Goal: Task Accomplishment & Management: Complete application form

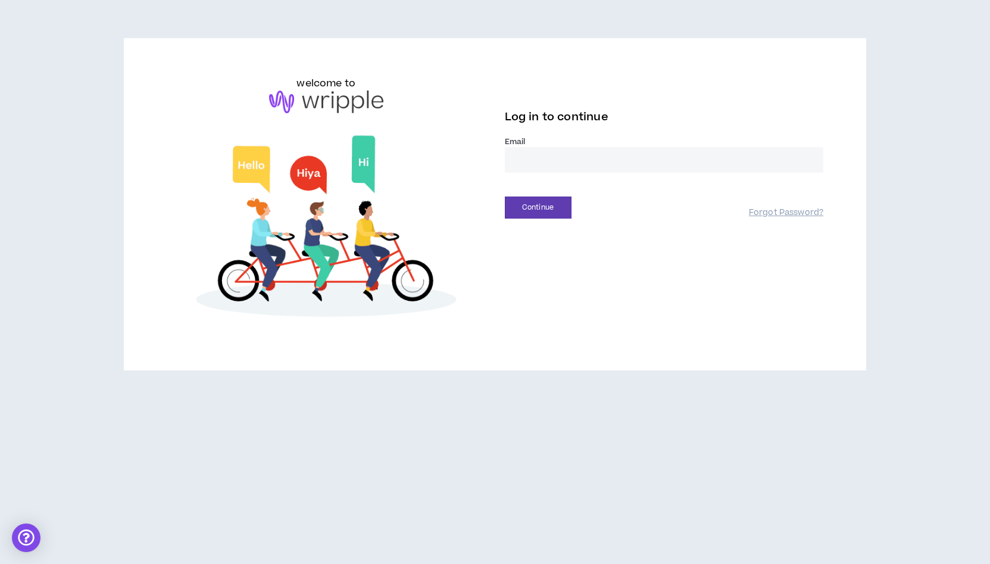
click at [600, 139] on label "Email *" at bounding box center [664, 141] width 319 height 11
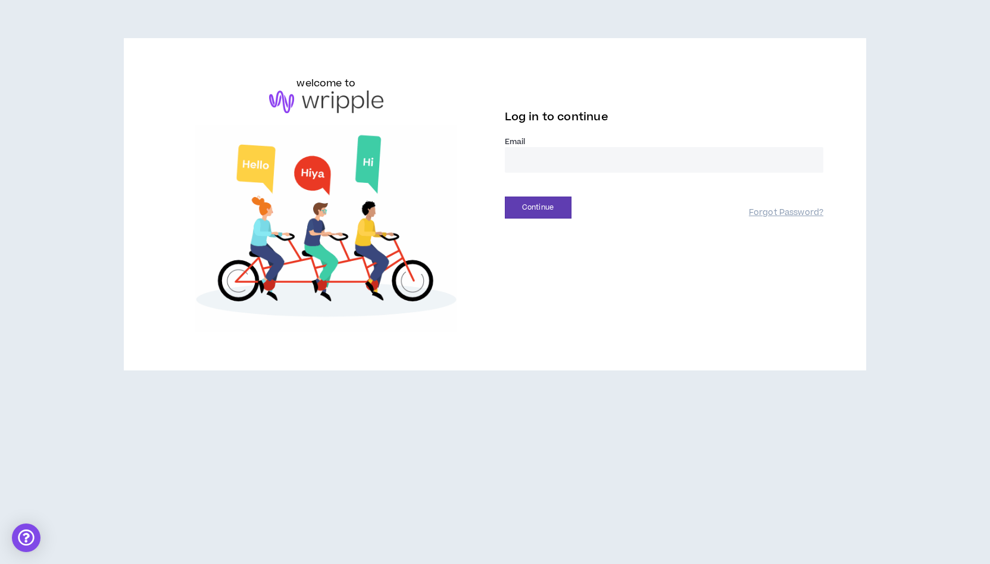
click at [568, 179] on div "Email *" at bounding box center [664, 159] width 319 height 46
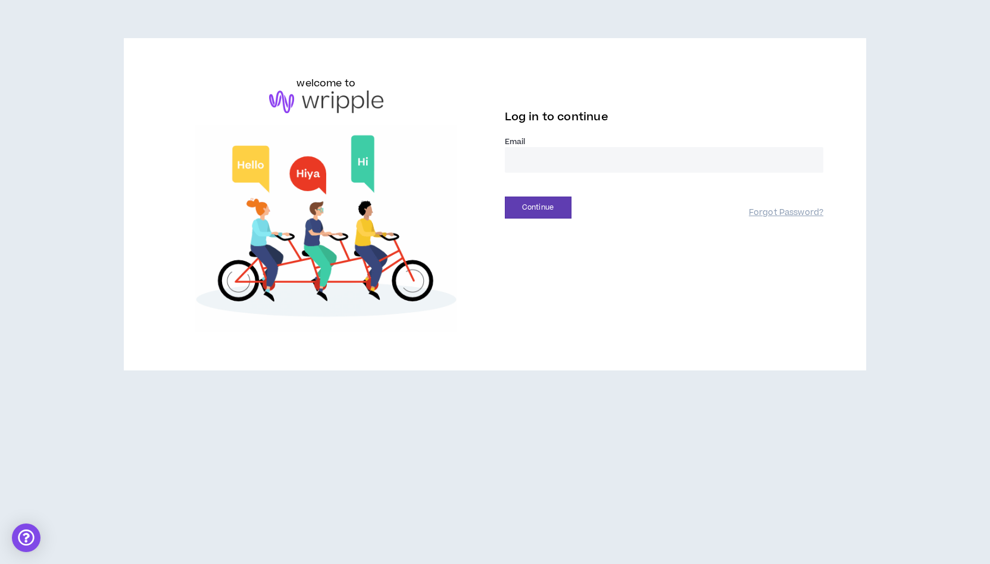
click at [567, 172] on input "email" at bounding box center [664, 160] width 319 height 26
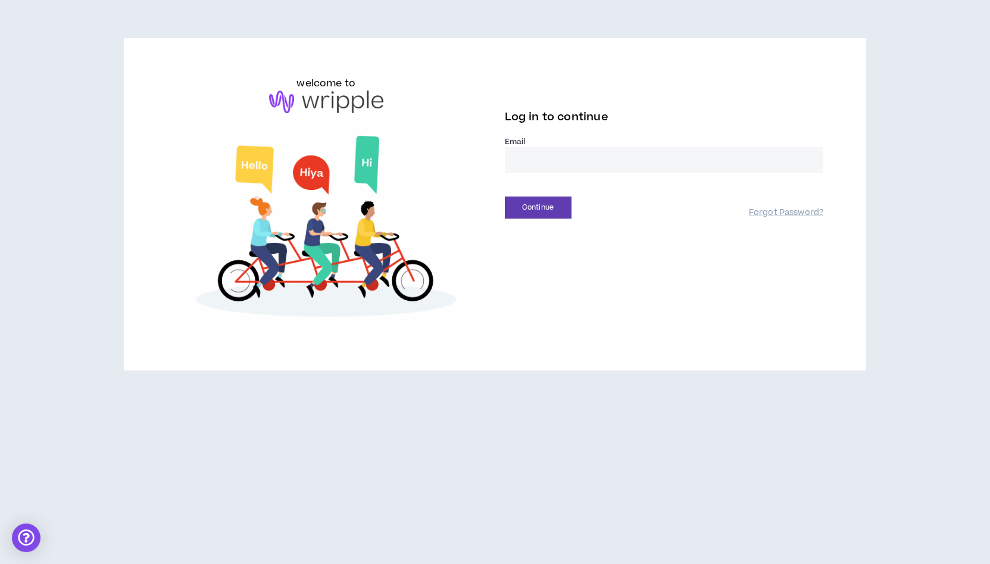
type input "**********"
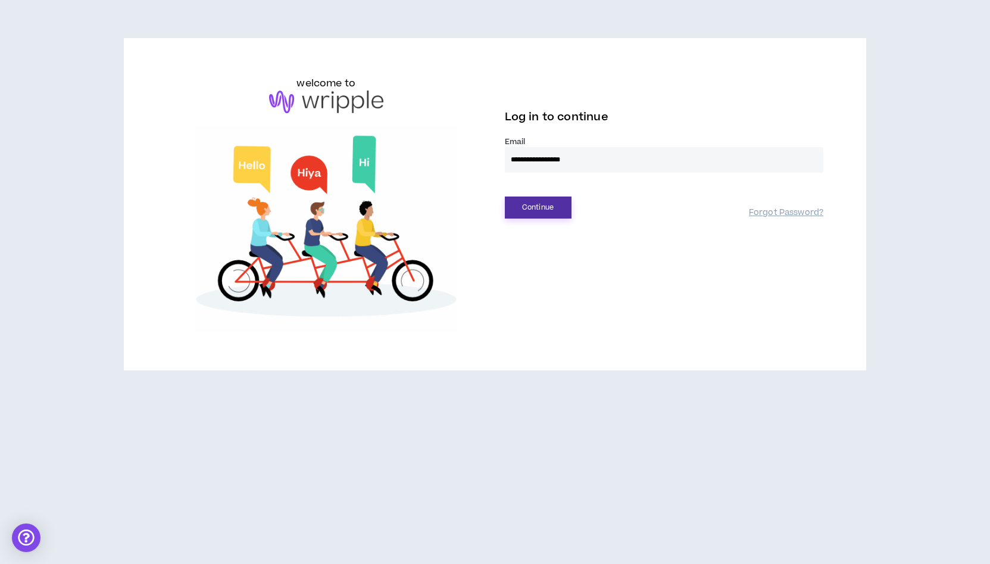
click at [534, 217] on button "Continue" at bounding box center [538, 208] width 67 height 22
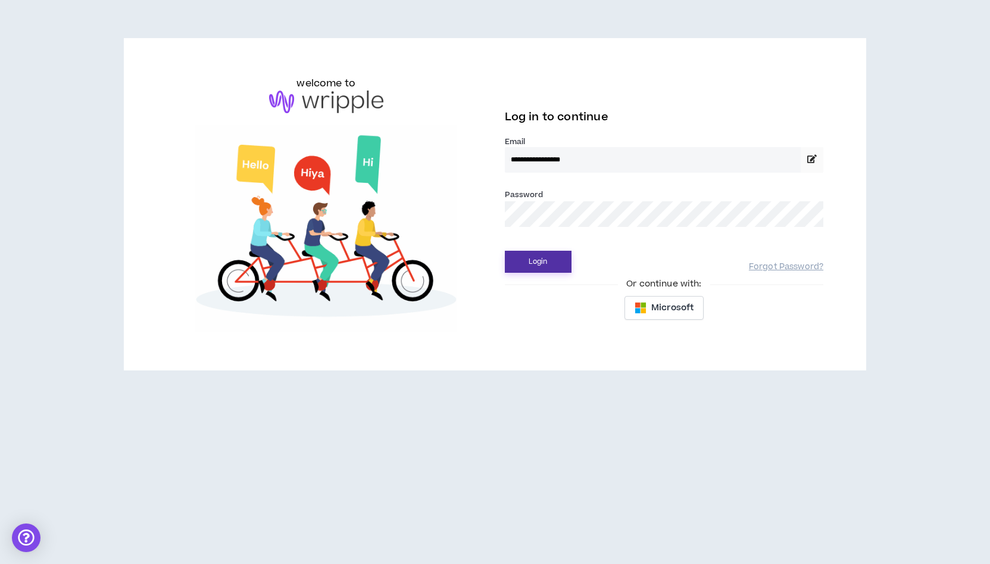
click at [534, 261] on button "Login" at bounding box center [538, 262] width 67 height 22
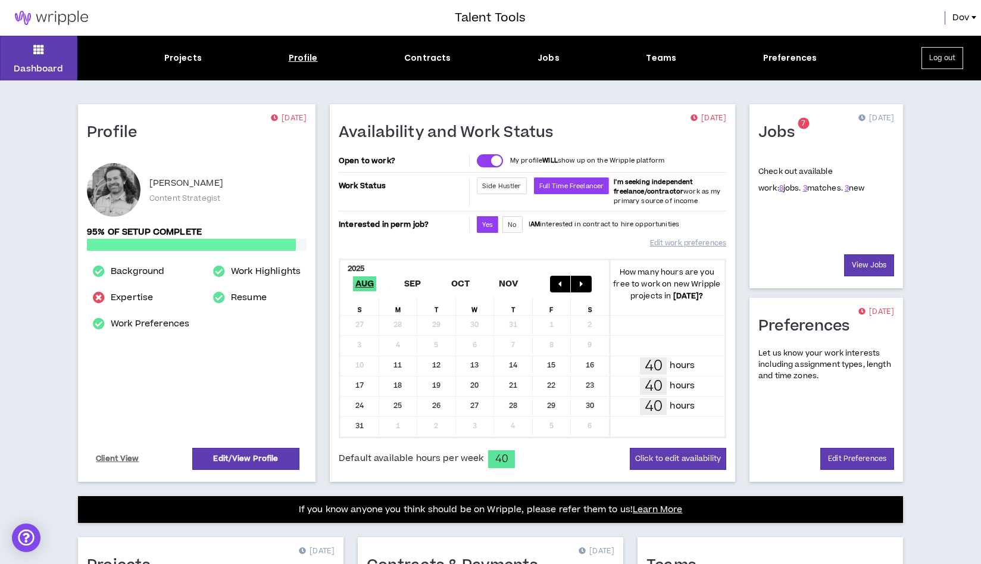
click at [311, 61] on div "Profile" at bounding box center [303, 58] width 29 height 13
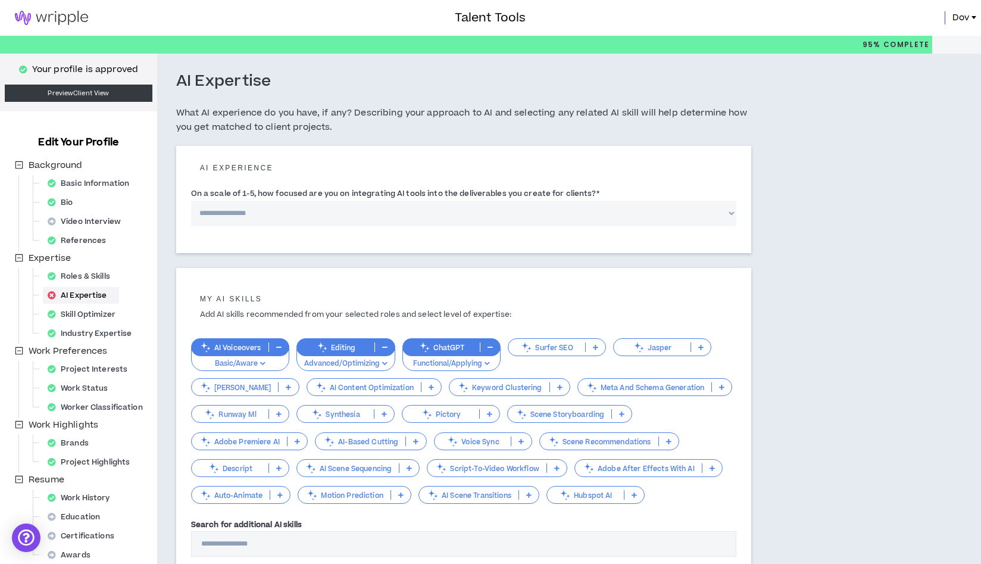
click at [237, 541] on input "Search for additional AI skills" at bounding box center [464, 544] width 546 height 26
type input "**********"
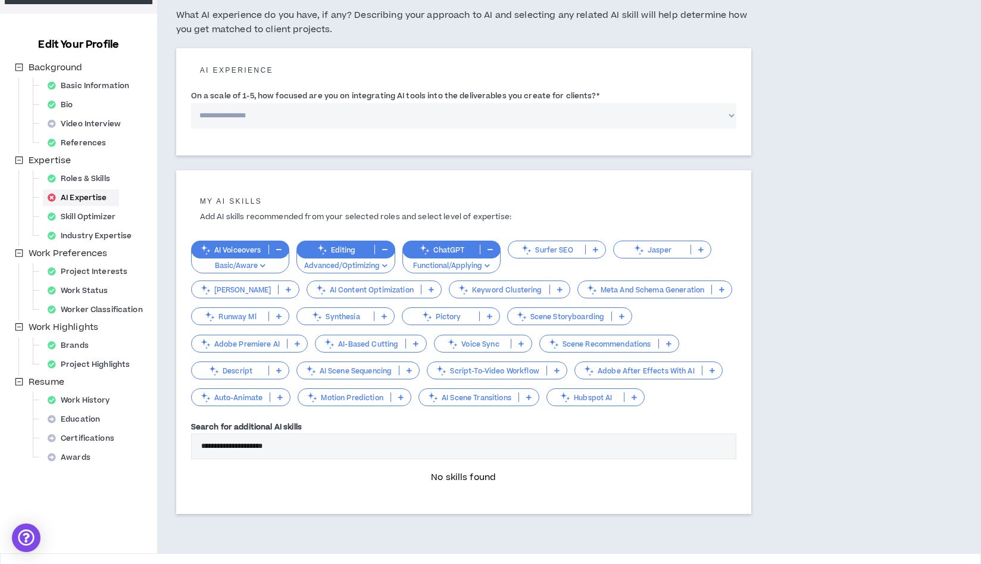
scroll to position [133, 0]
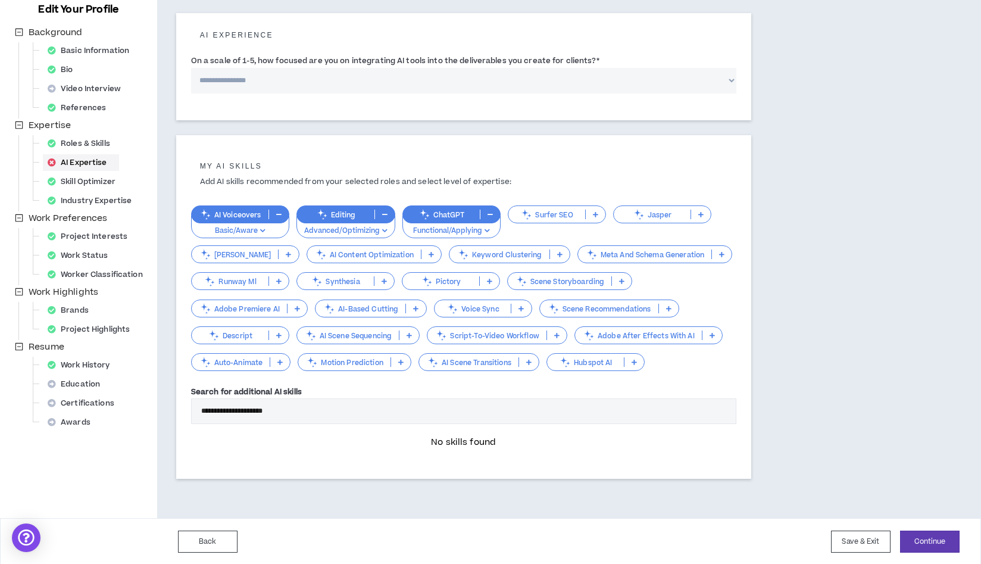
drag, startPoint x: 252, startPoint y: 416, endPoint x: 197, endPoint y: 408, distance: 55.3
click at [197, 408] on input "**********" at bounding box center [464, 411] width 546 height 26
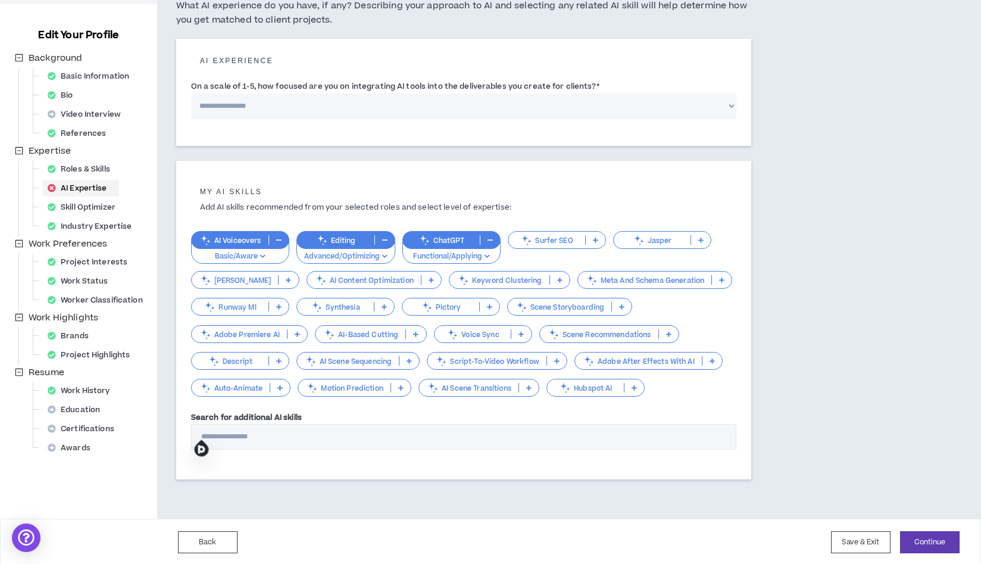
scroll to position [0, 0]
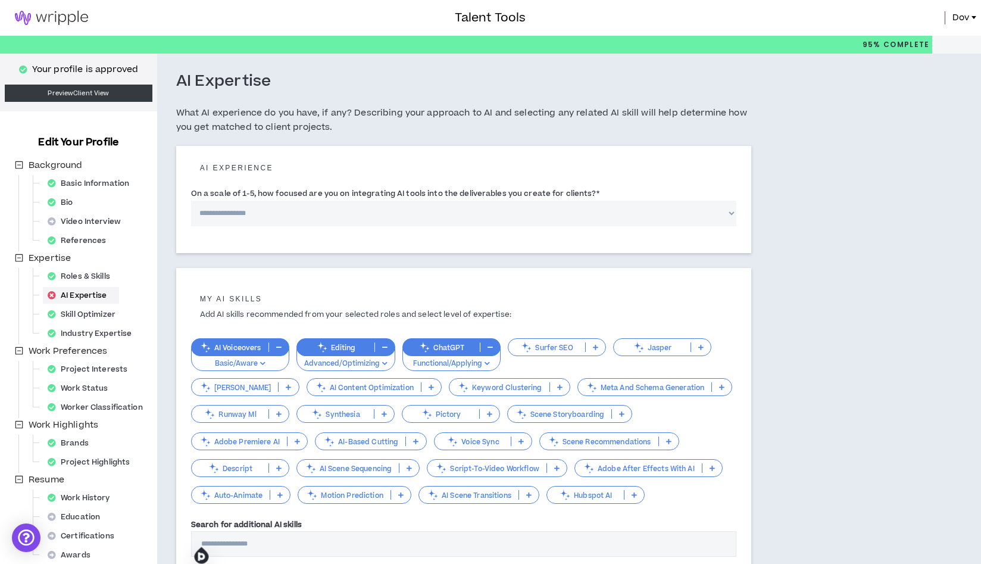
click at [242, 208] on select "**********" at bounding box center [464, 214] width 546 height 26
select select "*"
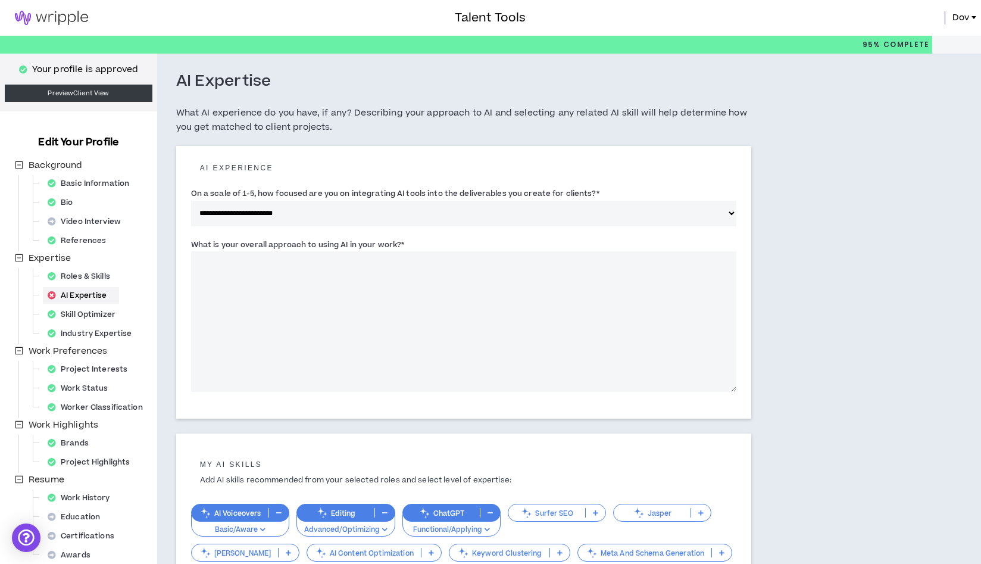
click at [236, 297] on textarea "What is your overall approach to using AI in your work? *" at bounding box center [464, 321] width 546 height 141
drag, startPoint x: 206, startPoint y: 264, endPoint x: 193, endPoint y: 266, distance: 13.3
click at [193, 266] on textarea "**" at bounding box center [464, 321] width 546 height 141
paste textarea "**********"
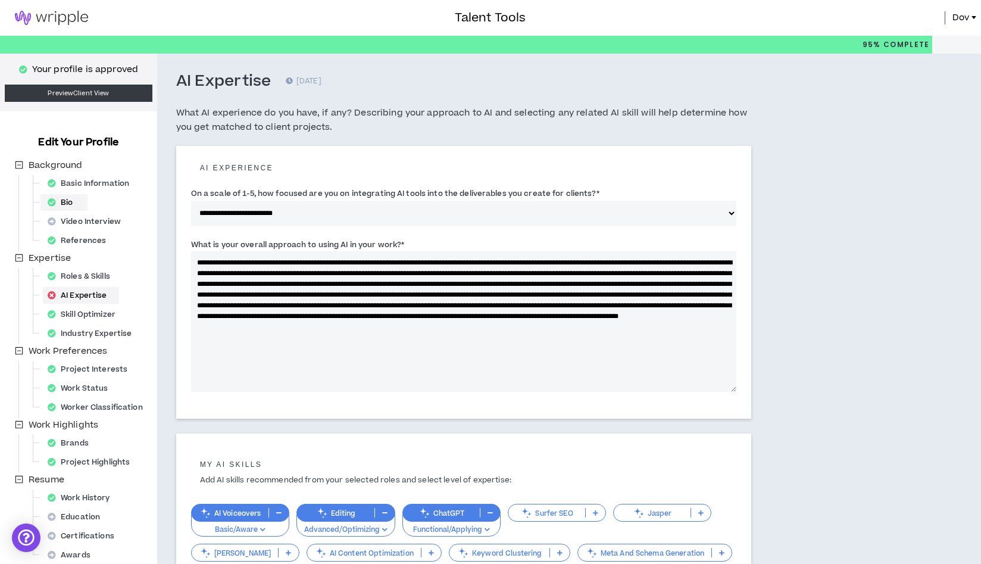
drag, startPoint x: 590, startPoint y: 343, endPoint x: 76, endPoint y: 208, distance: 531.4
click at [76, 208] on div "**********" at bounding box center [490, 423] width 981 height 738
click at [344, 297] on textarea "What is your overall approach to using AI in your work? *" at bounding box center [464, 321] width 546 height 141
drag, startPoint x: 240, startPoint y: 261, endPoint x: 189, endPoint y: 258, distance: 50.7
click at [189, 258] on div "**********" at bounding box center [463, 282] width 575 height 273
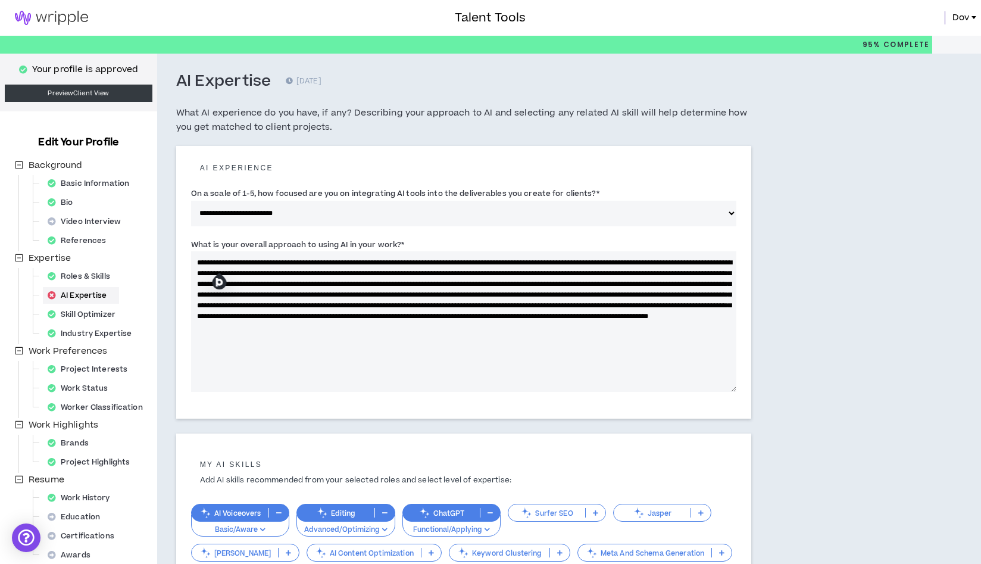
click at [452, 260] on textarea "What is your overall approach to using AI in your work? *" at bounding box center [464, 321] width 546 height 141
click at [448, 265] on textarea "What is your overall approach to using AI in your work? *" at bounding box center [464, 321] width 546 height 141
drag, startPoint x: 282, startPoint y: 265, endPoint x: 175, endPoint y: 263, distance: 107.2
click at [175, 263] on div "**********" at bounding box center [463, 423] width 613 height 738
drag, startPoint x: 238, startPoint y: 263, endPoint x: 319, endPoint y: 263, distance: 81.6
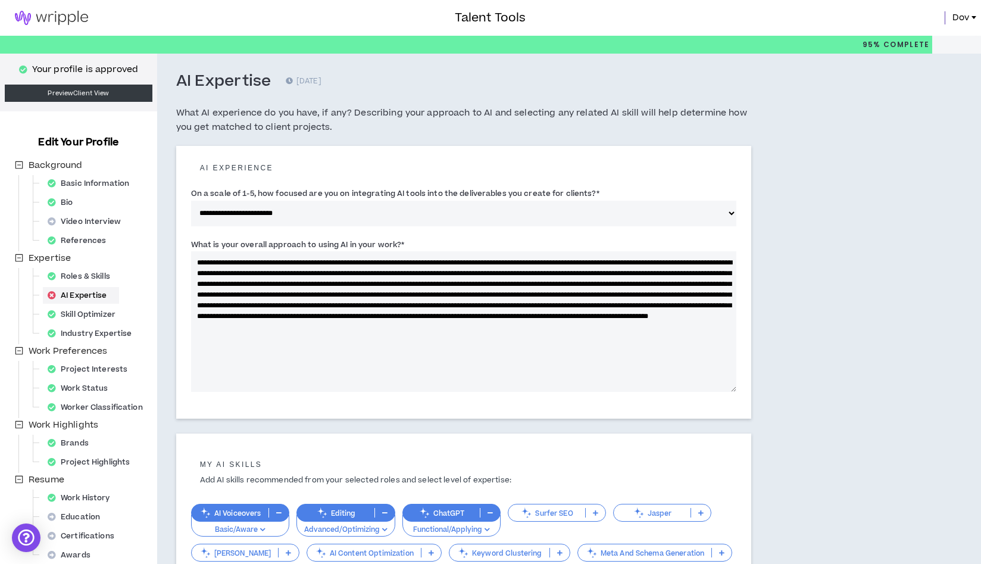
click at [319, 263] on textarea "What is your overall approach to using AI in your work? *" at bounding box center [464, 321] width 546 height 141
click at [434, 262] on textarea "What is your overall approach to using AI in your work? *" at bounding box center [464, 321] width 546 height 141
click at [402, 263] on textarea "What is your overall approach to using AI in your work? *" at bounding box center [464, 321] width 546 height 141
click at [507, 264] on textarea "What is your overall approach to using AI in your work? *" at bounding box center [464, 321] width 546 height 141
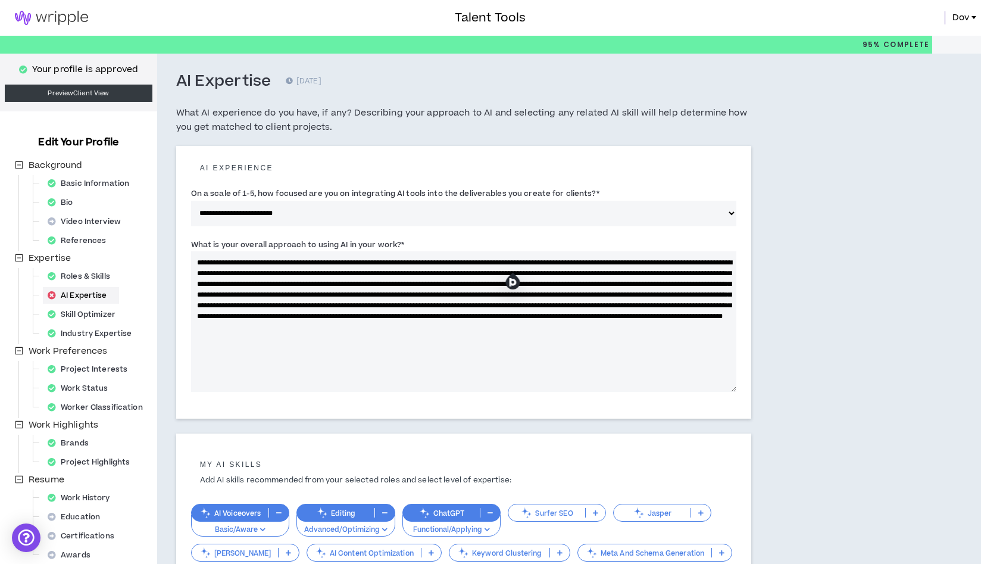
drag, startPoint x: 549, startPoint y: 265, endPoint x: 557, endPoint y: 271, distance: 10.2
click at [550, 265] on textarea "What is your overall approach to using AI in your work? *" at bounding box center [464, 321] width 546 height 141
drag, startPoint x: 198, startPoint y: 275, endPoint x: 267, endPoint y: 275, distance: 68.5
click at [267, 275] on textarea "What is your overall approach to using AI in your work? *" at bounding box center [464, 321] width 546 height 141
click at [298, 280] on textarea "What is your overall approach to using AI in your work? *" at bounding box center [464, 321] width 546 height 141
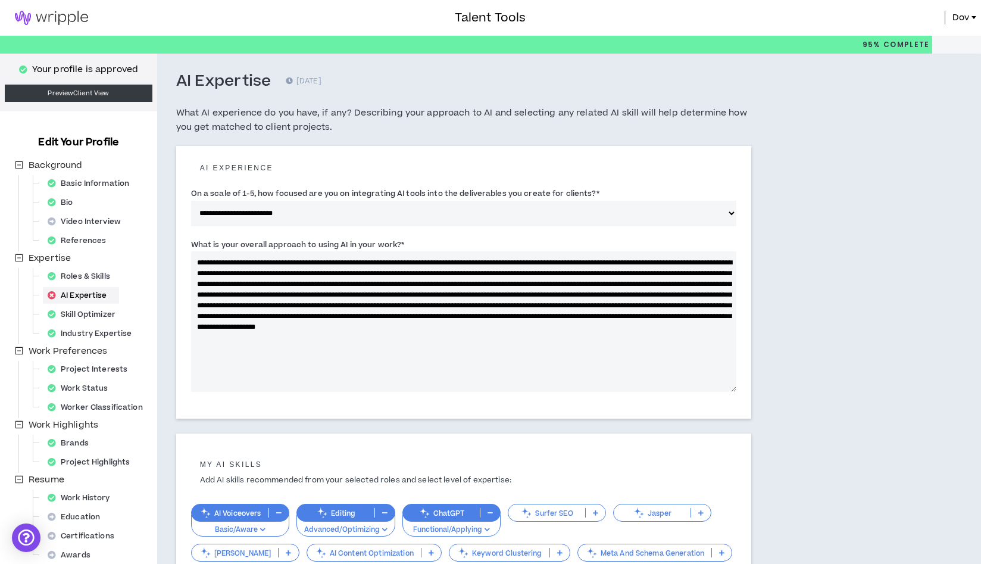
drag, startPoint x: 321, startPoint y: 274, endPoint x: 342, endPoint y: 280, distance: 21.7
click at [322, 274] on textarea "What is your overall approach to using AI in your work? *" at bounding box center [464, 321] width 546 height 141
click at [262, 274] on textarea "What is your overall approach to using AI in your work? *" at bounding box center [464, 321] width 546 height 141
drag, startPoint x: 414, startPoint y: 275, endPoint x: 397, endPoint y: 276, distance: 17.3
click at [397, 276] on textarea "What is your overall approach to using AI in your work? *" at bounding box center [464, 321] width 546 height 141
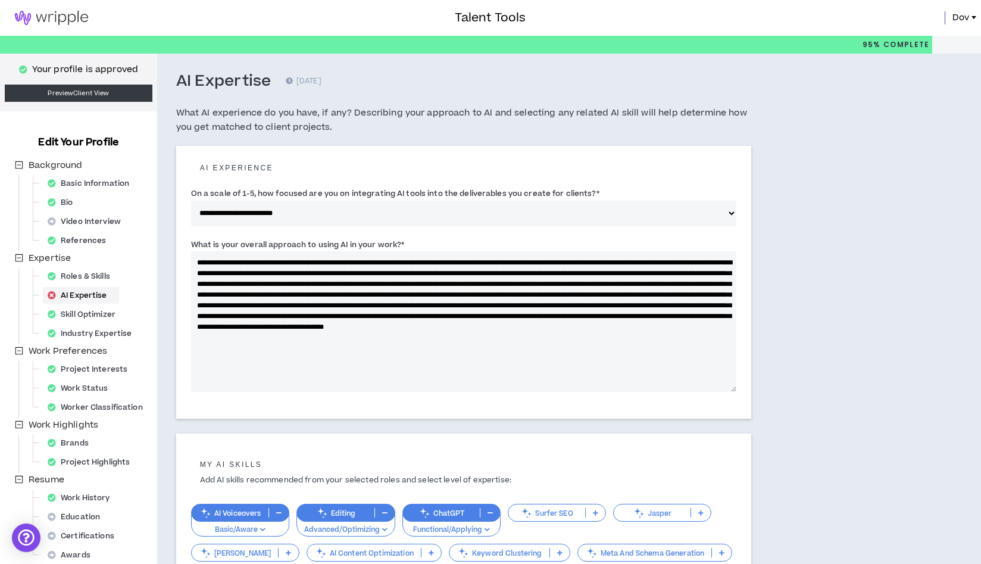
drag, startPoint x: 591, startPoint y: 276, endPoint x: 423, endPoint y: 269, distance: 168.1
click at [423, 269] on textarea "What is your overall approach to using AI in your work? *" at bounding box center [464, 321] width 546 height 141
click at [567, 292] on textarea "What is your overall approach to using AI in your work? *" at bounding box center [464, 321] width 546 height 141
drag, startPoint x: 244, startPoint y: 286, endPoint x: 296, endPoint y: 286, distance: 52.4
click at [296, 286] on textarea "What is your overall approach to using AI in your work? *" at bounding box center [464, 321] width 546 height 141
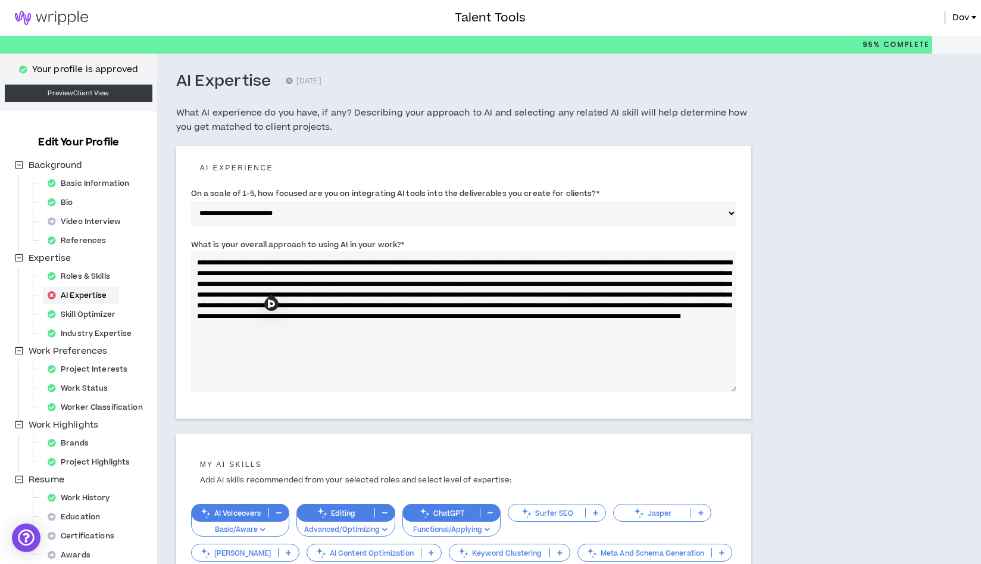
click at [386, 282] on textarea "What is your overall approach to using AI in your work? *" at bounding box center [464, 321] width 546 height 141
click at [263, 282] on textarea "What is your overall approach to using AI in your work? *" at bounding box center [464, 321] width 546 height 141
click at [380, 283] on textarea "What is your overall approach to using AI in your work? *" at bounding box center [464, 321] width 546 height 141
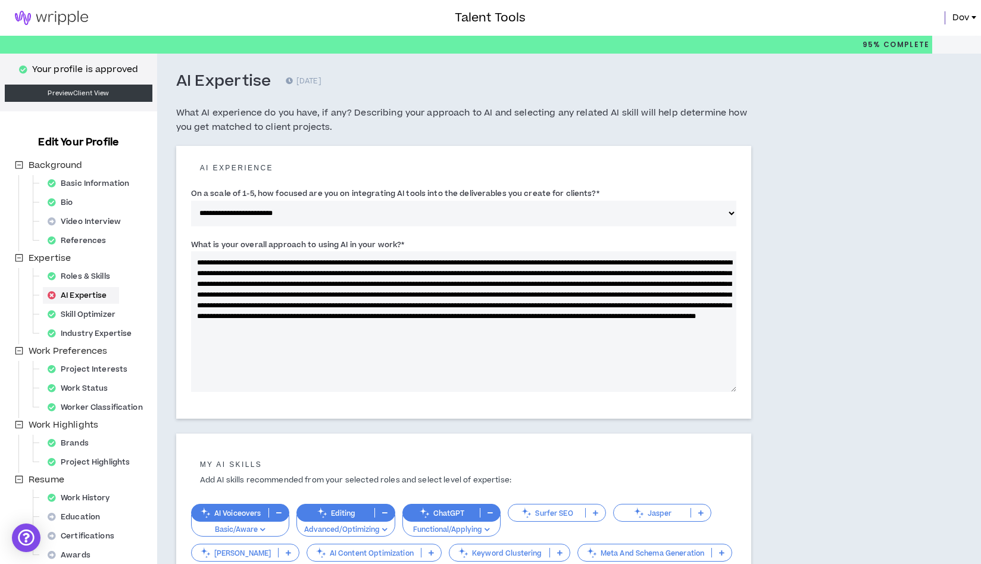
click at [538, 283] on textarea "What is your overall approach to using AI in your work? *" at bounding box center [464, 321] width 546 height 141
click at [479, 283] on textarea "What is your overall approach to using AI in your work? *" at bounding box center [464, 321] width 546 height 141
drag, startPoint x: 590, startPoint y: 282, endPoint x: 594, endPoint y: 289, distance: 7.8
click at [590, 282] on textarea "What is your overall approach to using AI in your work? *" at bounding box center [464, 321] width 546 height 141
click at [594, 303] on textarea "What is your overall approach to using AI in your work? *" at bounding box center [464, 321] width 546 height 141
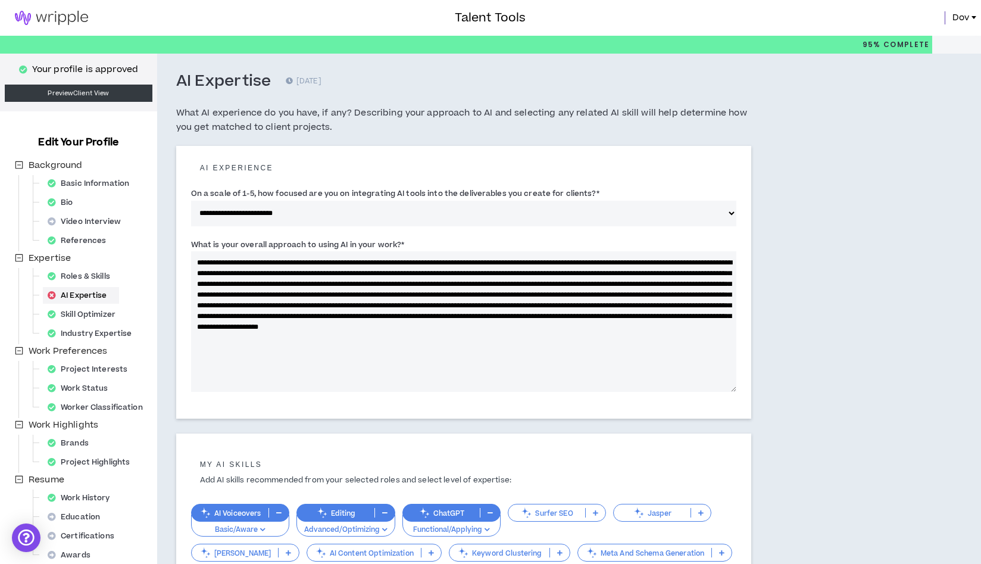
click at [578, 285] on textarea "What is your overall approach to using AI in your work? *" at bounding box center [464, 321] width 546 height 141
click at [342, 296] on textarea "What is your overall approach to using AI in your work? *" at bounding box center [464, 321] width 546 height 141
click at [713, 282] on textarea "What is your overall approach to using AI in your work? *" at bounding box center [464, 321] width 546 height 141
click at [353, 316] on textarea "What is your overall approach to using AI in your work? *" at bounding box center [464, 321] width 546 height 141
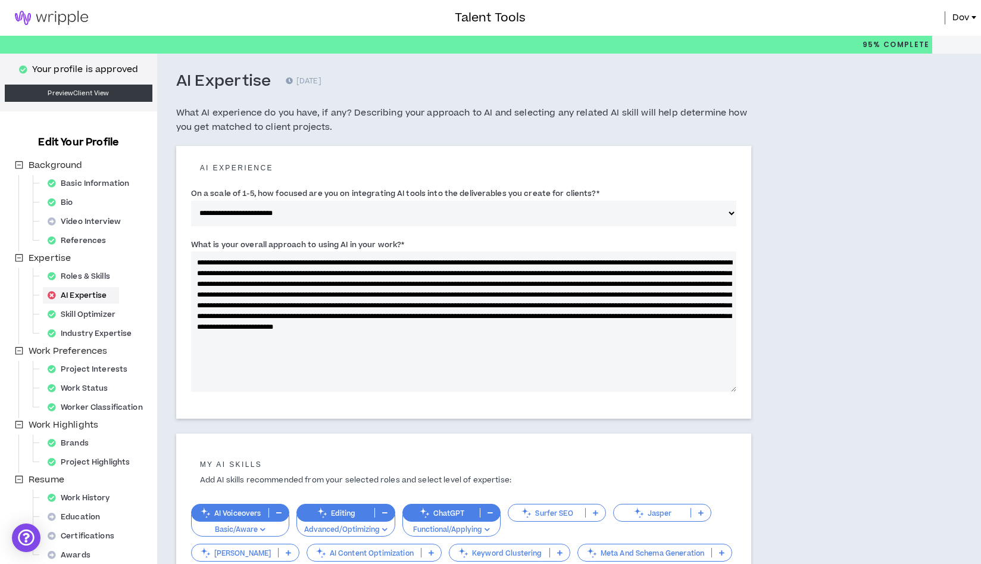
drag, startPoint x: 374, startPoint y: 295, endPoint x: 396, endPoint y: 294, distance: 22.1
click at [396, 294] on textarea "What is your overall approach to using AI in your work? *" at bounding box center [464, 321] width 546 height 141
click at [408, 292] on textarea "What is your overall approach to using AI in your work? *" at bounding box center [464, 321] width 546 height 141
drag, startPoint x: 404, startPoint y: 295, endPoint x: 376, endPoint y: 294, distance: 28.0
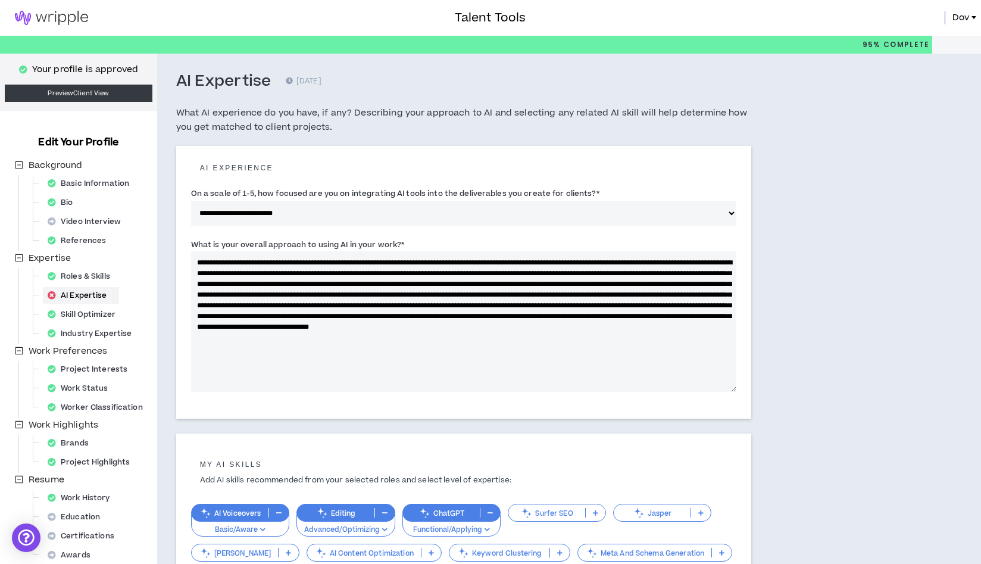
click at [376, 294] on textarea "What is your overall approach to using AI in your work? *" at bounding box center [464, 321] width 546 height 141
click at [556, 294] on textarea "What is your overall approach to using AI in your work? *" at bounding box center [464, 321] width 546 height 141
click at [642, 295] on textarea "What is your overall approach to using AI in your work? *" at bounding box center [464, 321] width 546 height 141
click at [600, 299] on textarea "What is your overall approach to using AI in your work? *" at bounding box center [464, 321] width 546 height 141
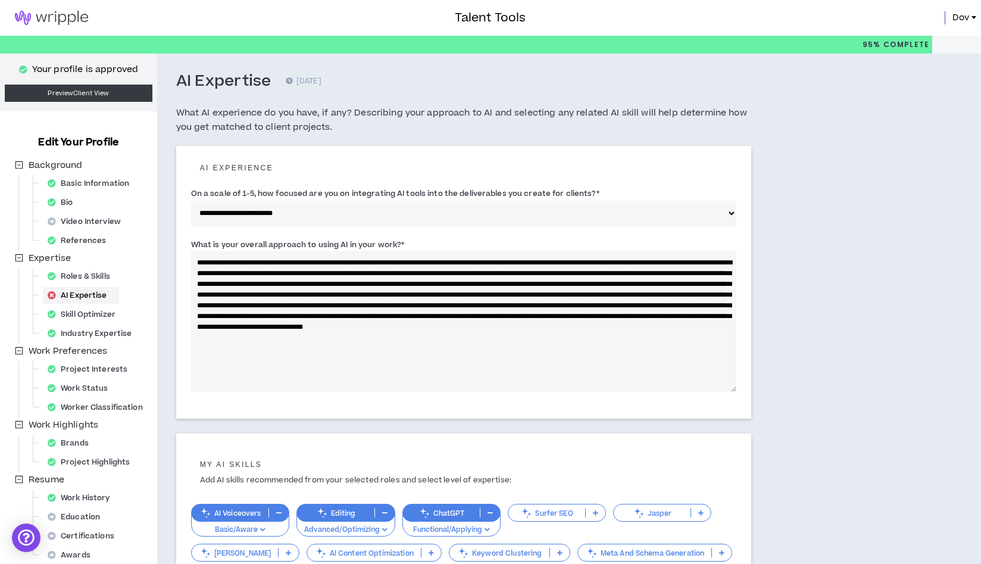
click at [195, 263] on textarea "What is your overall approach to using AI in your work? *" at bounding box center [464, 321] width 546 height 141
click at [350, 265] on textarea "What is your overall approach to using AI in your work? *" at bounding box center [464, 321] width 546 height 141
click at [432, 262] on textarea "What is your overall approach to using AI in your work? *" at bounding box center [464, 321] width 546 height 141
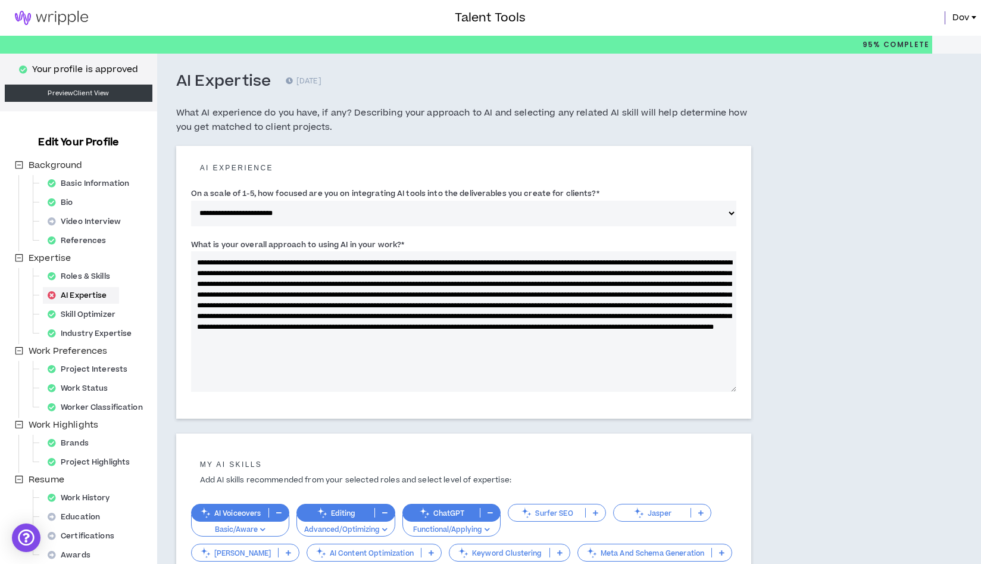
click at [641, 260] on textarea "What is your overall approach to using AI in your work? *" at bounding box center [464, 321] width 546 height 141
click at [702, 263] on textarea "What is your overall approach to using AI in your work? *" at bounding box center [464, 321] width 546 height 141
click at [349, 261] on textarea "What is your overall approach to using AI in your work? *" at bounding box center [464, 321] width 546 height 141
click at [471, 263] on textarea "What is your overall approach to using AI in your work? *" at bounding box center [464, 321] width 546 height 141
click at [255, 275] on textarea "What is your overall approach to using AI in your work? *" at bounding box center [464, 321] width 546 height 141
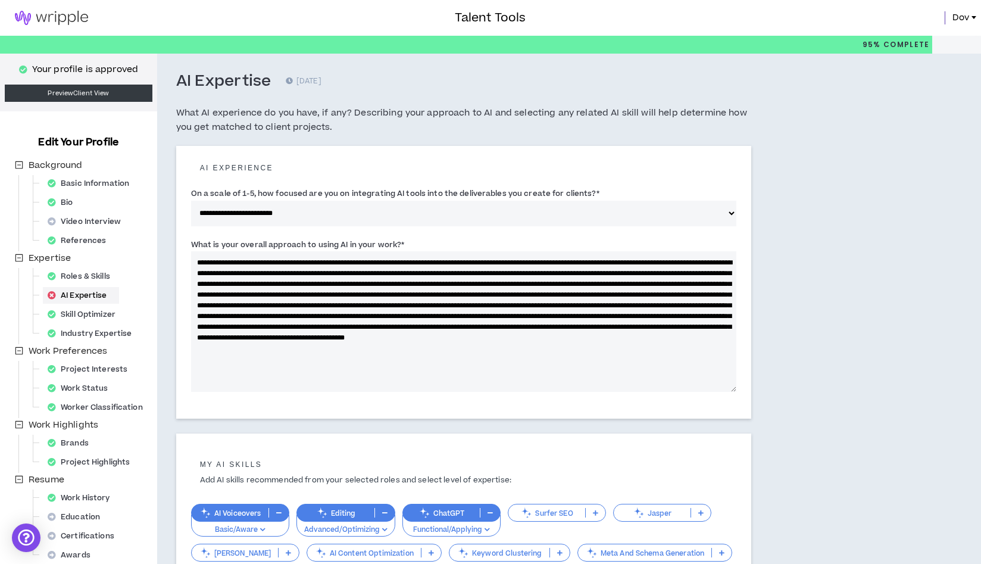
click at [328, 275] on textarea "What is your overall approach to using AI in your work? *" at bounding box center [464, 321] width 546 height 141
drag, startPoint x: 359, startPoint y: 275, endPoint x: 362, endPoint y: 280, distance: 6.1
click at [359, 275] on textarea "What is your overall approach to using AI in your work? *" at bounding box center [464, 321] width 546 height 141
drag, startPoint x: 236, startPoint y: 317, endPoint x: 691, endPoint y: 320, distance: 455.0
click at [691, 320] on textarea "What is your overall approach to using AI in your work? *" at bounding box center [464, 321] width 546 height 141
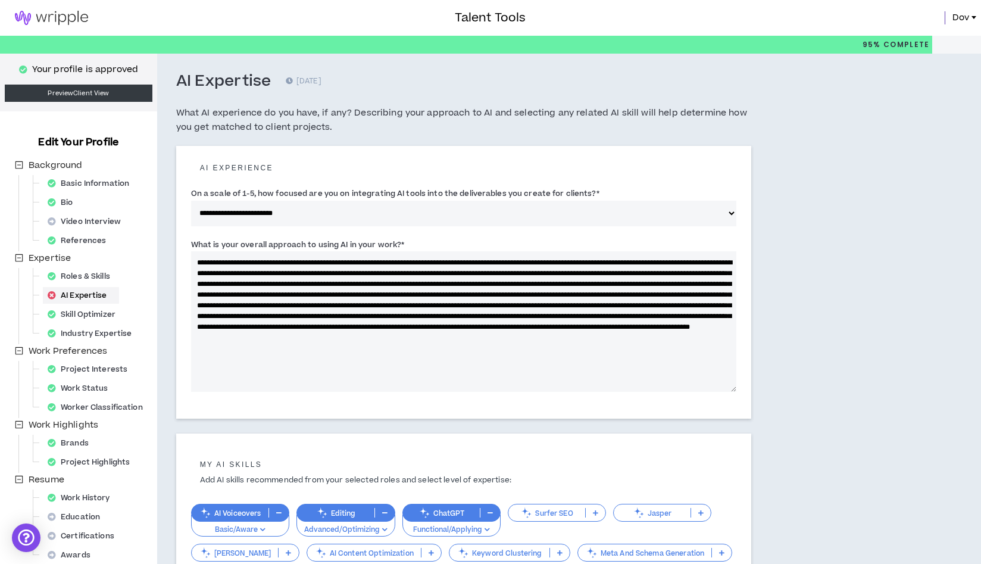
drag, startPoint x: 228, startPoint y: 287, endPoint x: 313, endPoint y: 287, distance: 85.2
click at [313, 287] on textarea "What is your overall approach to using AI in your work? *" at bounding box center [464, 321] width 546 height 141
click at [273, 286] on textarea "What is your overall approach to using AI in your work? *" at bounding box center [464, 321] width 546 height 141
click at [380, 286] on textarea "What is your overall approach to using AI in your work? *" at bounding box center [464, 321] width 546 height 141
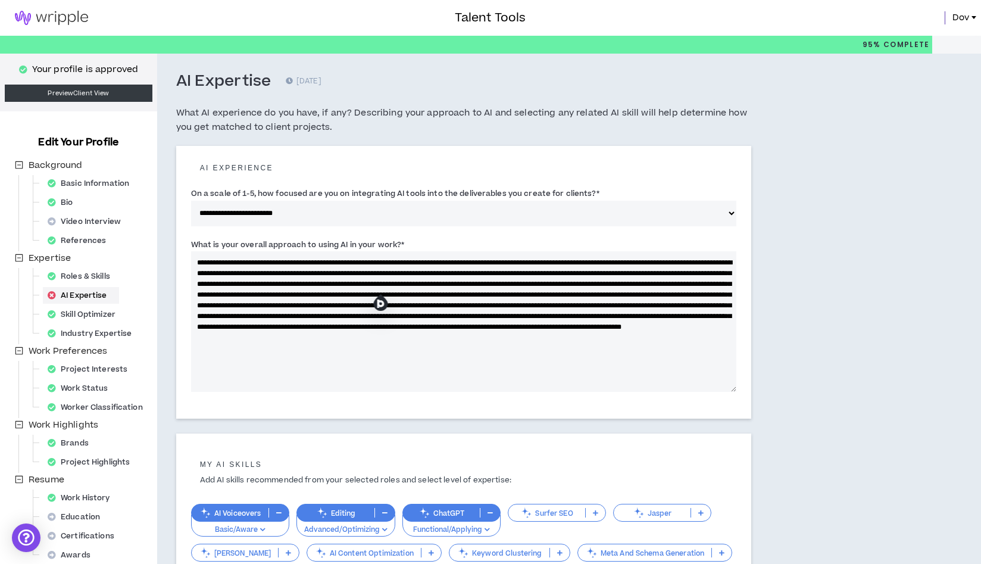
click at [628, 284] on textarea "What is your overall approach to using AI in your work? *" at bounding box center [464, 321] width 546 height 141
click at [494, 306] on textarea "What is your overall approach to using AI in your work? *" at bounding box center [464, 321] width 546 height 141
click at [331, 295] on textarea "What is your overall approach to using AI in your work? *" at bounding box center [464, 321] width 546 height 141
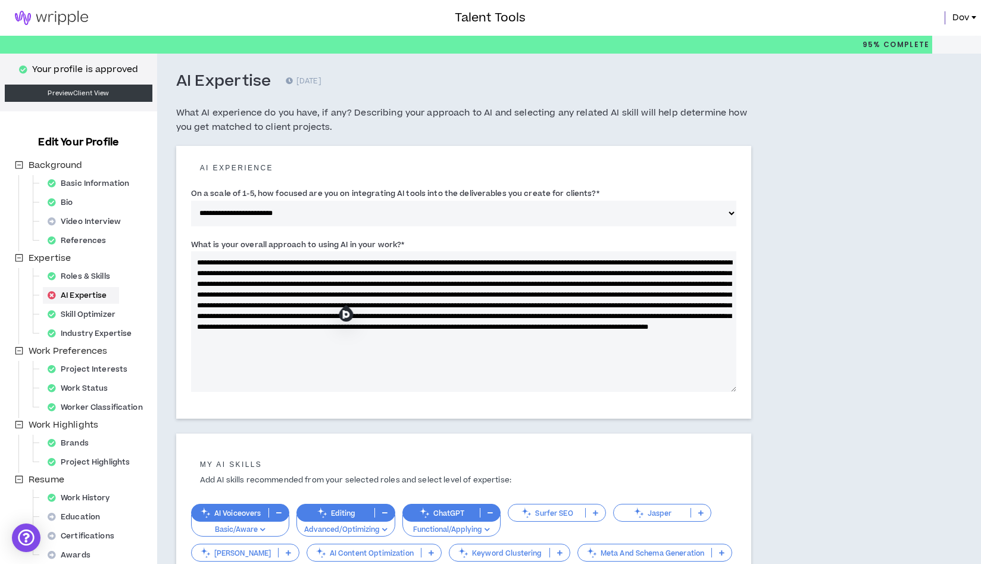
click at [498, 295] on textarea "What is your overall approach to using AI in your work? *" at bounding box center [464, 321] width 546 height 141
click at [536, 295] on textarea "What is your overall approach to using AI in your work? *" at bounding box center [464, 321] width 546 height 141
click at [581, 293] on textarea "What is your overall approach to using AI in your work? *" at bounding box center [464, 321] width 546 height 141
click at [718, 295] on textarea "What is your overall approach to using AI in your work? *" at bounding box center [464, 321] width 546 height 141
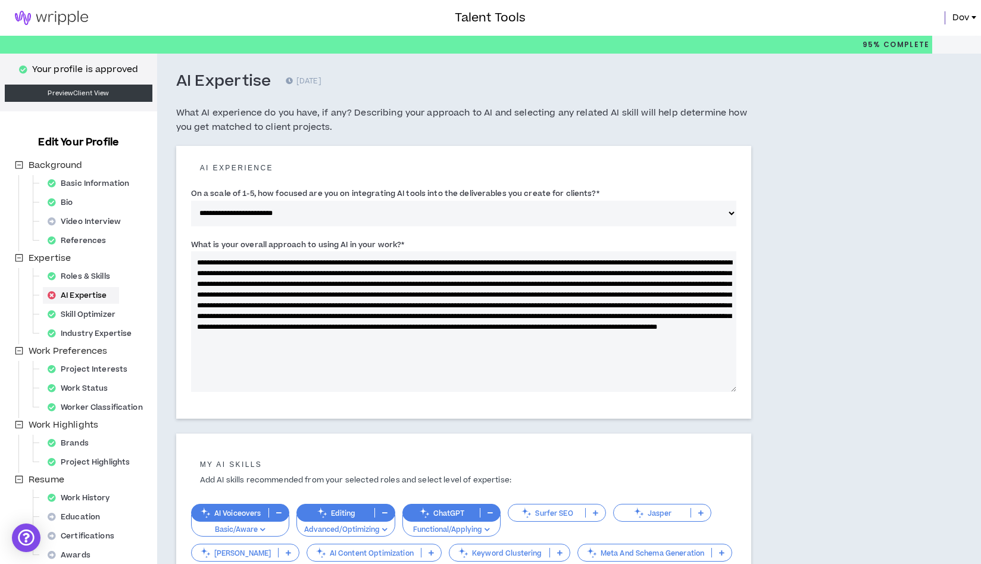
click at [718, 295] on textarea "What is your overall approach to using AI in your work? *" at bounding box center [464, 321] width 546 height 141
click at [278, 306] on textarea "What is your overall approach to using AI in your work? *" at bounding box center [464, 321] width 546 height 141
click at [239, 305] on textarea "What is your overall approach to using AI in your work? *" at bounding box center [464, 321] width 546 height 141
click at [307, 260] on textarea "What is your overall approach to using AI in your work? *" at bounding box center [464, 321] width 546 height 141
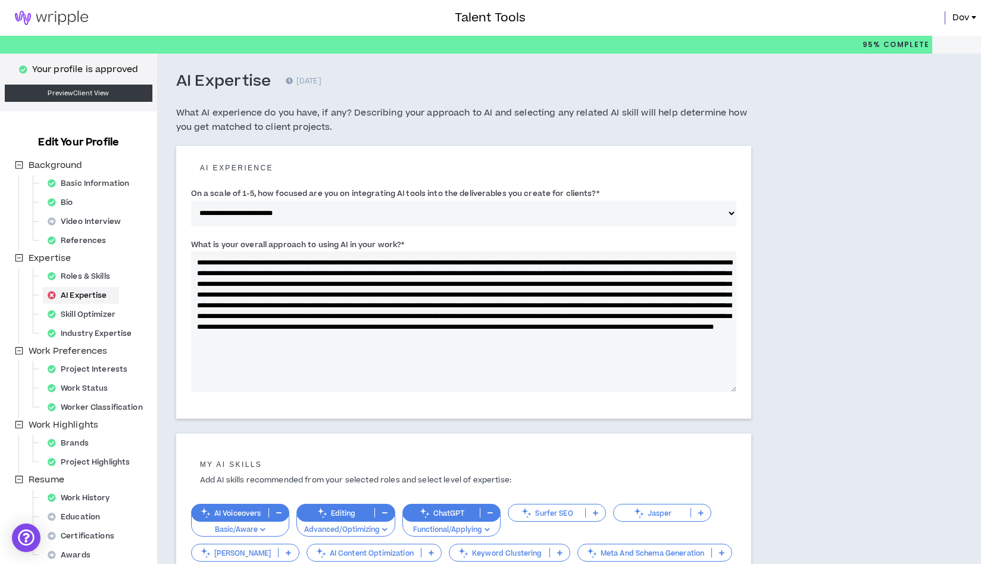
click at [307, 264] on textarea "What is your overall approach to using AI in your work? *" at bounding box center [464, 321] width 546 height 141
click at [365, 261] on textarea "What is your overall approach to using AI in your work? *" at bounding box center [464, 321] width 546 height 141
click at [568, 264] on textarea "What is your overall approach to using AI in your work? *" at bounding box center [464, 321] width 546 height 141
drag, startPoint x: 704, startPoint y: 264, endPoint x: 674, endPoint y: 266, distance: 29.8
click at [674, 266] on textarea "What is your overall approach to using AI in your work? *" at bounding box center [464, 321] width 546 height 141
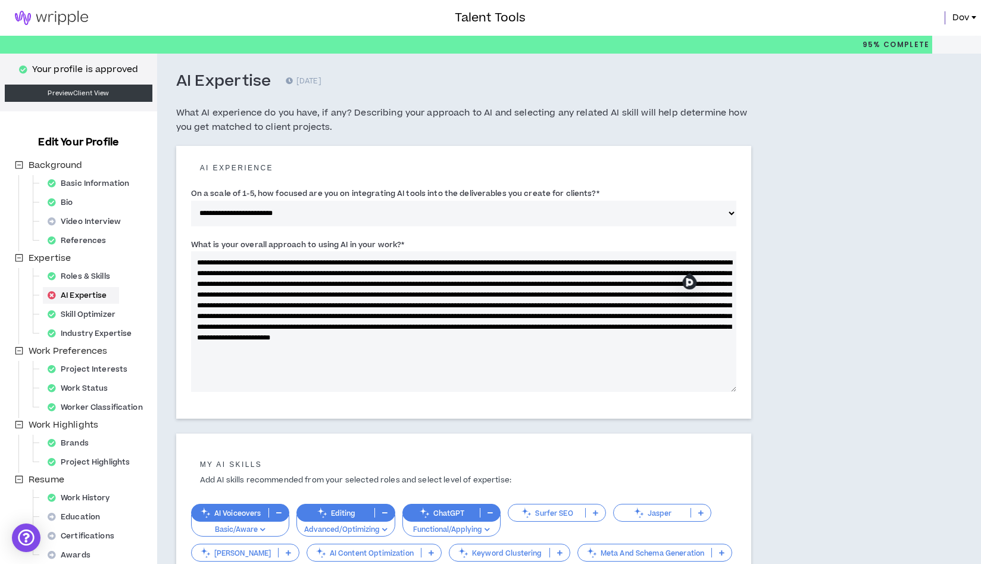
click at [407, 276] on textarea "What is your overall approach to using AI in your work? *" at bounding box center [464, 321] width 546 height 141
click at [440, 275] on textarea "What is your overall approach to using AI in your work? *" at bounding box center [464, 321] width 546 height 141
click at [540, 276] on textarea "What is your overall approach to using AI in your work? *" at bounding box center [464, 321] width 546 height 141
click at [690, 273] on textarea "What is your overall approach to using AI in your work? *" at bounding box center [464, 321] width 546 height 141
click at [267, 283] on textarea "What is your overall approach to using AI in your work? *" at bounding box center [464, 321] width 546 height 141
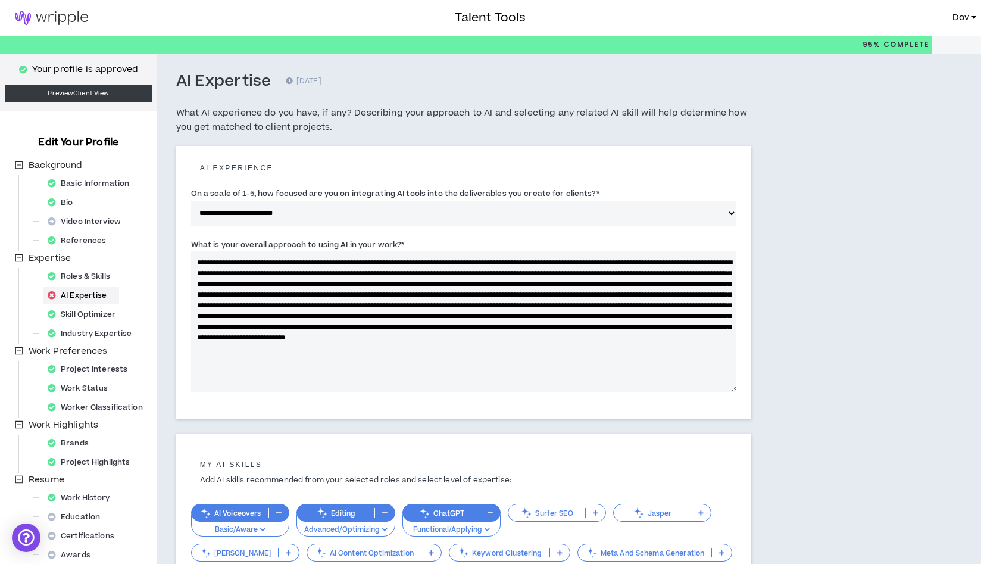
drag, startPoint x: 409, startPoint y: 307, endPoint x: 428, endPoint y: 316, distance: 20.5
click at [428, 316] on textarea "What is your overall approach to using AI in your work? *" at bounding box center [464, 321] width 546 height 141
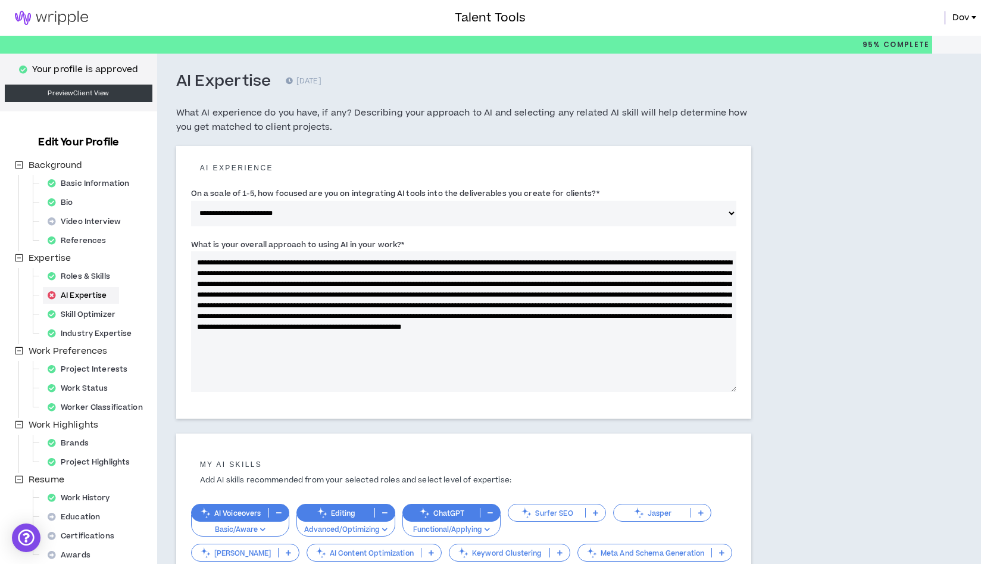
click at [472, 263] on textarea "What is your overall approach to using AI in your work? *" at bounding box center [464, 321] width 546 height 141
click at [442, 273] on textarea "What is your overall approach to using AI in your work? *" at bounding box center [464, 321] width 546 height 141
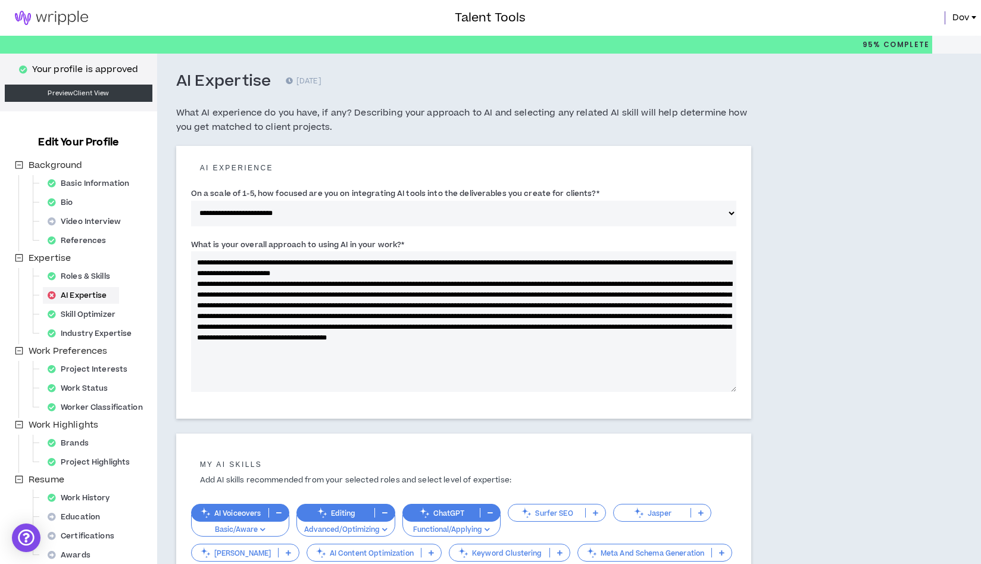
paste textarea "**********"
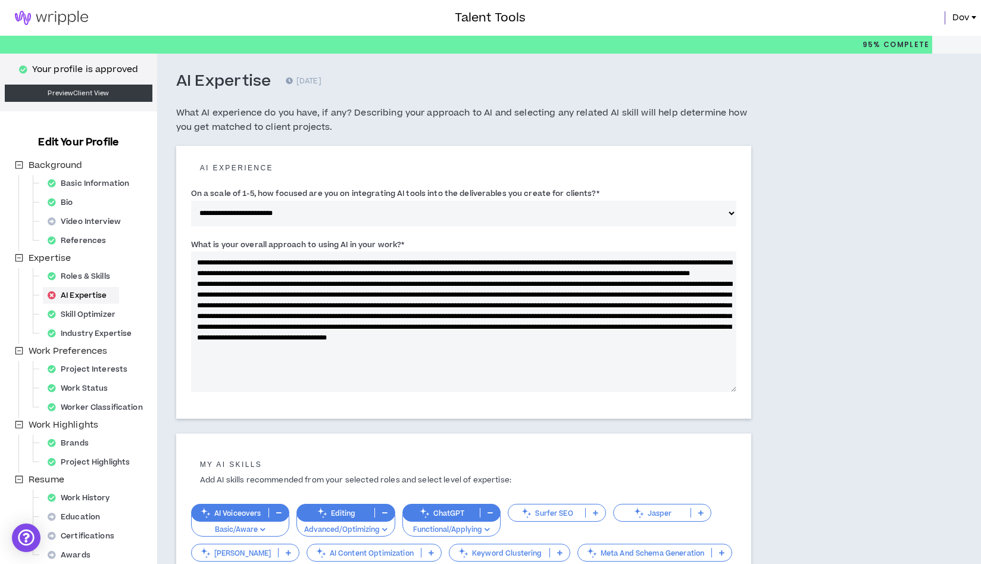
click at [622, 272] on textarea "What is your overall approach to using AI in your work? *" at bounding box center [464, 321] width 546 height 141
click at [613, 275] on textarea "What is your overall approach to using AI in your work? *" at bounding box center [464, 321] width 546 height 141
click at [699, 274] on textarea "What is your overall approach to using AI in your work? *" at bounding box center [464, 321] width 546 height 141
drag, startPoint x: 702, startPoint y: 274, endPoint x: 661, endPoint y: 275, distance: 41.1
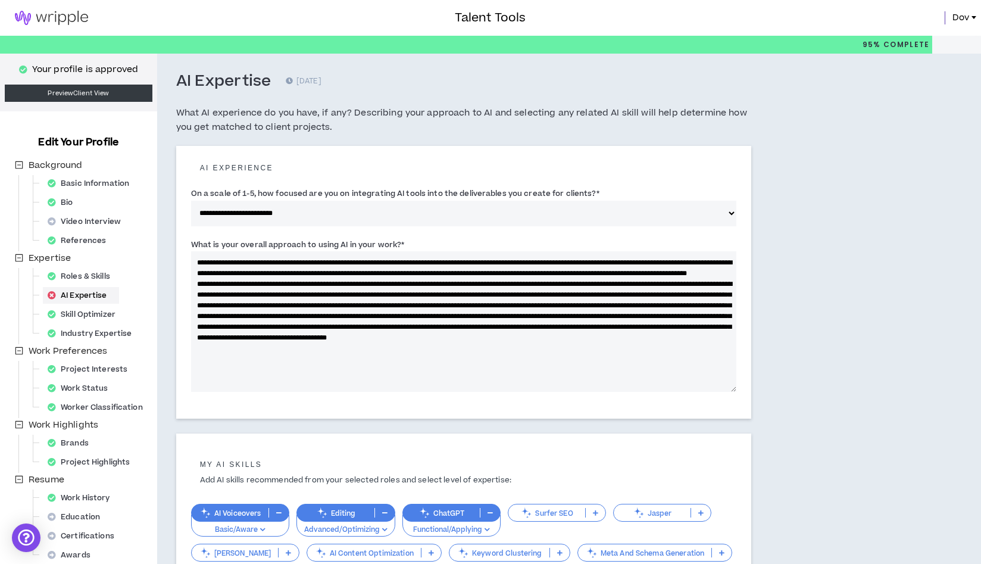
click at [661, 275] on textarea "What is your overall approach to using AI in your work? *" at bounding box center [464, 321] width 546 height 141
click at [619, 274] on textarea "What is your overall approach to using AI in your work? *" at bounding box center [464, 321] width 546 height 141
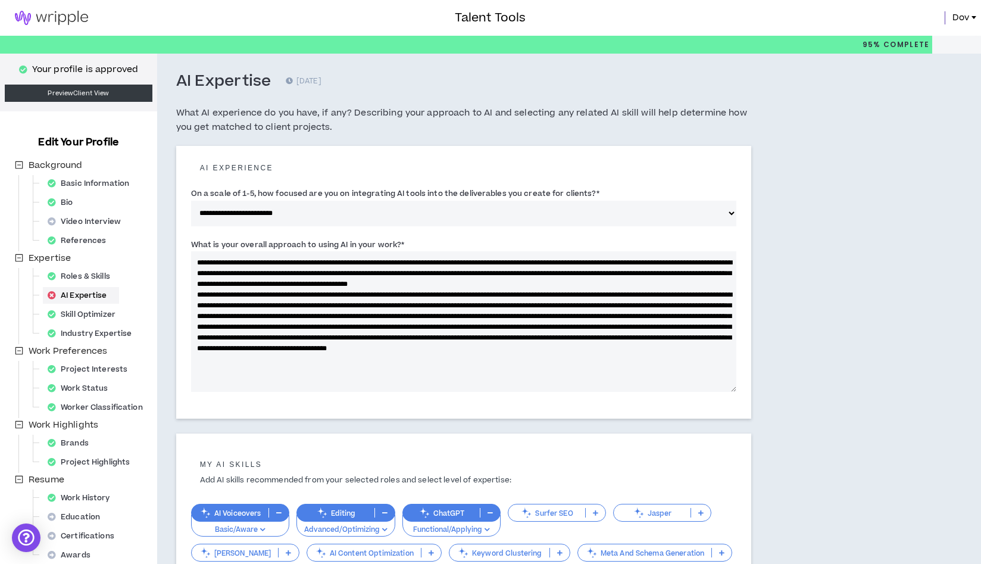
click at [356, 283] on textarea "What is your overall approach to using AI in your work? *" at bounding box center [464, 321] width 546 height 141
click at [350, 287] on textarea "What is your overall approach to using AI in your work? *" at bounding box center [464, 321] width 546 height 141
click at [350, 286] on textarea "What is your overall approach to using AI in your work? *" at bounding box center [464, 321] width 546 height 141
click at [378, 286] on textarea "What is your overall approach to using AI in your work? *" at bounding box center [464, 321] width 546 height 141
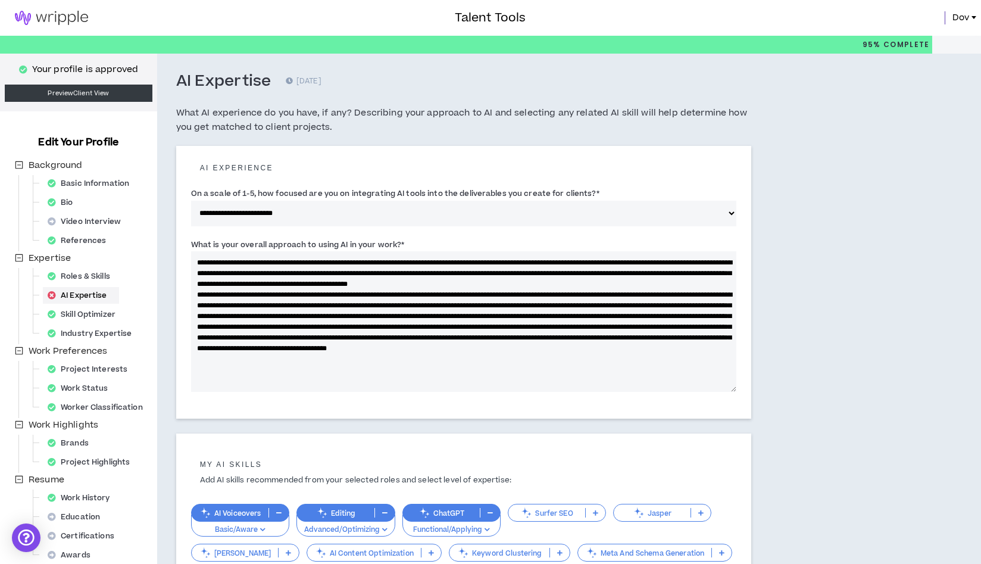
click at [407, 286] on textarea "What is your overall approach to using AI in your work? *" at bounding box center [464, 321] width 546 height 141
drag, startPoint x: 635, startPoint y: 284, endPoint x: 641, endPoint y: 291, distance: 8.5
click at [641, 291] on textarea "What is your overall approach to using AI in your work? *" at bounding box center [464, 321] width 546 height 141
drag, startPoint x: 576, startPoint y: 295, endPoint x: 682, endPoint y: 286, distance: 105.8
click at [682, 286] on textarea "What is your overall approach to using AI in your work? *" at bounding box center [464, 321] width 546 height 141
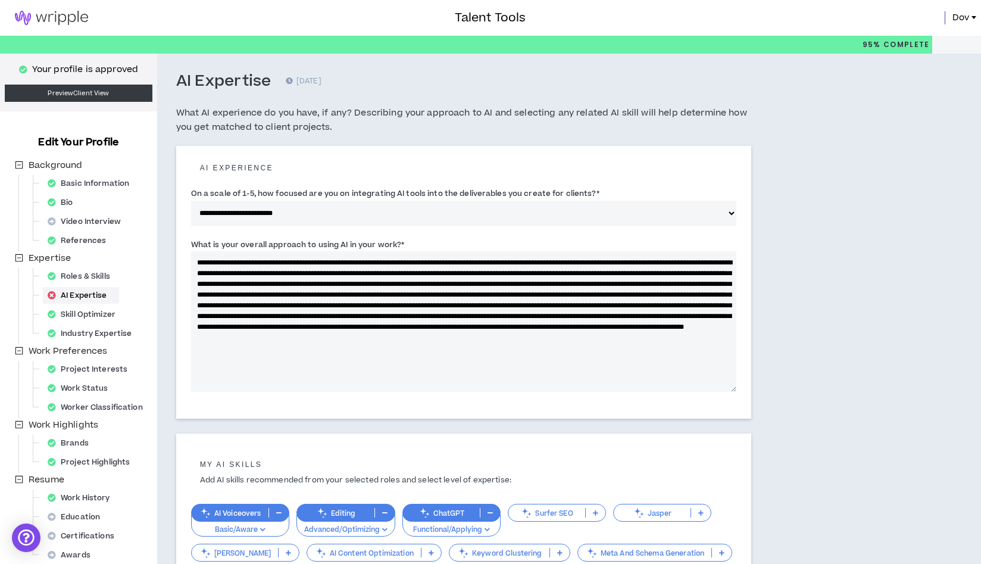
click at [269, 297] on textarea "What is your overall approach to using AI in your work? *" at bounding box center [464, 321] width 546 height 141
click at [333, 295] on textarea "What is your overall approach to using AI in your work? *" at bounding box center [464, 321] width 546 height 141
paste textarea "**********"
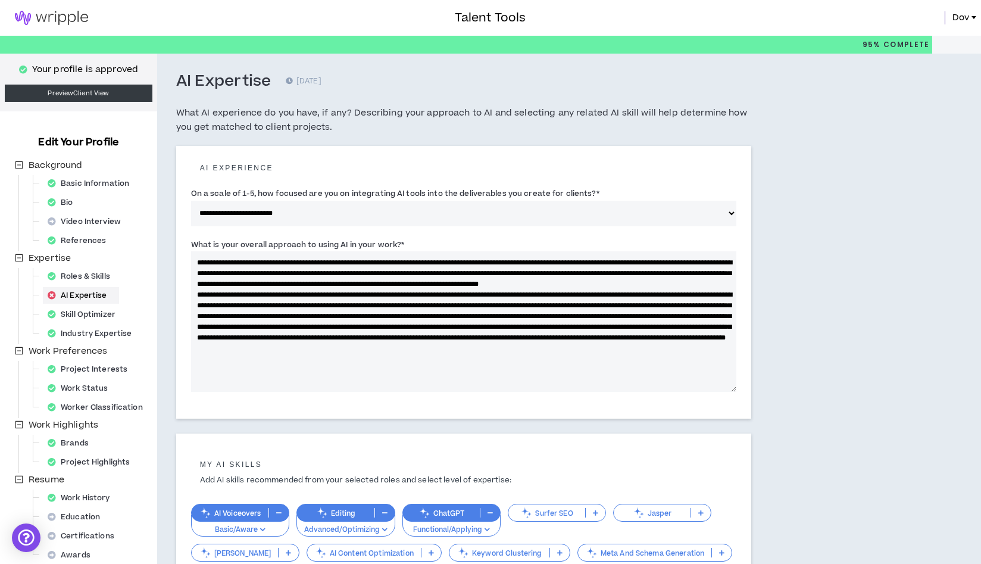
click at [350, 298] on textarea "What is your overall approach to using AI in your work? *" at bounding box center [464, 321] width 546 height 141
drag, startPoint x: 258, startPoint y: 264, endPoint x: 193, endPoint y: 259, distance: 65.7
click at [193, 259] on textarea "What is your overall approach to using AI in your work? *" at bounding box center [464, 321] width 546 height 141
click at [353, 263] on textarea "What is your overall approach to using AI in your work? *" at bounding box center [464, 321] width 546 height 141
click at [420, 265] on textarea "What is your overall approach to using AI in your work? *" at bounding box center [464, 321] width 546 height 141
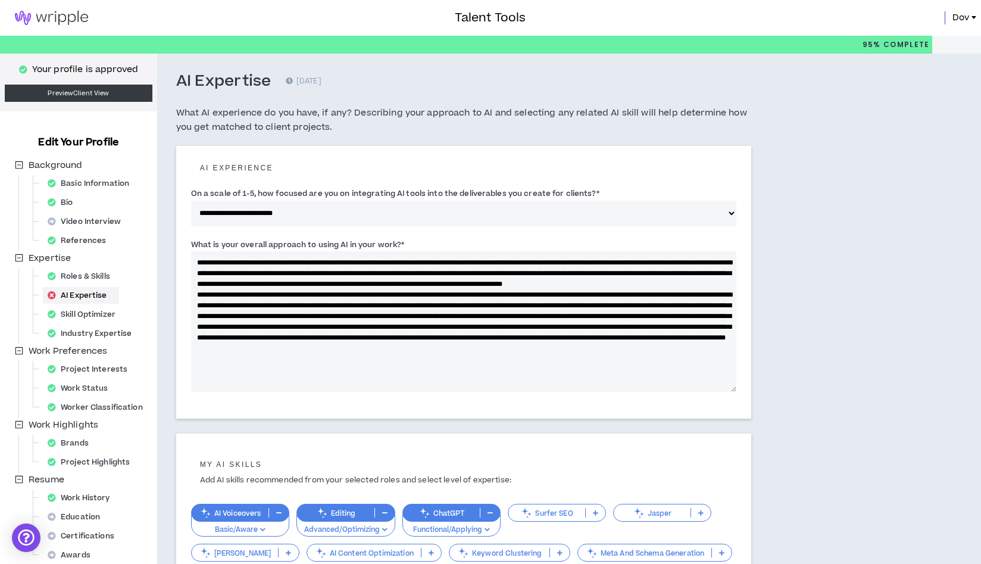
click at [420, 265] on textarea "What is your overall approach to using AI in your work? *" at bounding box center [464, 321] width 546 height 141
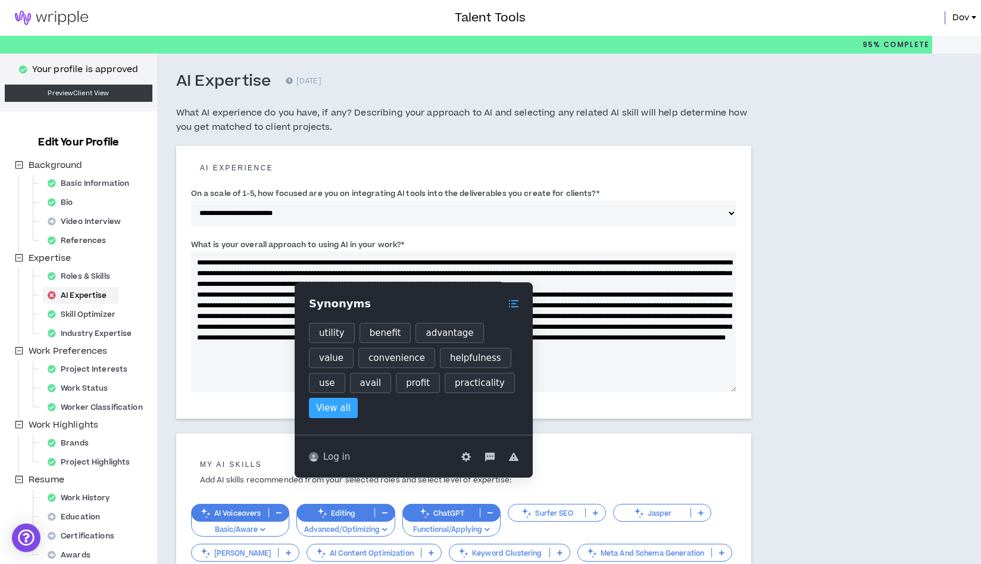
click at [413, 259] on textarea "What is your overall approach to using AI in your work? *" at bounding box center [464, 321] width 546 height 141
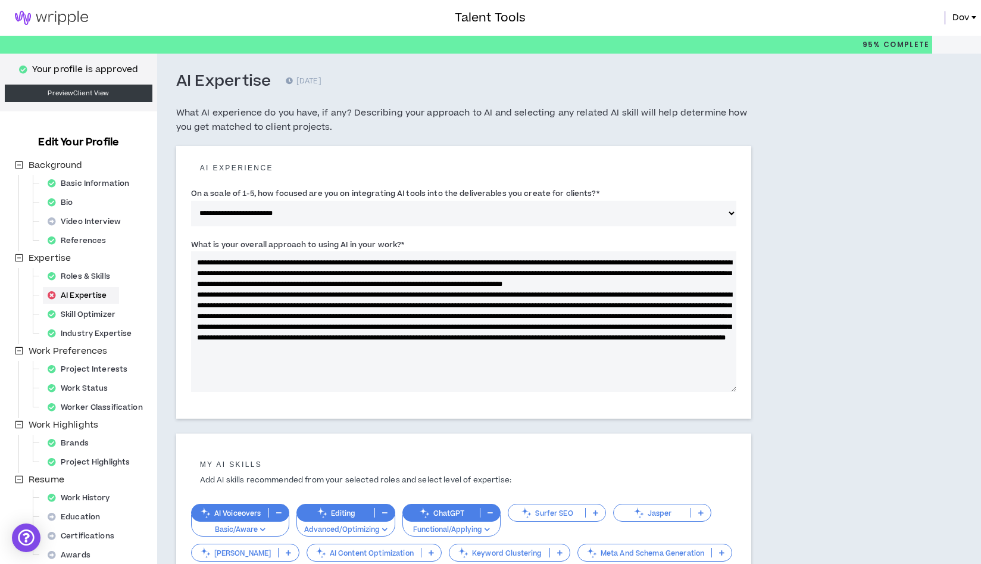
click at [413, 259] on textarea "What is your overall approach to using AI in your work? *" at bounding box center [464, 321] width 546 height 141
click at [440, 286] on textarea "What is your overall approach to using AI in your work? *" at bounding box center [464, 321] width 546 height 141
click at [690, 264] on textarea "What is your overall approach to using AI in your work? *" at bounding box center [464, 321] width 546 height 141
click at [248, 275] on textarea "What is your overall approach to using AI in your work? *" at bounding box center [464, 321] width 546 height 141
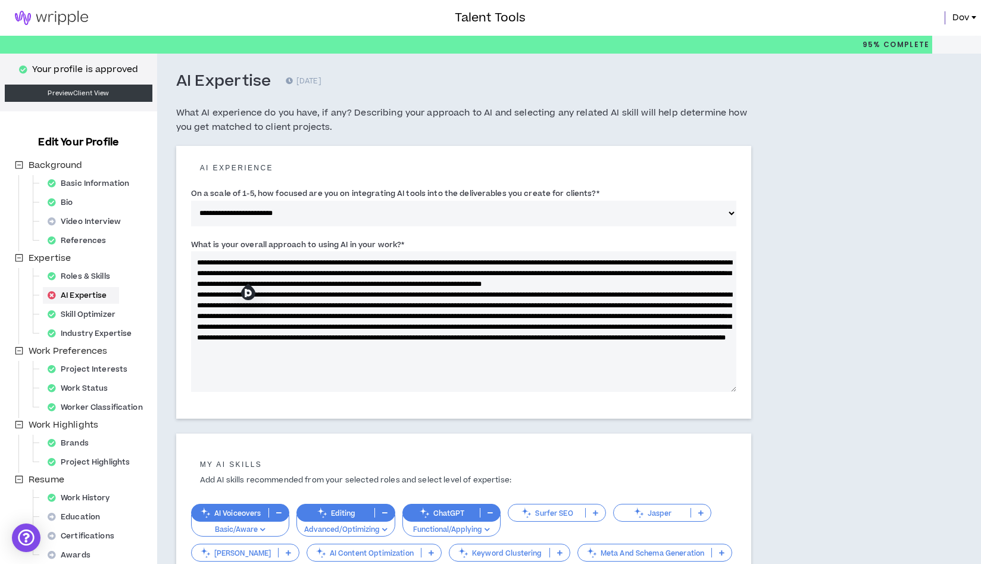
click at [319, 275] on textarea "What is your overall approach to using AI in your work? *" at bounding box center [464, 321] width 546 height 141
drag, startPoint x: 678, startPoint y: 274, endPoint x: 634, endPoint y: 276, distance: 43.5
click at [634, 276] on textarea "What is your overall approach to using AI in your work? *" at bounding box center [464, 321] width 546 height 141
drag, startPoint x: 460, startPoint y: 274, endPoint x: 632, endPoint y: 276, distance: 172.1
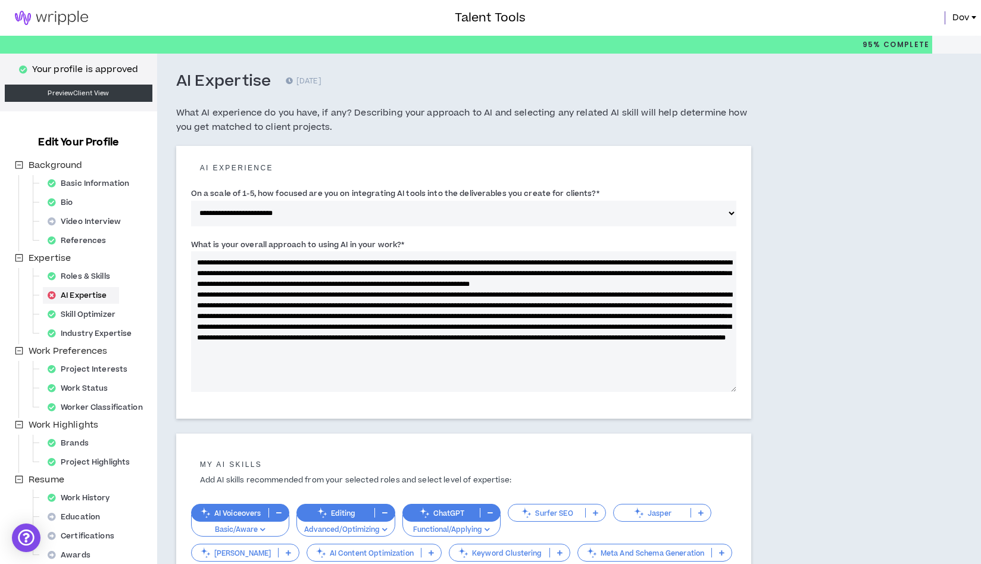
click at [632, 276] on textarea "What is your overall approach to using AI in your work? *" at bounding box center [464, 321] width 546 height 141
click at [627, 274] on textarea "What is your overall approach to using AI in your work? *" at bounding box center [464, 321] width 546 height 141
drag, startPoint x: 557, startPoint y: 272, endPoint x: 629, endPoint y: 275, distance: 71.5
click at [629, 275] on textarea "What is your overall approach to using AI in your work? *" at bounding box center [464, 321] width 546 height 141
drag, startPoint x: 558, startPoint y: 269, endPoint x: 612, endPoint y: 275, distance: 54.6
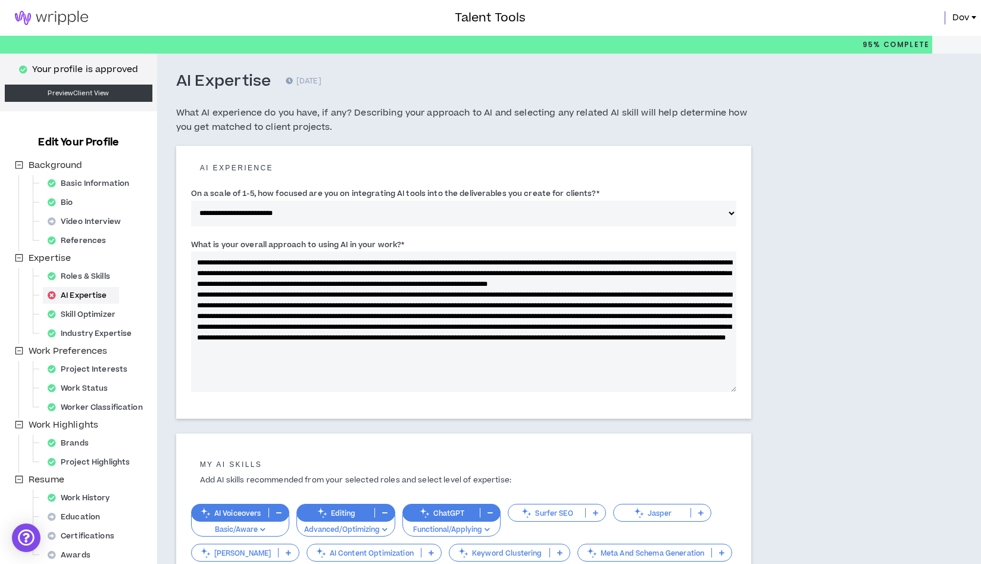
click at [612, 275] on textarea "What is your overall approach to using AI in your work? *" at bounding box center [464, 321] width 546 height 141
click at [643, 273] on textarea "What is your overall approach to using AI in your work? *" at bounding box center [464, 321] width 546 height 141
click at [375, 283] on textarea "What is your overall approach to using AI in your work? *" at bounding box center [464, 321] width 546 height 141
drag, startPoint x: 291, startPoint y: 282, endPoint x: 279, endPoint y: 285, distance: 12.7
click at [279, 285] on textarea "What is your overall approach to using AI in your work? *" at bounding box center [464, 321] width 546 height 141
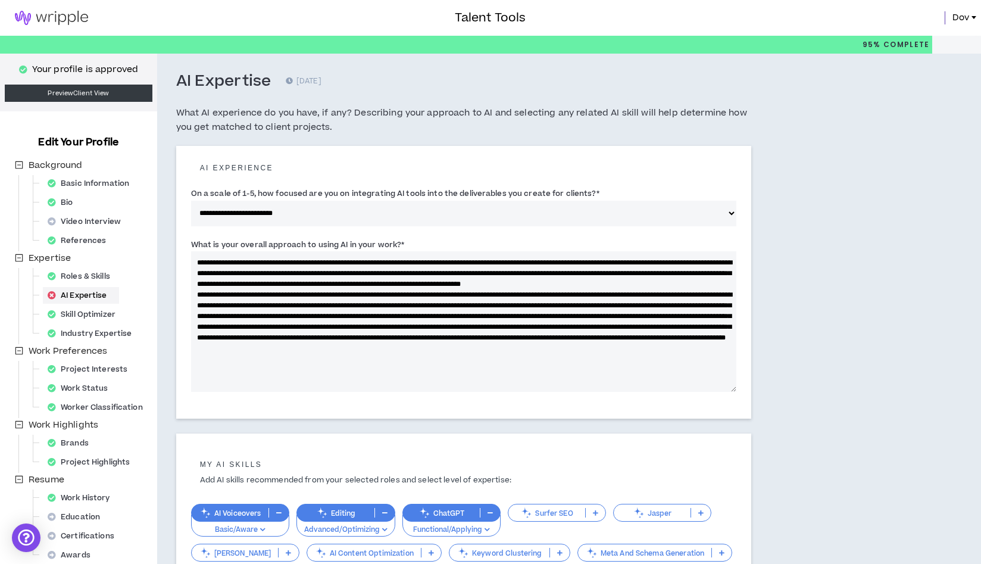
click at [360, 285] on textarea "What is your overall approach to using AI in your work? *" at bounding box center [464, 321] width 546 height 141
click at [566, 286] on textarea "What is your overall approach to using AI in your work? *" at bounding box center [464, 321] width 546 height 141
click at [532, 297] on textarea "What is your overall approach to using AI in your work? *" at bounding box center [464, 321] width 546 height 141
click at [326, 297] on textarea "What is your overall approach to using AI in your work? *" at bounding box center [464, 321] width 546 height 141
click at [336, 294] on textarea "What is your overall approach to using AI in your work? *" at bounding box center [464, 321] width 546 height 141
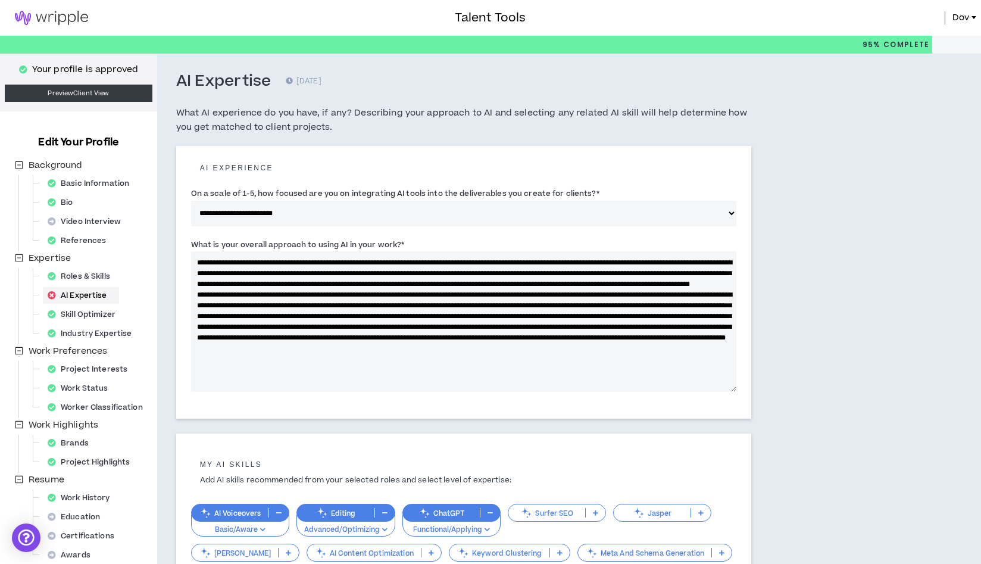
drag, startPoint x: 364, startPoint y: 295, endPoint x: 328, endPoint y: 298, distance: 37.0
click at [328, 298] on textarea "What is your overall approach to using AI in your work? *" at bounding box center [464, 321] width 546 height 141
click at [389, 297] on textarea "What is your overall approach to using AI in your work? *" at bounding box center [464, 321] width 546 height 141
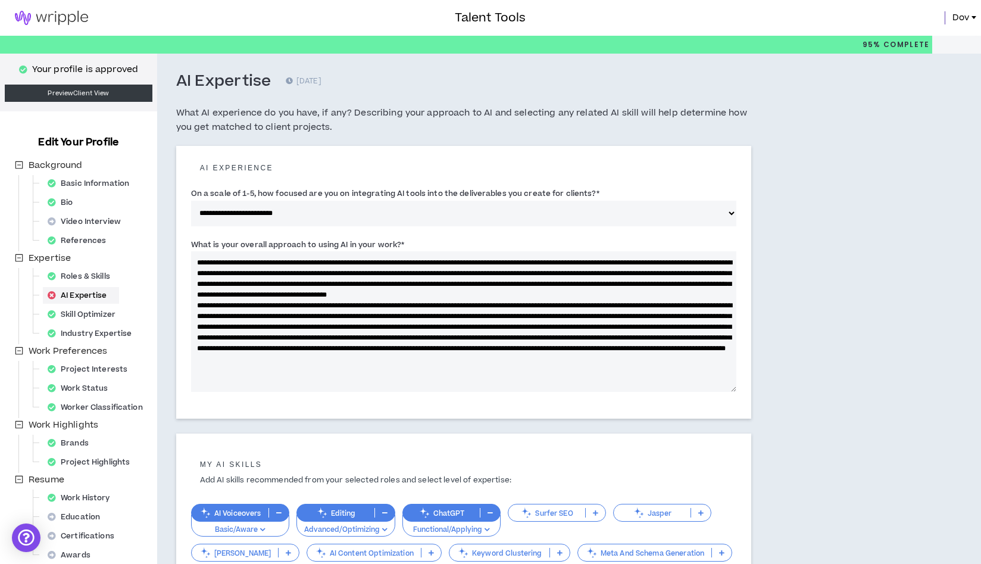
drag, startPoint x: 568, startPoint y: 350, endPoint x: 631, endPoint y: 348, distance: 63.1
click at [631, 348] on textarea "What is your overall approach to using AI in your work? *" at bounding box center [464, 321] width 546 height 141
click at [591, 297] on textarea "What is your overall approach to using AI in your work? *" at bounding box center [464, 321] width 546 height 141
click at [472, 306] on textarea "What is your overall approach to using AI in your work? *" at bounding box center [464, 321] width 546 height 141
click at [623, 300] on textarea "What is your overall approach to using AI in your work? *" at bounding box center [464, 321] width 546 height 141
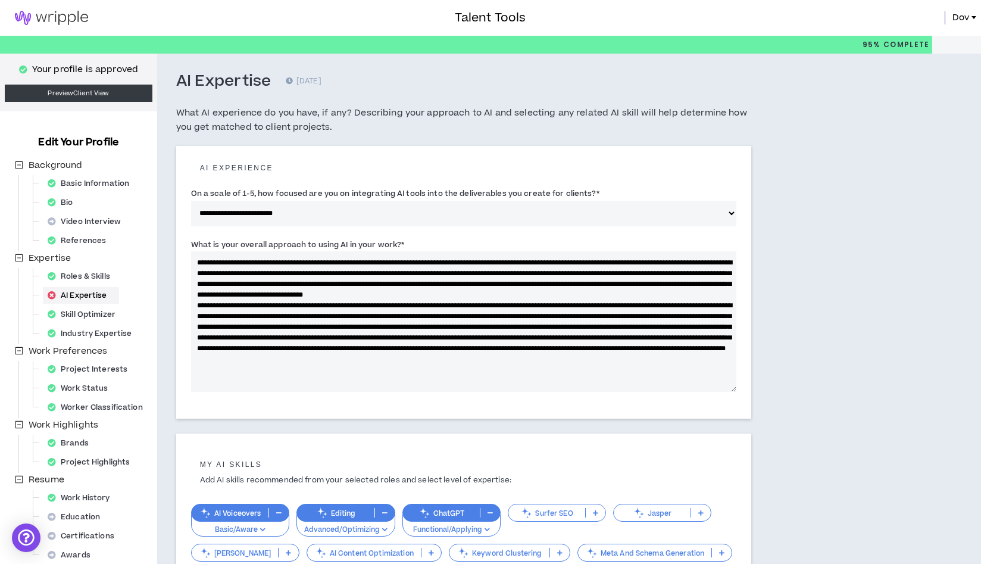
click at [615, 293] on textarea "What is your overall approach to using AI in your work? *" at bounding box center [464, 321] width 546 height 141
click at [550, 304] on textarea "What is your overall approach to using AI in your work? *" at bounding box center [464, 321] width 546 height 141
drag, startPoint x: 227, startPoint y: 306, endPoint x: 196, endPoint y: 308, distance: 31.1
click at [196, 308] on textarea "What is your overall approach to using AI in your work? *" at bounding box center [464, 321] width 546 height 141
click at [301, 310] on textarea "What is your overall approach to using AI in your work? *" at bounding box center [464, 321] width 546 height 141
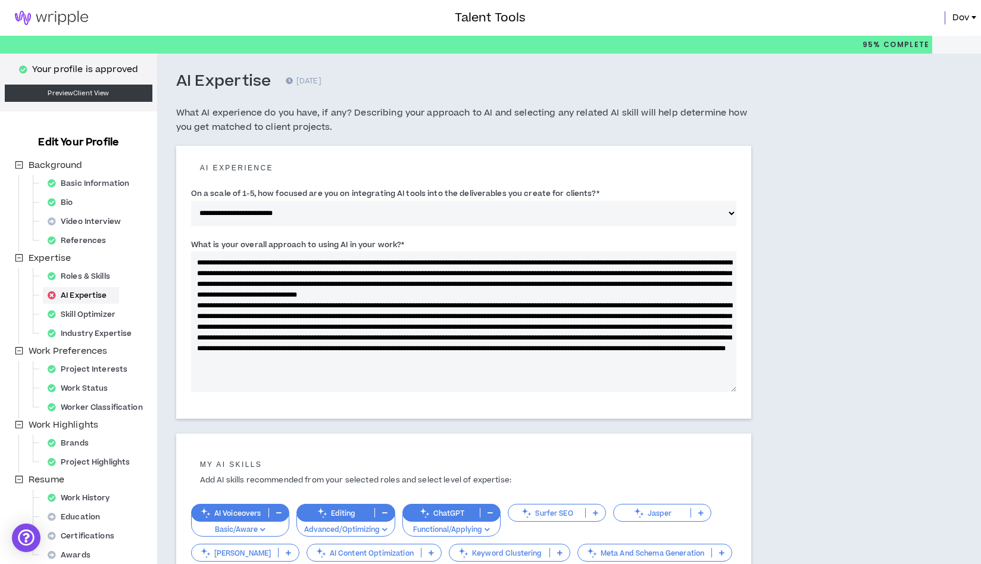
click at [653, 295] on textarea "What is your overall approach to using AI in your work? *" at bounding box center [464, 321] width 546 height 141
click at [245, 309] on textarea "What is your overall approach to using AI in your work? *" at bounding box center [464, 321] width 546 height 141
click at [197, 317] on textarea "What is your overall approach to using AI in your work? *" at bounding box center [464, 321] width 546 height 141
click at [261, 305] on textarea "What is your overall approach to using AI in your work? *" at bounding box center [464, 321] width 546 height 141
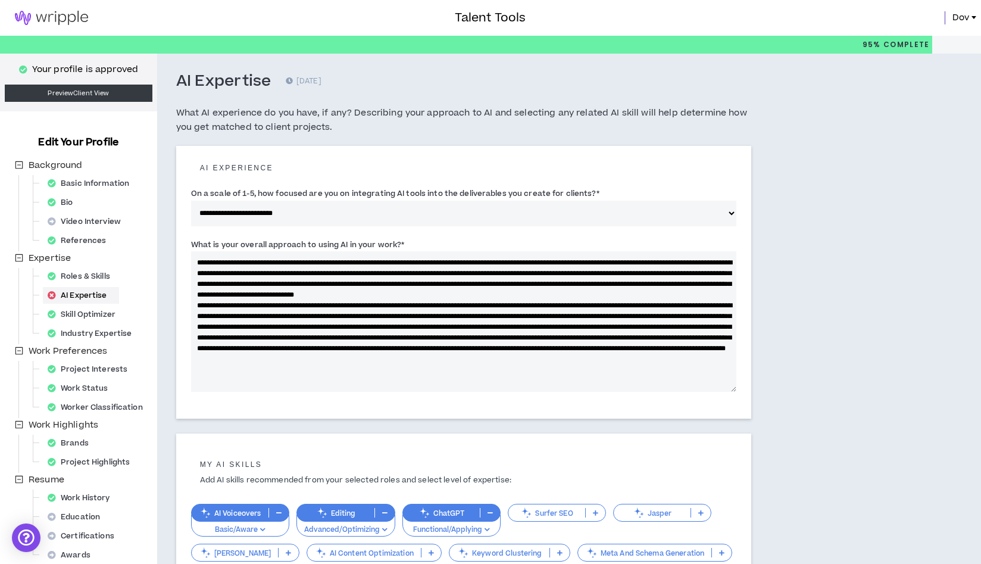
click at [425, 294] on textarea "What is your overall approach to using AI in your work? *" at bounding box center [464, 321] width 546 height 141
click at [391, 294] on textarea "What is your overall approach to using AI in your work? *" at bounding box center [464, 321] width 546 height 141
click at [554, 296] on textarea "What is your overall approach to using AI in your work? *" at bounding box center [464, 321] width 546 height 141
click at [616, 298] on textarea "What is your overall approach to using AI in your work? *" at bounding box center [464, 321] width 546 height 141
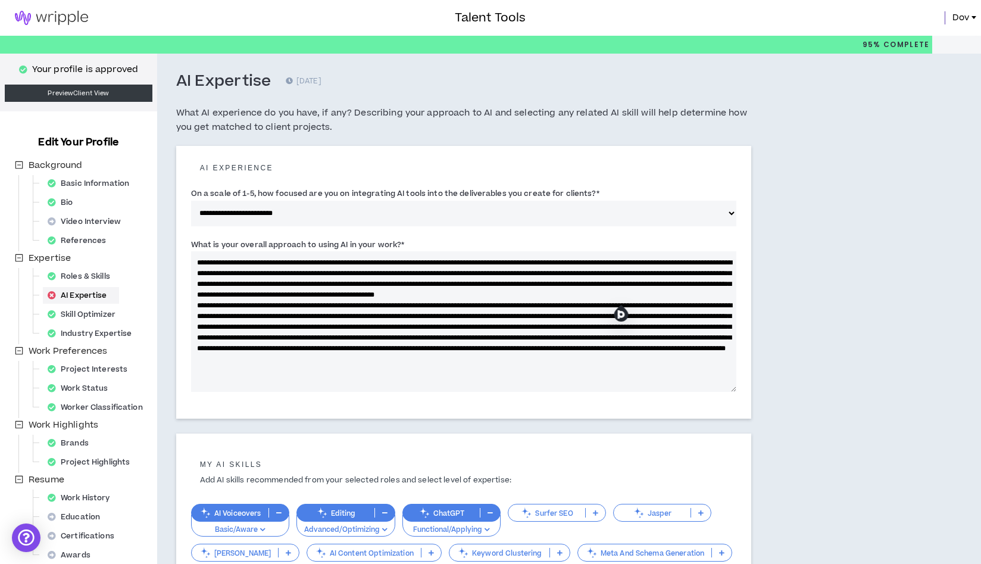
click at [212, 306] on textarea "What is your overall approach to using AI in your work? *" at bounding box center [464, 321] width 546 height 141
drag, startPoint x: 206, startPoint y: 307, endPoint x: 292, endPoint y: 303, distance: 85.8
click at [292, 303] on textarea "What is your overall approach to using AI in your work? *" at bounding box center [464, 321] width 546 height 141
click at [308, 323] on textarea "What is your overall approach to using AI in your work? *" at bounding box center [464, 321] width 546 height 141
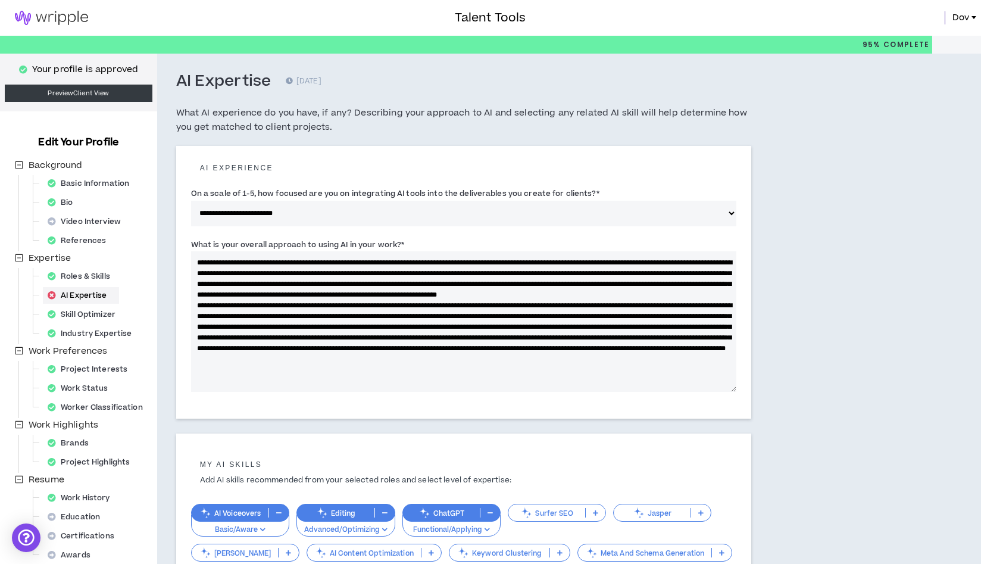
click at [414, 308] on textarea "What is your overall approach to using AI in your work? *" at bounding box center [464, 321] width 546 height 141
drag, startPoint x: 620, startPoint y: 306, endPoint x: 465, endPoint y: 308, distance: 154.9
click at [465, 308] on textarea "What is your overall approach to using AI in your work? *" at bounding box center [464, 321] width 546 height 141
drag, startPoint x: 605, startPoint y: 307, endPoint x: 465, endPoint y: 309, distance: 140.0
click at [465, 309] on textarea "What is your overall approach to using AI in your work? *" at bounding box center [464, 321] width 546 height 141
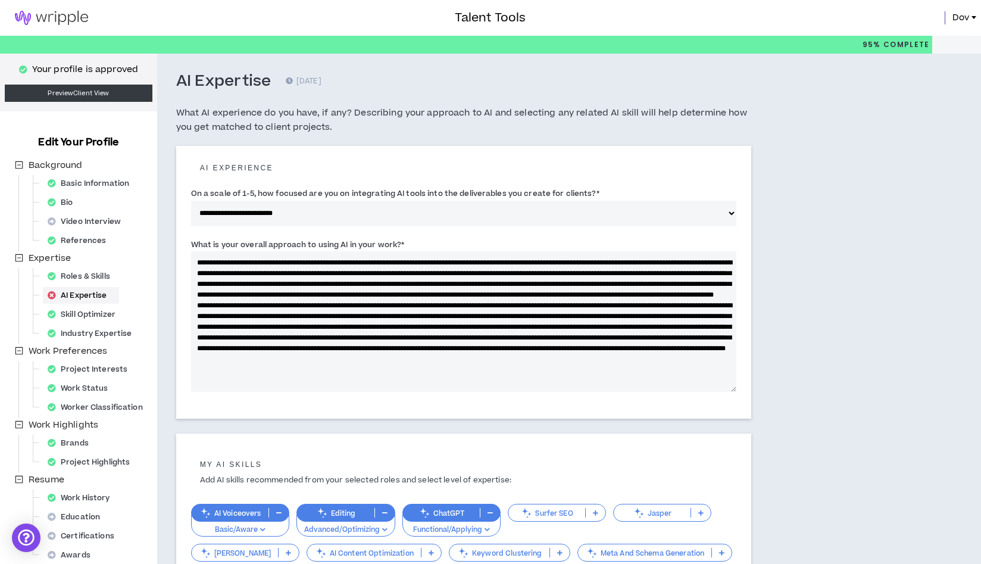
click at [631, 304] on textarea "What is your overall approach to using AI in your work? *" at bounding box center [464, 321] width 546 height 141
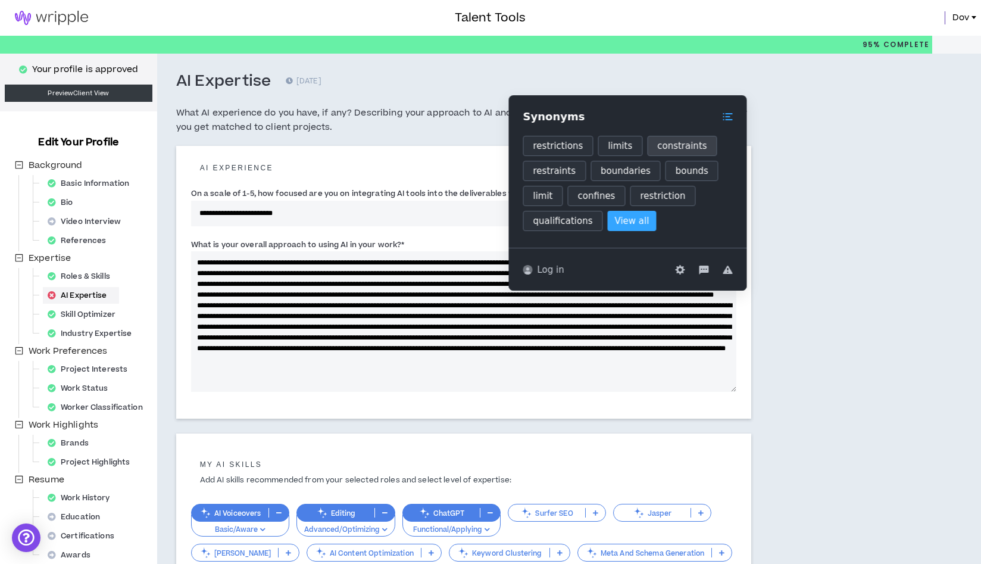
click at [662, 148] on button "constraints" at bounding box center [682, 146] width 70 height 20
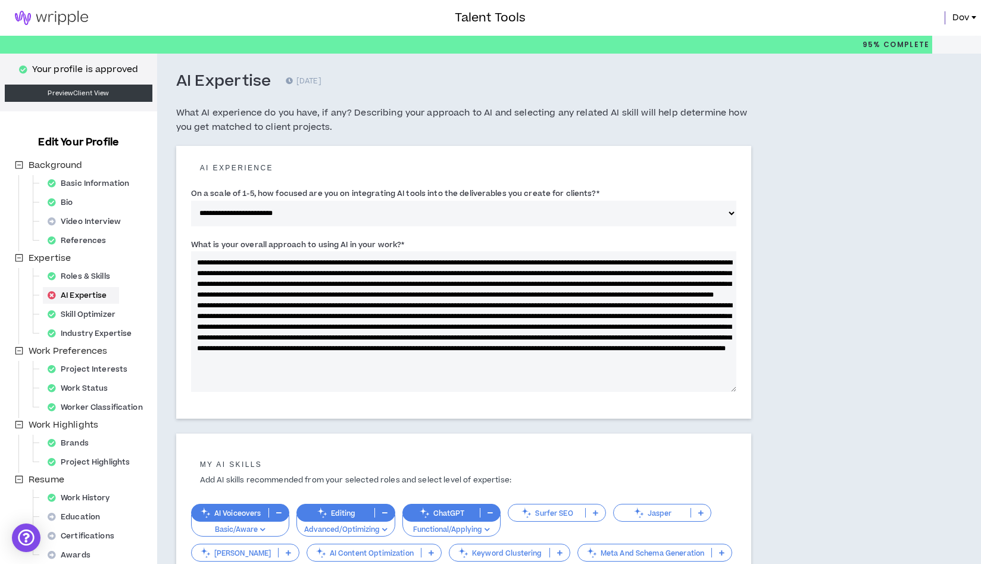
click at [283, 315] on textarea "What is your overall approach to using AI in your work? *" at bounding box center [464, 321] width 546 height 141
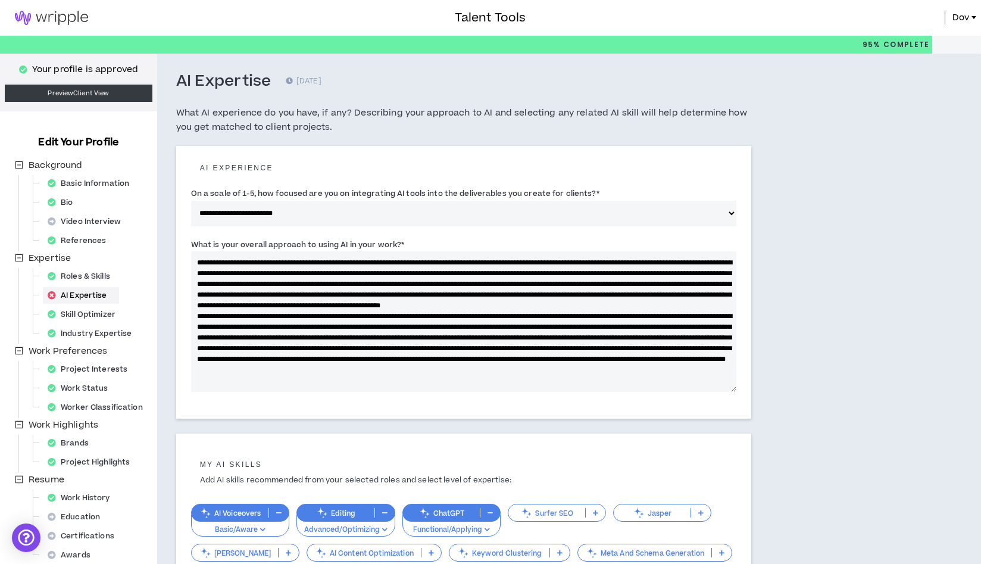
click at [341, 315] on textarea "What is your overall approach to using AI in your work? *" at bounding box center [464, 321] width 546 height 141
click at [531, 314] on textarea "What is your overall approach to using AI in your work? *" at bounding box center [464, 321] width 546 height 141
click at [532, 318] on textarea "What is your overall approach to using AI in your work? *" at bounding box center [464, 321] width 546 height 141
click at [572, 316] on textarea "What is your overall approach to using AI in your work? *" at bounding box center [464, 321] width 546 height 141
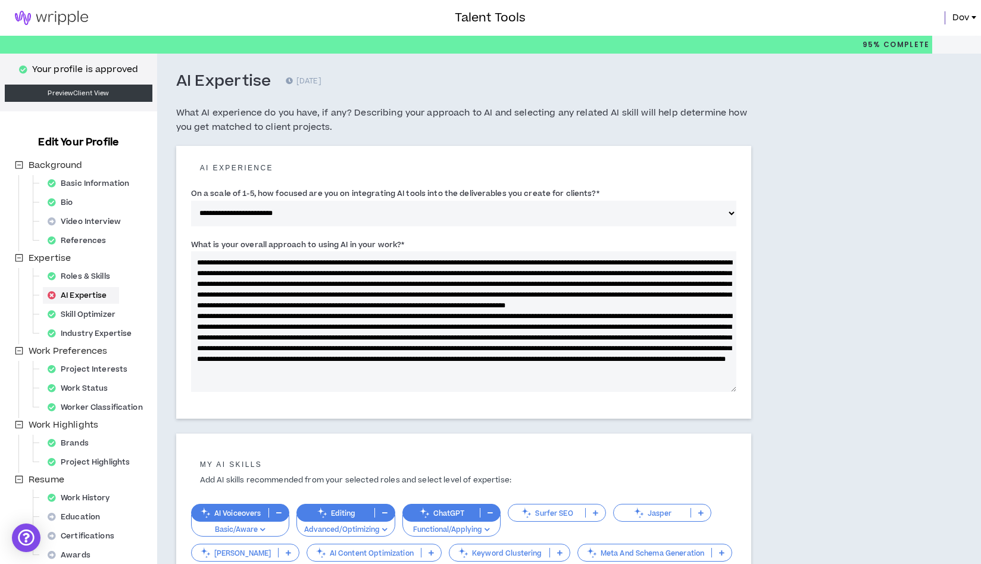
click at [551, 316] on textarea "What is your overall approach to using AI in your work? *" at bounding box center [464, 321] width 546 height 141
click at [709, 317] on textarea "What is your overall approach to using AI in your work? *" at bounding box center [464, 321] width 546 height 141
drag, startPoint x: 571, startPoint y: 316, endPoint x: 644, endPoint y: 321, distance: 74.0
click at [644, 321] on textarea "What is your overall approach to using AI in your work? *" at bounding box center [464, 321] width 546 height 141
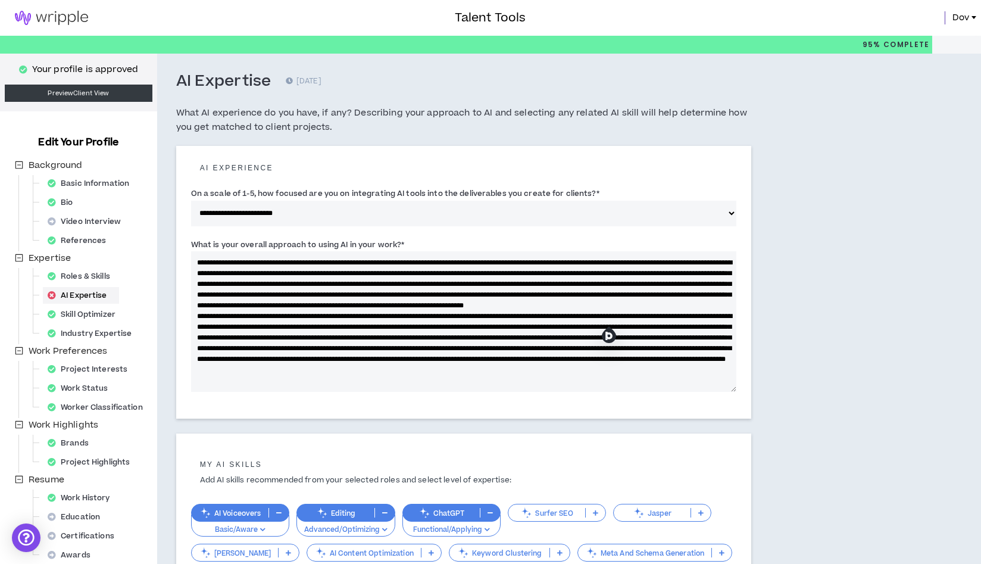
paste textarea "**********"
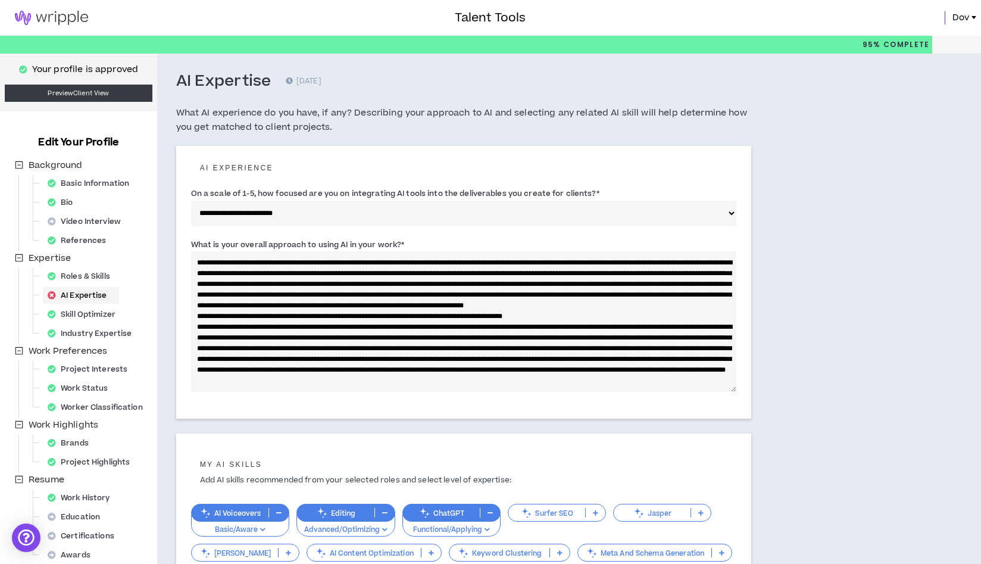
drag, startPoint x: 410, startPoint y: 329, endPoint x: 652, endPoint y: 319, distance: 242.0
click at [652, 319] on textarea "What is your overall approach to using AI in your work? *" at bounding box center [464, 321] width 546 height 141
drag, startPoint x: 649, startPoint y: 316, endPoint x: 420, endPoint y: 329, distance: 229.7
click at [420, 329] on textarea "What is your overall approach to using AI in your work? *" at bounding box center [464, 321] width 546 height 141
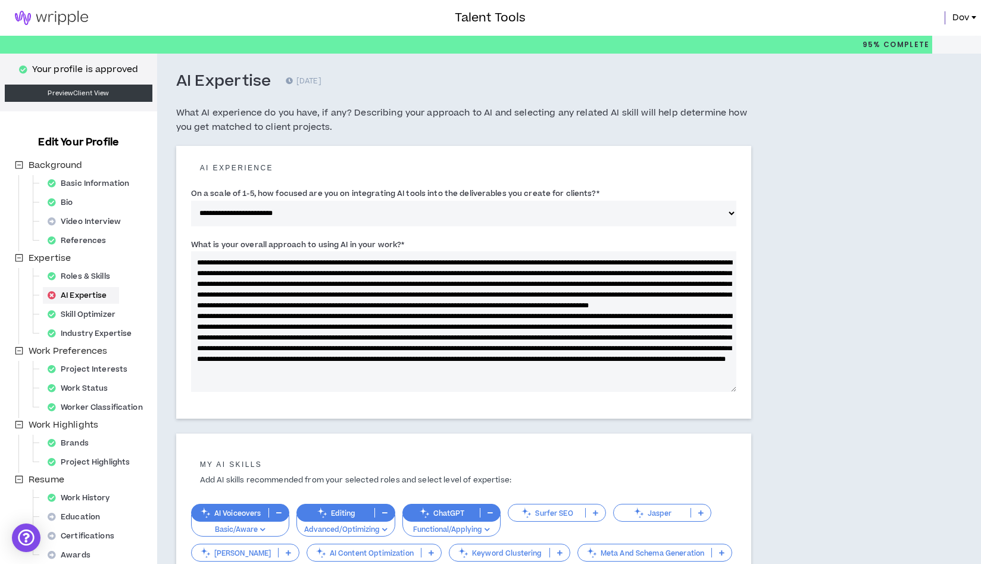
drag, startPoint x: 272, startPoint y: 327, endPoint x: 545, endPoint y: 341, distance: 273.7
click at [545, 341] on textarea "What is your overall approach to using AI in your work? *" at bounding box center [464, 321] width 546 height 141
click at [457, 275] on textarea "What is your overall approach to using AI in your work? *" at bounding box center [464, 321] width 546 height 141
click at [348, 286] on textarea "What is your overall approach to using AI in your work? *" at bounding box center [464, 321] width 546 height 141
drag, startPoint x: 417, startPoint y: 288, endPoint x: 348, endPoint y: 285, distance: 69.8
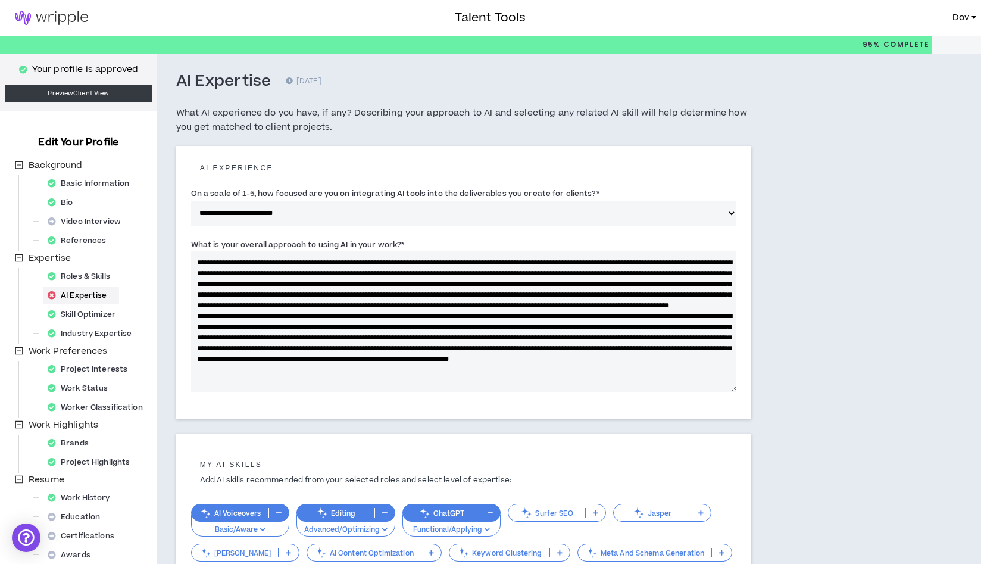
click at [348, 285] on textarea "What is your overall approach to using AI in your work? *" at bounding box center [464, 321] width 546 height 141
click at [618, 328] on textarea "What is your overall approach to using AI in your work? *" at bounding box center [464, 321] width 546 height 141
click at [632, 284] on textarea "What is your overall approach to using AI in your work? *" at bounding box center [464, 321] width 546 height 141
click at [516, 338] on textarea "What is your overall approach to using AI in your work? *" at bounding box center [464, 321] width 546 height 141
click at [620, 338] on textarea "What is your overall approach to using AI in your work? *" at bounding box center [464, 321] width 546 height 141
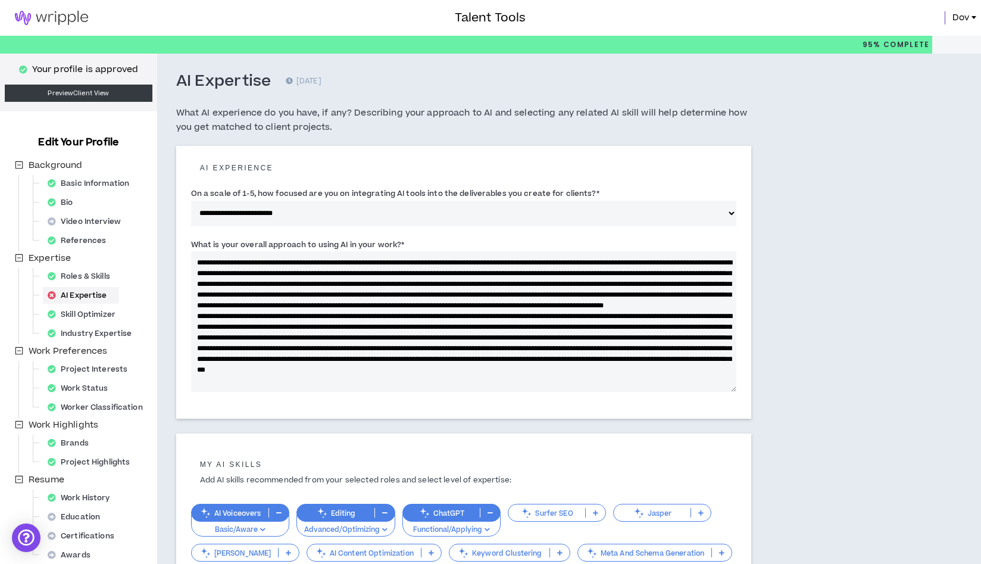
click at [620, 338] on textarea "What is your overall approach to using AI in your work? *" at bounding box center [464, 321] width 546 height 141
click at [338, 348] on textarea "What is your overall approach to using AI in your work? *" at bounding box center [464, 321] width 546 height 141
click at [632, 338] on textarea "What is your overall approach to using AI in your work? *" at bounding box center [464, 321] width 546 height 141
click at [543, 338] on textarea "What is your overall approach to using AI in your work? *" at bounding box center [464, 321] width 546 height 141
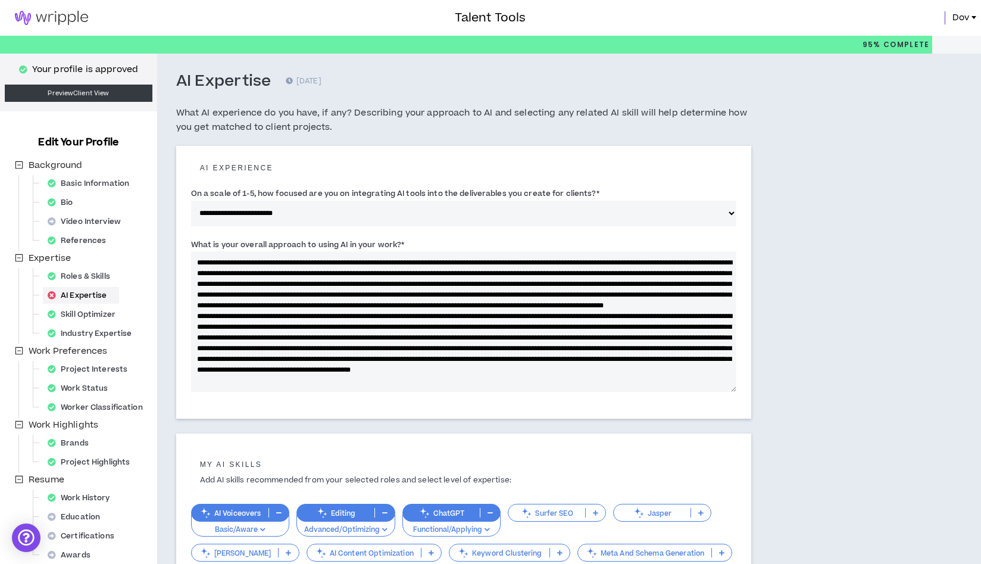
drag, startPoint x: 542, startPoint y: 338, endPoint x: 373, endPoint y: 339, distance: 169.1
click at [373, 339] on textarea "What is your overall approach to using AI in your work? *" at bounding box center [464, 321] width 546 height 141
click at [371, 339] on textarea "What is your overall approach to using AI in your work? *" at bounding box center [464, 321] width 546 height 141
drag, startPoint x: 431, startPoint y: 338, endPoint x: 523, endPoint y: 409, distance: 115.9
click at [432, 338] on textarea "What is your overall approach to using AI in your work? *" at bounding box center [464, 321] width 546 height 141
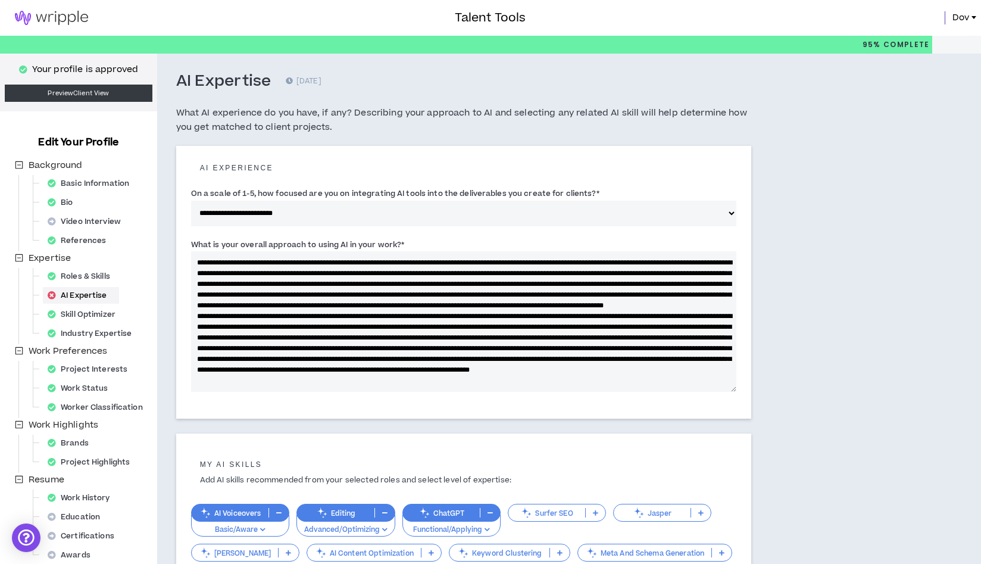
click at [520, 338] on textarea "What is your overall approach to using AI in your work? *" at bounding box center [464, 321] width 546 height 141
click at [358, 336] on textarea "What is your overall approach to using AI in your work? *" at bounding box center [464, 321] width 546 height 141
click at [413, 337] on textarea "What is your overall approach to using AI in your work? *" at bounding box center [464, 321] width 546 height 141
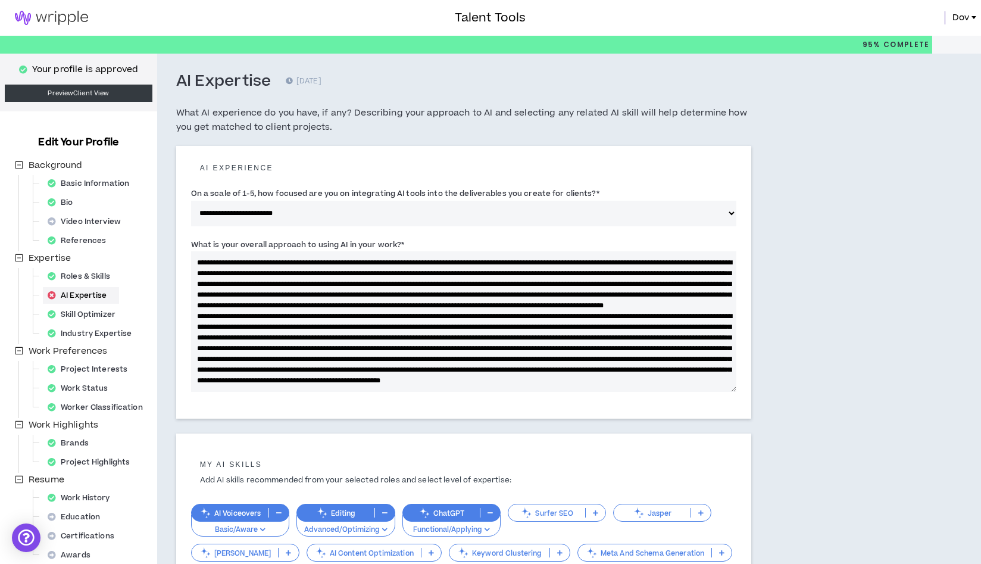
scroll to position [43, 0]
drag, startPoint x: 386, startPoint y: 346, endPoint x: 674, endPoint y: 392, distance: 291.4
click at [674, 392] on div "What is your overall approach to using AI in your work? *" at bounding box center [464, 318] width 546 height 166
click at [425, 337] on textarea "What is your overall approach to using AI in your work? *" at bounding box center [464, 321] width 546 height 141
drag, startPoint x: 387, startPoint y: 315, endPoint x: 575, endPoint y: 343, distance: 190.3
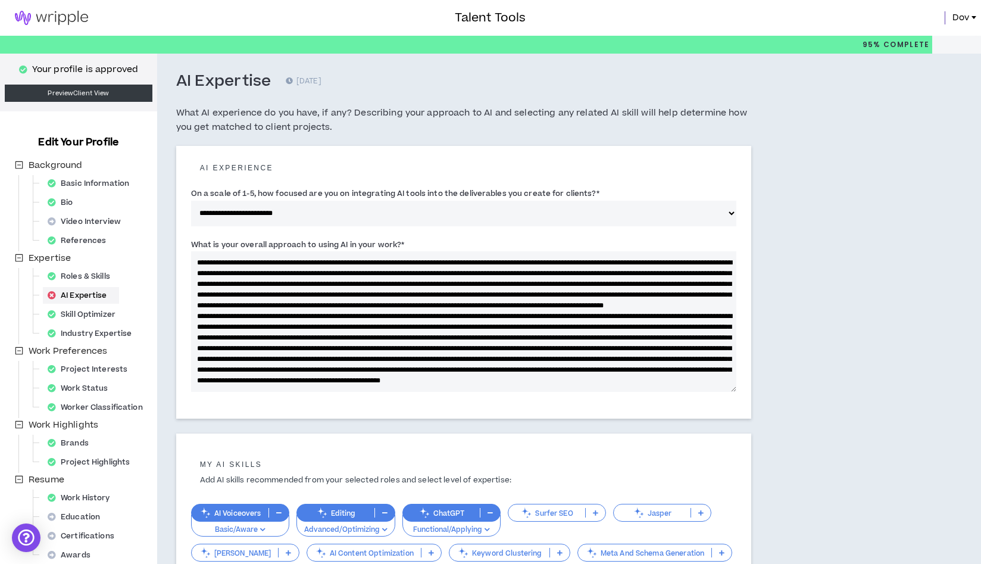
click at [575, 343] on textarea "What is your overall approach to using AI in your work? *" at bounding box center [464, 321] width 546 height 141
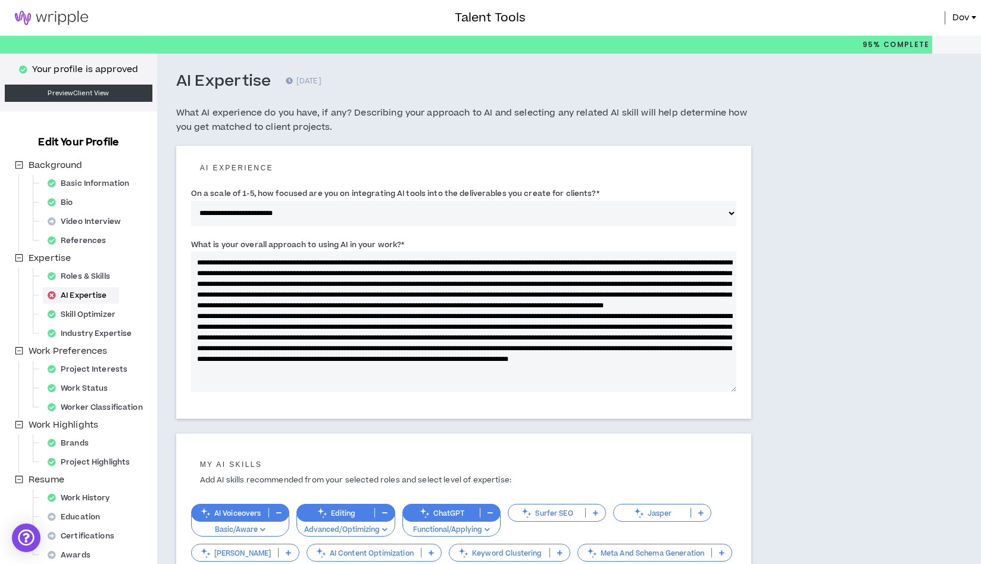
scroll to position [21, 0]
drag, startPoint x: 397, startPoint y: 338, endPoint x: 571, endPoint y: 341, distance: 174.5
click at [571, 341] on textarea "What is your overall approach to using AI in your work? *" at bounding box center [464, 321] width 546 height 141
click at [503, 347] on textarea "What is your overall approach to using AI in your work? *" at bounding box center [464, 321] width 546 height 141
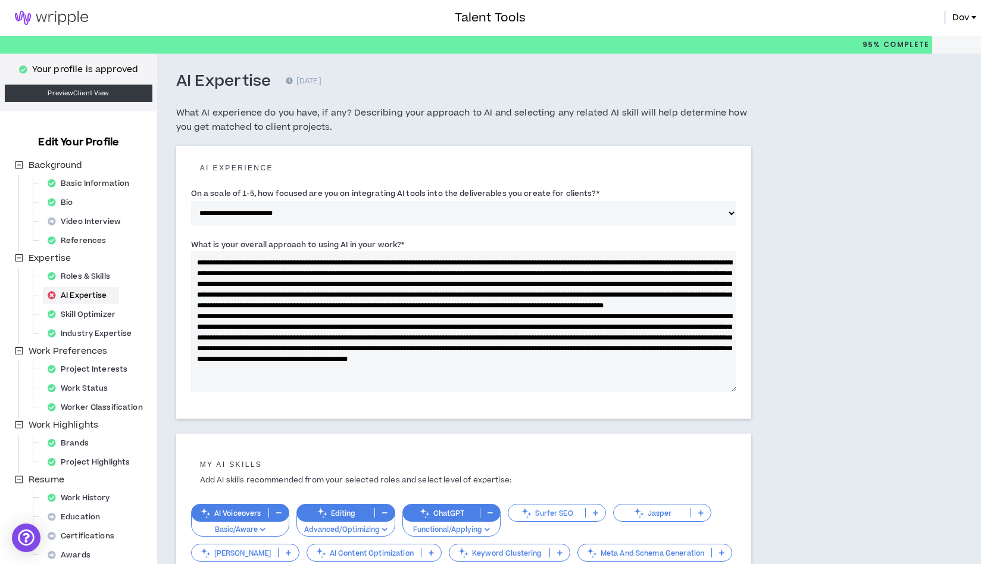
click at [503, 348] on textarea "What is your overall approach to using AI in your work? *" at bounding box center [464, 321] width 546 height 141
drag, startPoint x: 360, startPoint y: 362, endPoint x: 491, endPoint y: 355, distance: 131.2
click at [491, 355] on textarea "What is your overall approach to using AI in your work? *" at bounding box center [464, 321] width 546 height 141
click at [526, 360] on textarea "What is your overall approach to using AI in your work? *" at bounding box center [464, 321] width 546 height 141
drag, startPoint x: 425, startPoint y: 371, endPoint x: 370, endPoint y: 367, distance: 54.9
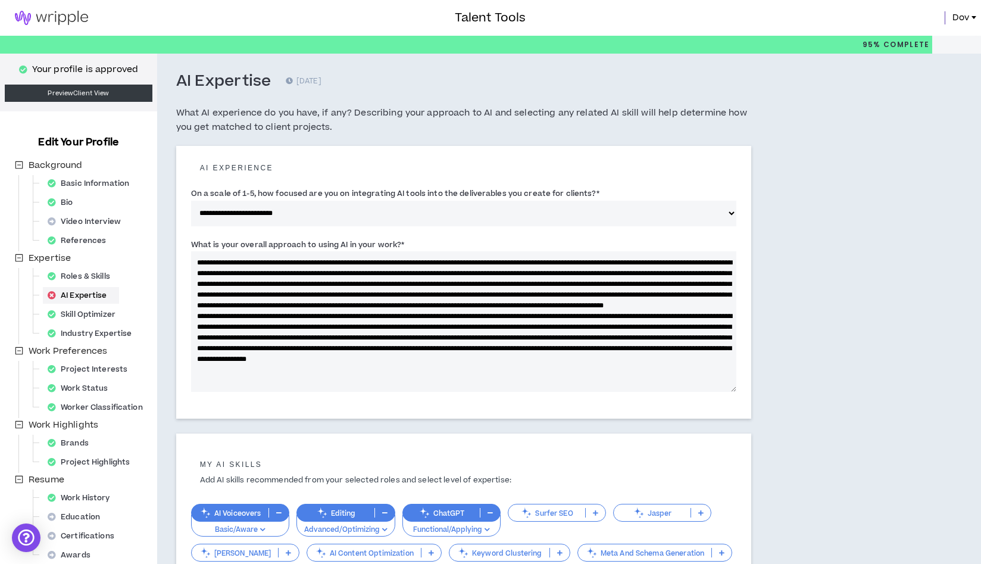
click at [370, 367] on textarea "What is your overall approach to using AI in your work? *" at bounding box center [464, 321] width 546 height 141
click at [432, 369] on textarea "What is your overall approach to using AI in your work? *" at bounding box center [464, 321] width 546 height 141
click at [377, 369] on textarea "What is your overall approach to using AI in your work? *" at bounding box center [464, 321] width 546 height 141
click at [462, 370] on textarea "What is your overall approach to using AI in your work? *" at bounding box center [464, 321] width 546 height 141
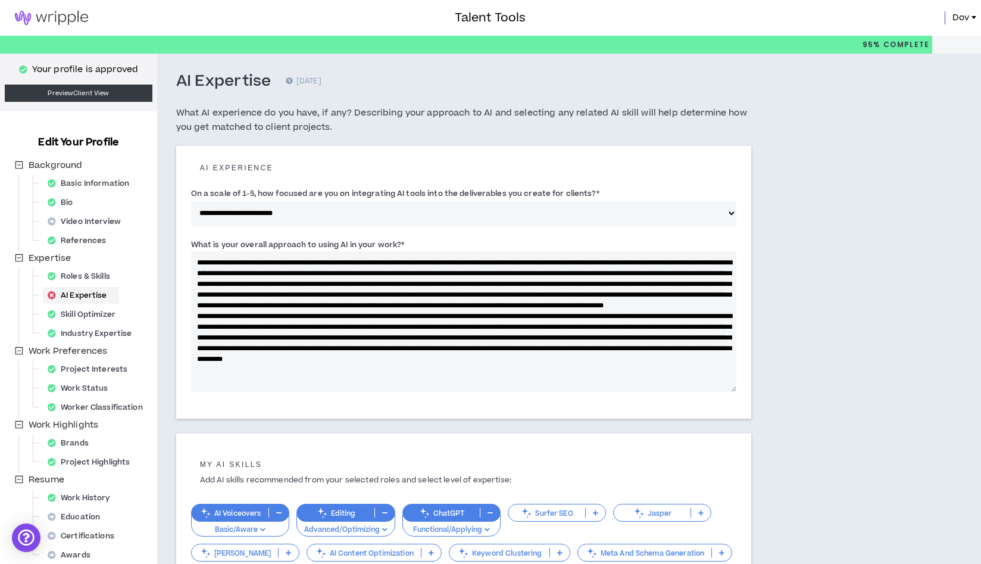
click at [462, 370] on textarea "What is your overall approach to using AI in your work? *" at bounding box center [464, 321] width 546 height 141
click at [501, 371] on textarea "What is your overall approach to using AI in your work? *" at bounding box center [464, 321] width 546 height 141
click at [198, 328] on textarea "What is your overall approach to using AI in your work? *" at bounding box center [464, 321] width 546 height 141
drag, startPoint x: 226, startPoint y: 337, endPoint x: 186, endPoint y: 337, distance: 40.5
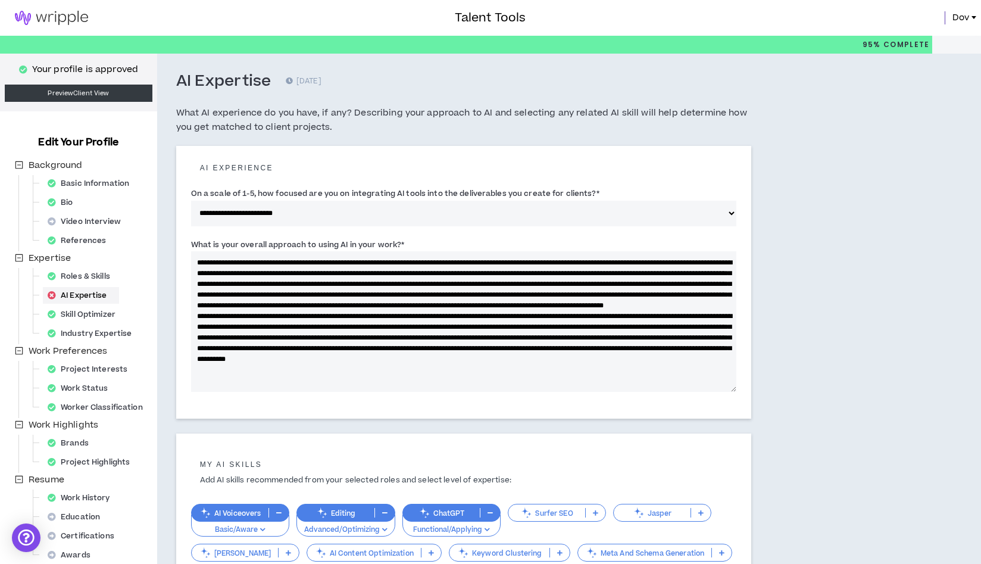
click at [186, 337] on div "**********" at bounding box center [463, 282] width 575 height 273
click at [481, 338] on textarea "What is your overall approach to using AI in your work? *" at bounding box center [464, 321] width 546 height 141
click at [291, 357] on textarea "What is your overall approach to using AI in your work? *" at bounding box center [464, 321] width 546 height 141
click at [430, 360] on textarea "What is your overall approach to using AI in your work? *" at bounding box center [464, 321] width 546 height 141
click at [664, 359] on textarea "What is your overall approach to using AI in your work? *" at bounding box center [464, 321] width 546 height 141
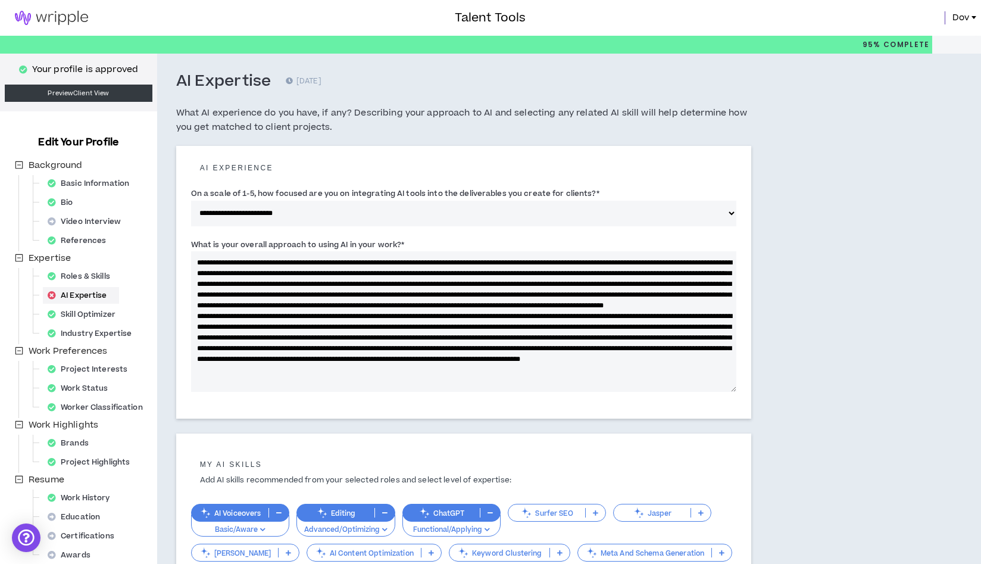
click at [684, 361] on textarea "What is your overall approach to using AI in your work? *" at bounding box center [464, 321] width 546 height 141
click at [210, 372] on textarea "What is your overall approach to using AI in your work? *" at bounding box center [464, 321] width 546 height 141
click at [315, 372] on textarea "What is your overall approach to using AI in your work? *" at bounding box center [464, 321] width 546 height 141
click at [298, 359] on textarea "What is your overall approach to using AI in your work? *" at bounding box center [464, 321] width 546 height 141
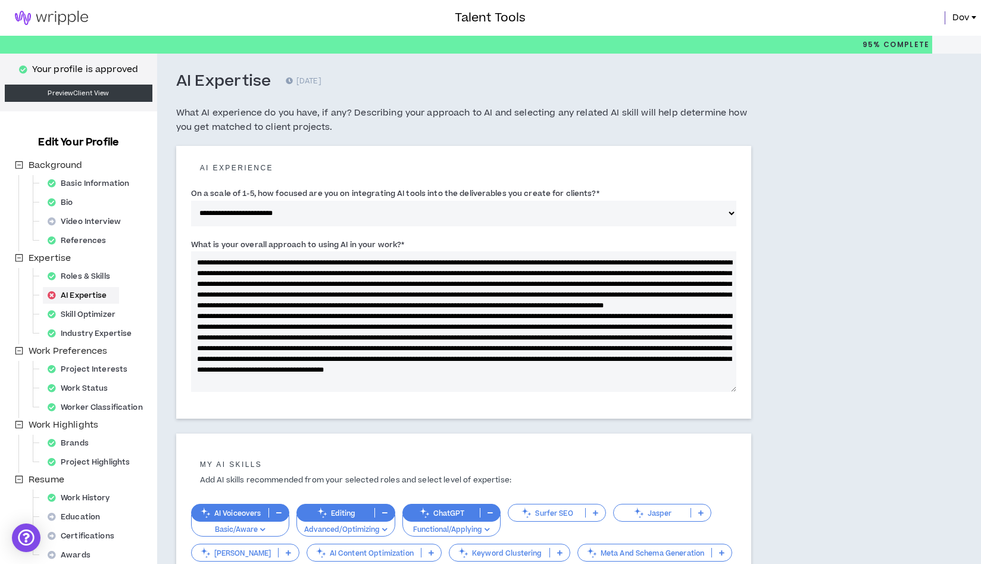
scroll to position [20, 0]
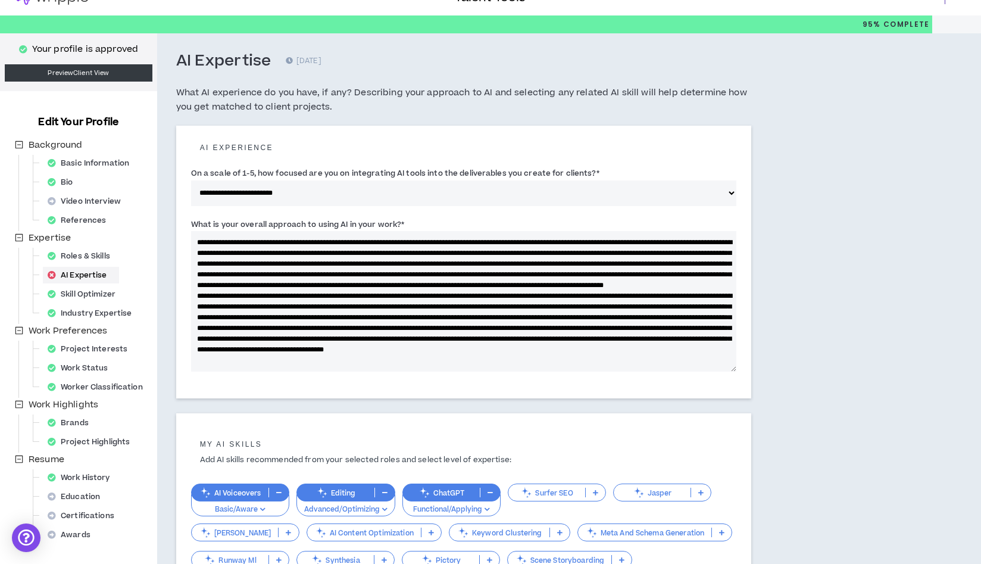
drag, startPoint x: 340, startPoint y: 361, endPoint x: 347, endPoint y: 367, distance: 8.9
click at [340, 361] on textarea "What is your overall approach to using AI in your work? *" at bounding box center [464, 301] width 546 height 141
click at [504, 364] on textarea "What is your overall approach to using AI in your work? *" at bounding box center [464, 301] width 546 height 141
click at [582, 359] on textarea "What is your overall approach to using AI in your work? *" at bounding box center [464, 301] width 546 height 141
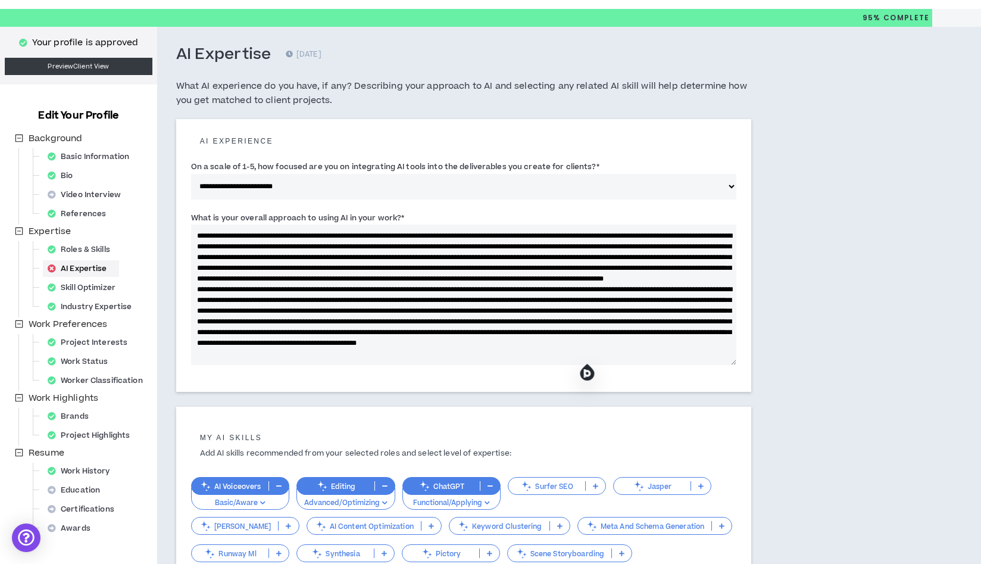
scroll to position [88, 0]
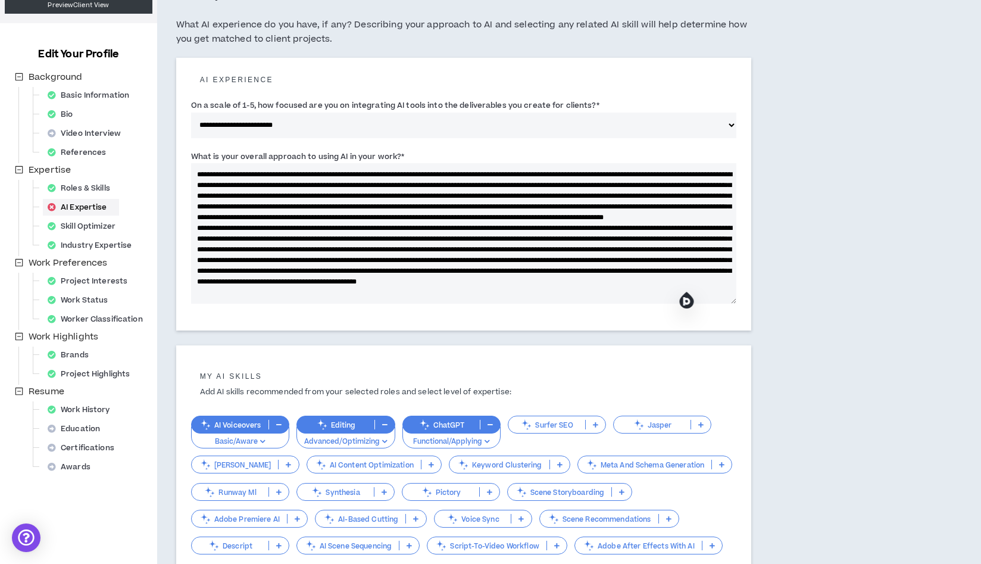
click at [298, 294] on textarea "What is your overall approach to using AI in your work? *" at bounding box center [464, 233] width 546 height 141
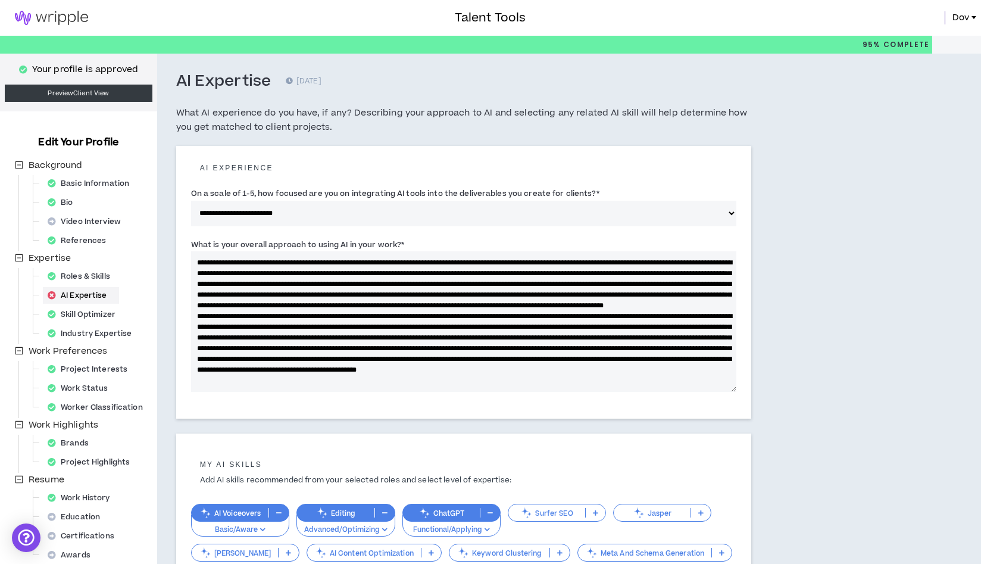
scroll to position [32, 0]
drag, startPoint x: 197, startPoint y: 264, endPoint x: 743, endPoint y: 420, distance: 568.1
click at [743, 420] on div "**********" at bounding box center [463, 423] width 613 height 738
click at [368, 347] on textarea "What is your overall approach to using AI in your work? *" at bounding box center [464, 321] width 546 height 141
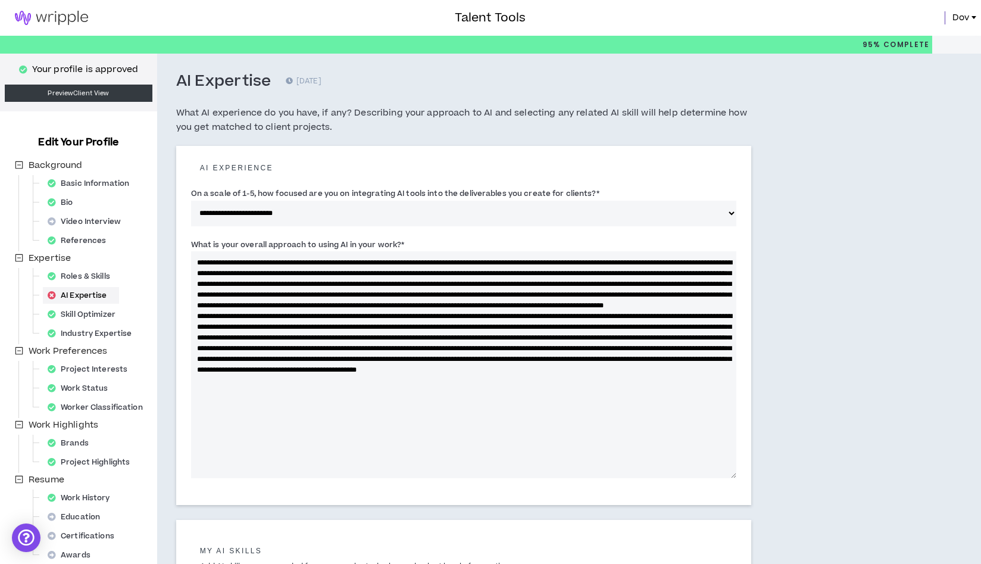
drag, startPoint x: 732, startPoint y: 389, endPoint x: 743, endPoint y: 493, distance: 103.6
click at [743, 493] on div "**********" at bounding box center [463, 325] width 575 height 359
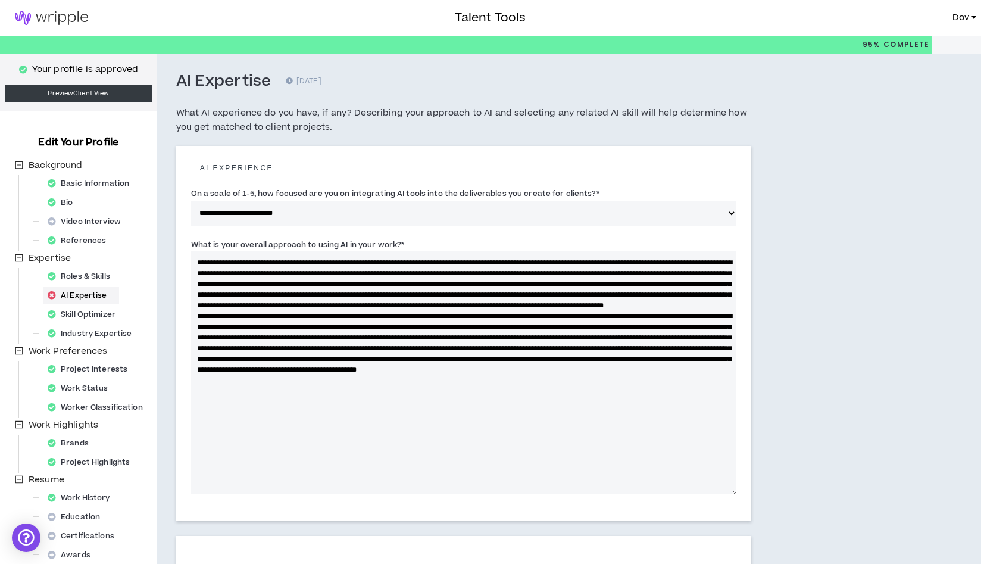
click at [216, 261] on textarea "What is your overall approach to using AI in your work? *" at bounding box center [464, 372] width 546 height 243
click at [382, 260] on textarea "What is your overall approach to using AI in your work? *" at bounding box center [464, 372] width 546 height 243
click at [440, 263] on textarea "What is your overall approach to using AI in your work? *" at bounding box center [464, 372] width 546 height 243
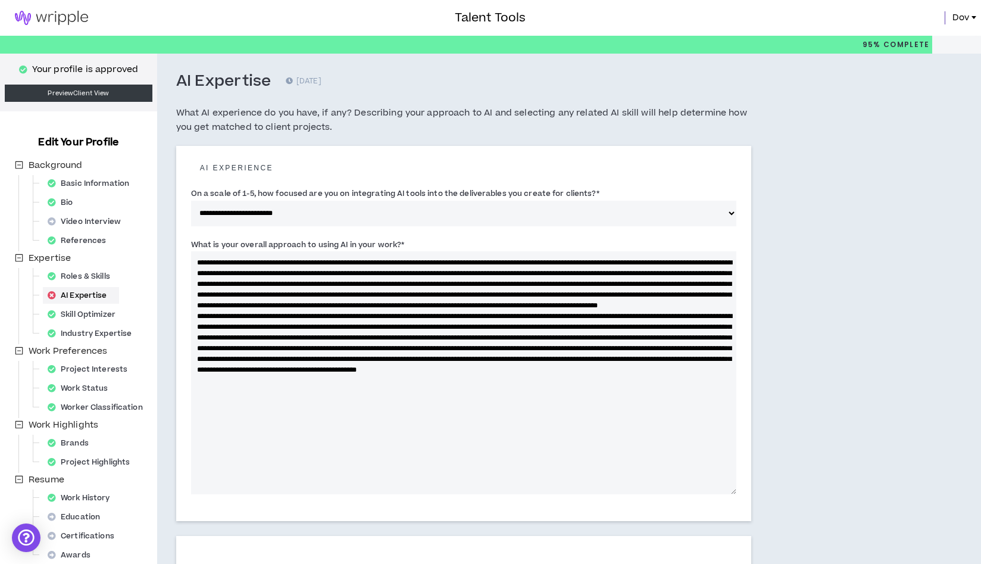
click at [440, 263] on textarea "What is your overall approach to using AI in your work? *" at bounding box center [464, 372] width 546 height 243
drag, startPoint x: 546, startPoint y: 275, endPoint x: 491, endPoint y: 260, distance: 56.4
click at [491, 260] on textarea "What is your overall approach to using AI in your work? *" at bounding box center [464, 372] width 546 height 243
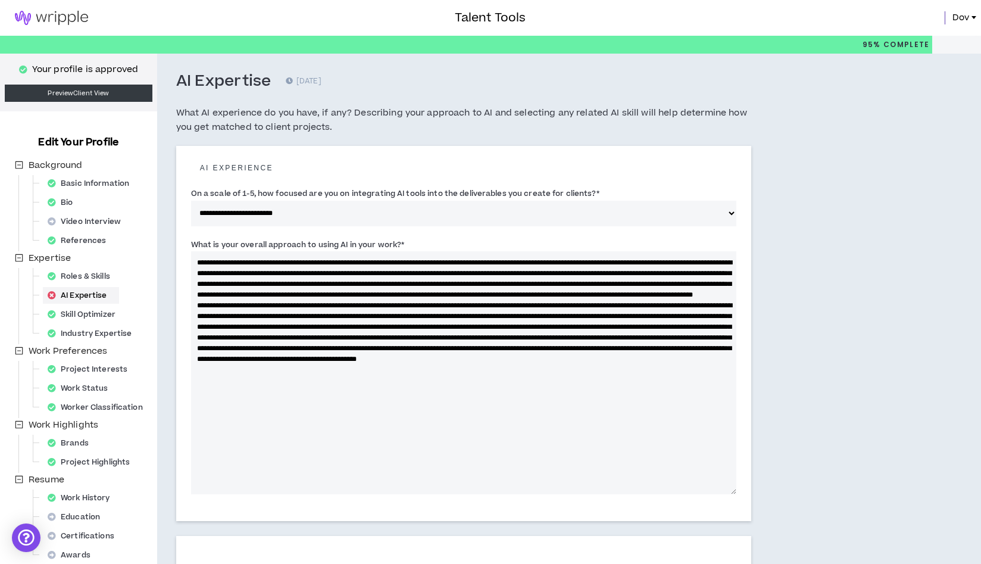
click at [431, 263] on textarea "What is your overall approach to using AI in your work? *" at bounding box center [464, 372] width 546 height 243
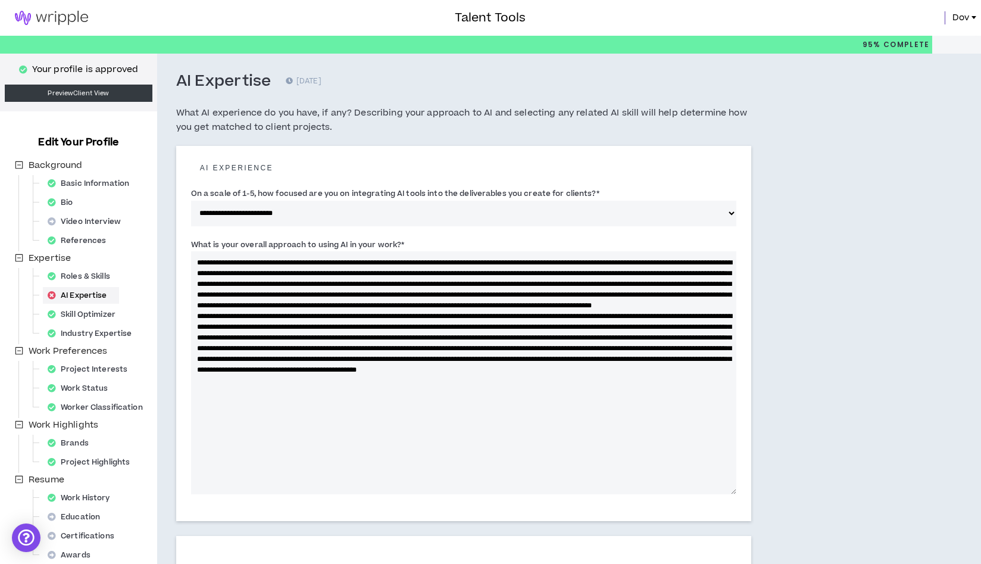
click at [433, 263] on textarea "What is your overall approach to using AI in your work? *" at bounding box center [464, 372] width 546 height 243
click at [661, 261] on textarea "What is your overall approach to using AI in your work? *" at bounding box center [464, 372] width 546 height 243
click at [219, 274] on textarea "What is your overall approach to using AI in your work? *" at bounding box center [464, 372] width 546 height 243
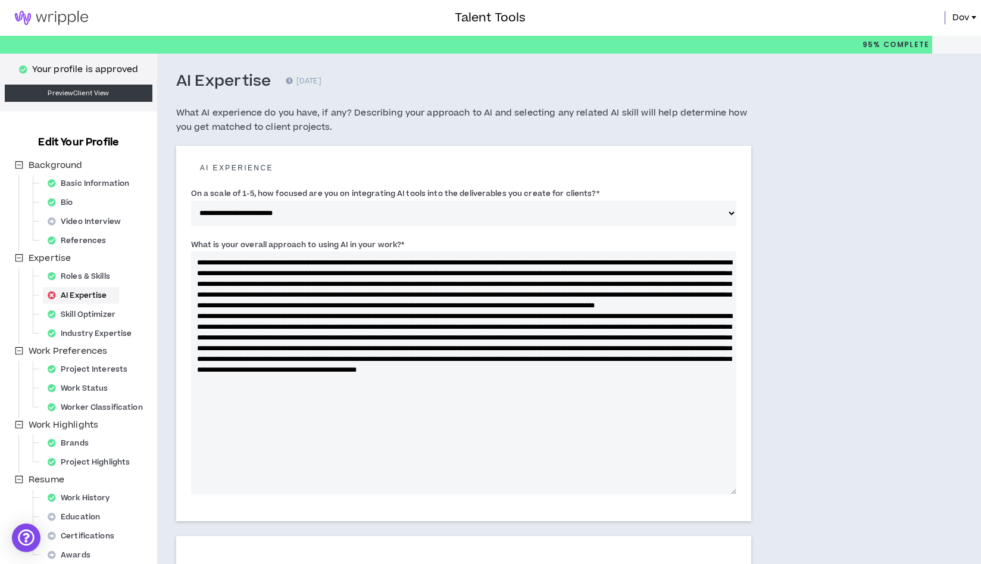
click at [219, 274] on textarea "What is your overall approach to using AI in your work? *" at bounding box center [464, 372] width 546 height 243
click at [310, 272] on textarea "What is your overall approach to using AI in your work? *" at bounding box center [464, 372] width 546 height 243
click at [369, 272] on textarea "What is your overall approach to using AI in your work? *" at bounding box center [464, 372] width 546 height 243
click at [614, 276] on textarea "What is your overall approach to using AI in your work? *" at bounding box center [464, 372] width 546 height 243
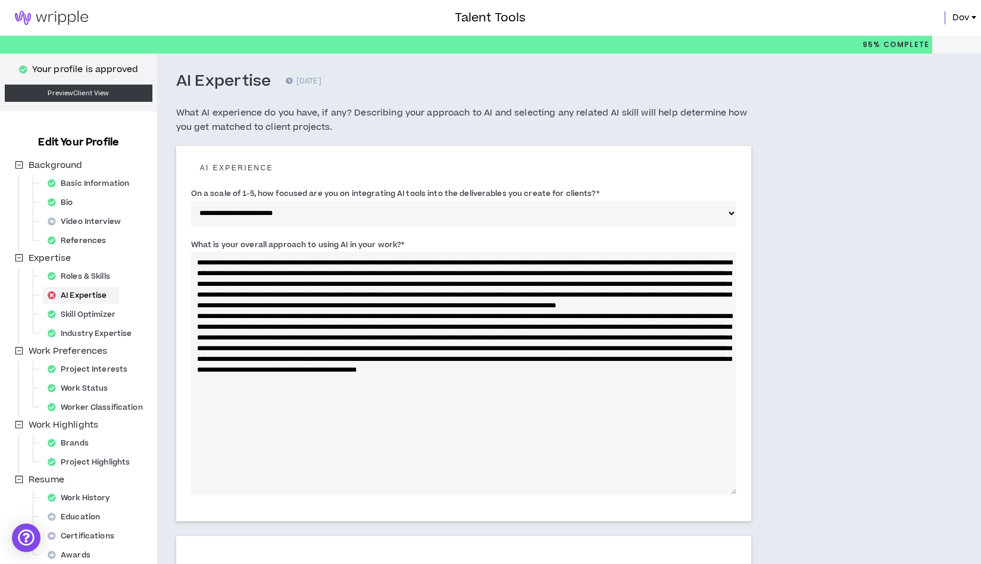
click at [614, 276] on textarea "What is your overall approach to using AI in your work? *" at bounding box center [464, 372] width 546 height 243
click at [621, 275] on textarea "What is your overall approach to using AI in your work? *" at bounding box center [464, 372] width 546 height 243
click at [415, 285] on textarea "What is your overall approach to using AI in your work? *" at bounding box center [464, 372] width 546 height 243
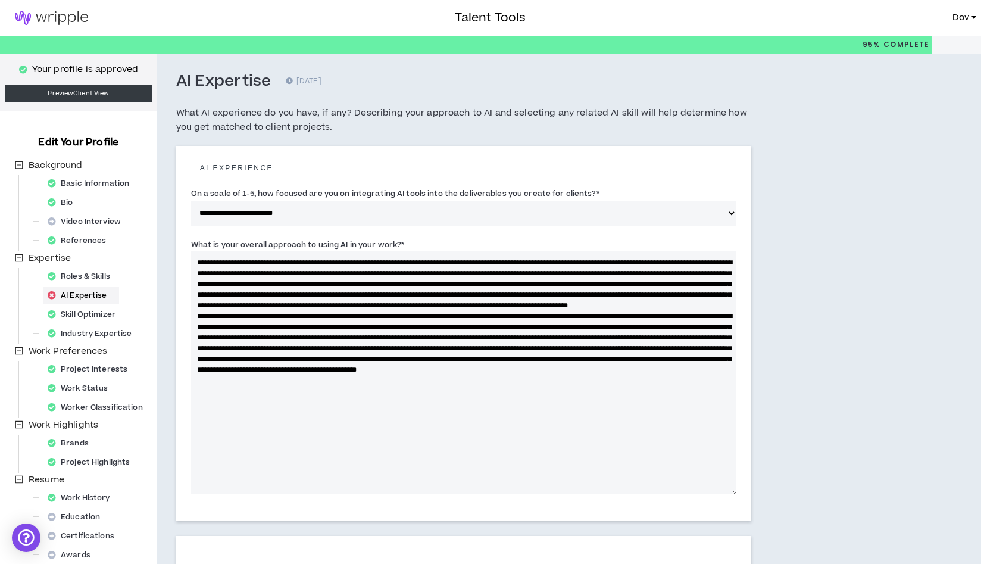
drag, startPoint x: 514, startPoint y: 283, endPoint x: 591, endPoint y: 283, distance: 76.8
click at [591, 283] on textarea "What is your overall approach to using AI in your work? *" at bounding box center [464, 372] width 546 height 243
click at [531, 287] on textarea "What is your overall approach to using AI in your work? *" at bounding box center [464, 372] width 546 height 243
click at [603, 285] on textarea "What is your overall approach to using AI in your work? *" at bounding box center [464, 372] width 546 height 243
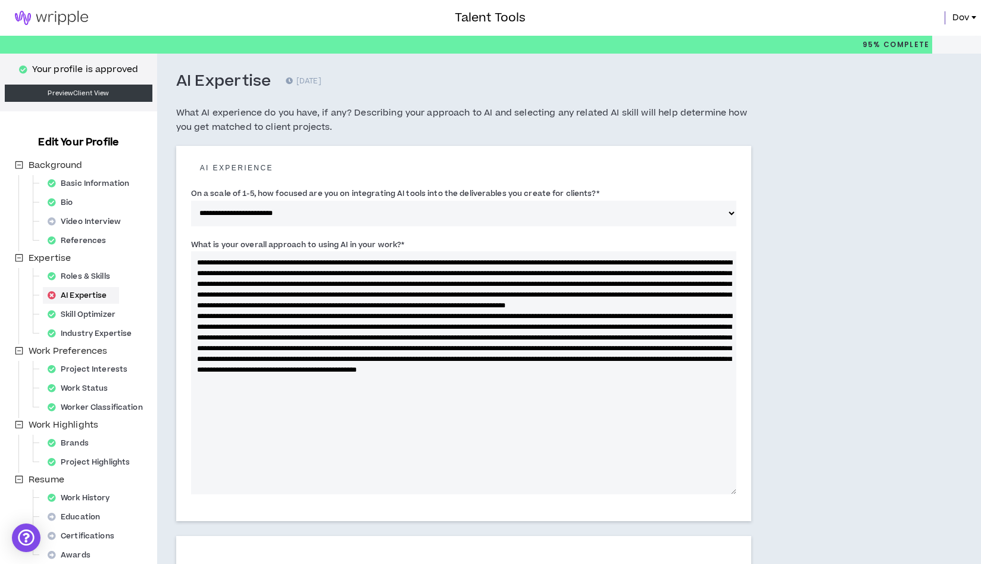
click at [603, 285] on textarea "What is your overall approach to using AI in your work? *" at bounding box center [464, 372] width 546 height 243
click at [703, 285] on textarea "What is your overall approach to using AI in your work? *" at bounding box center [464, 372] width 546 height 243
click at [614, 283] on textarea "What is your overall approach to using AI in your work? *" at bounding box center [464, 372] width 546 height 243
click at [270, 294] on textarea "What is your overall approach to using AI in your work? *" at bounding box center [464, 372] width 546 height 243
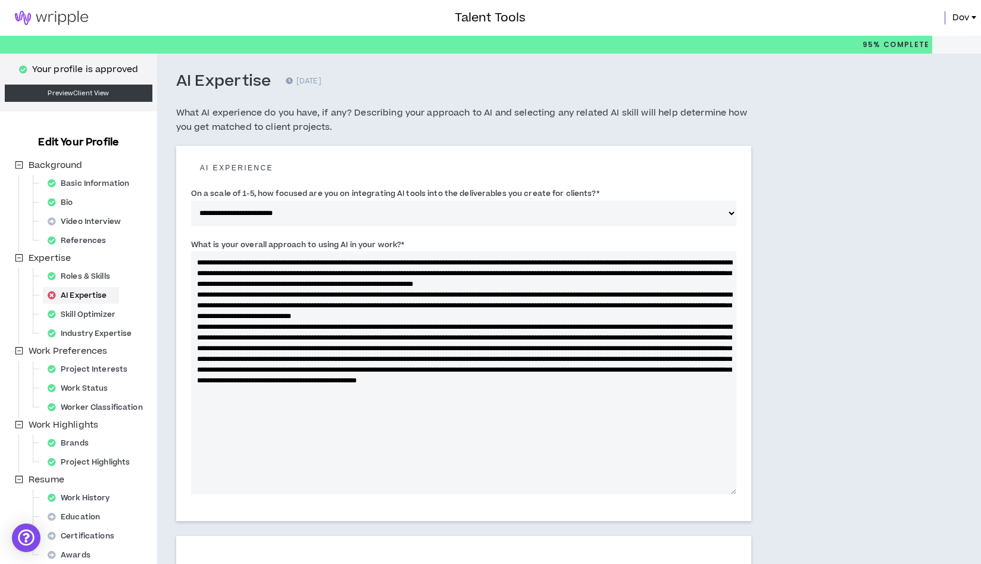
click at [307, 306] on textarea "What is your overall approach to using AI in your work? *" at bounding box center [464, 372] width 546 height 243
click at [588, 305] on textarea "What is your overall approach to using AI in your work? *" at bounding box center [464, 372] width 546 height 243
drag, startPoint x: 637, startPoint y: 308, endPoint x: 685, endPoint y: 301, distance: 49.3
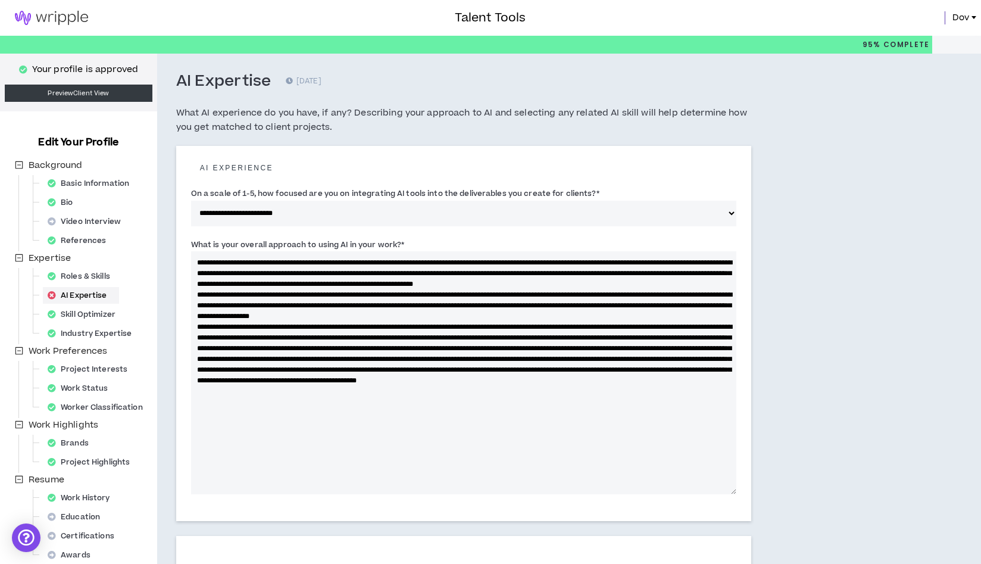
click at [685, 301] on textarea "What is your overall approach to using AI in your work? *" at bounding box center [464, 372] width 546 height 243
click at [352, 317] on textarea "What is your overall approach to using AI in your work? *" at bounding box center [464, 372] width 546 height 243
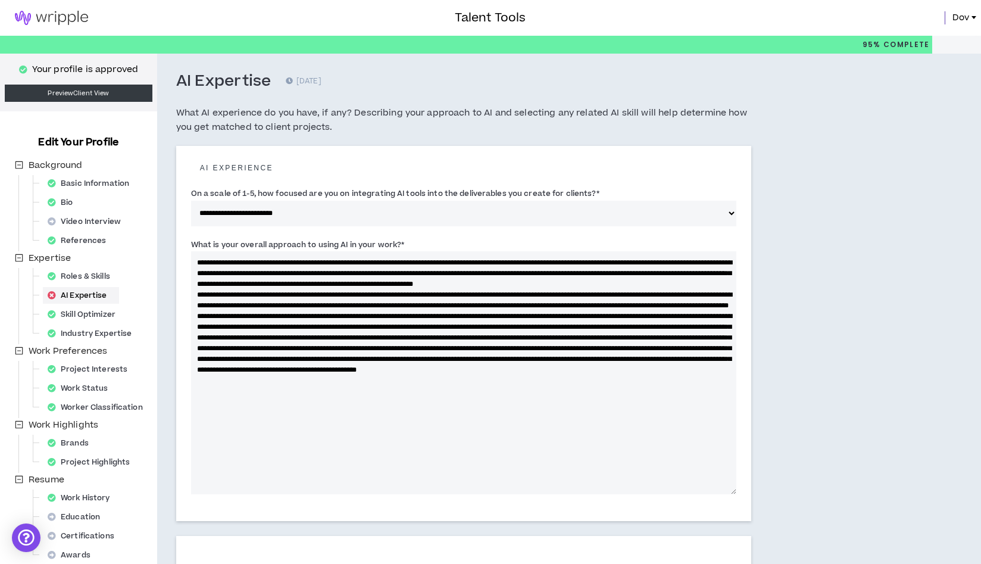
click at [375, 315] on textarea "What is your overall approach to using AI in your work? *" at bounding box center [464, 372] width 546 height 243
click at [344, 314] on textarea "What is your overall approach to using AI in your work? *" at bounding box center [464, 372] width 546 height 243
click at [242, 316] on textarea "What is your overall approach to using AI in your work? *" at bounding box center [464, 372] width 546 height 243
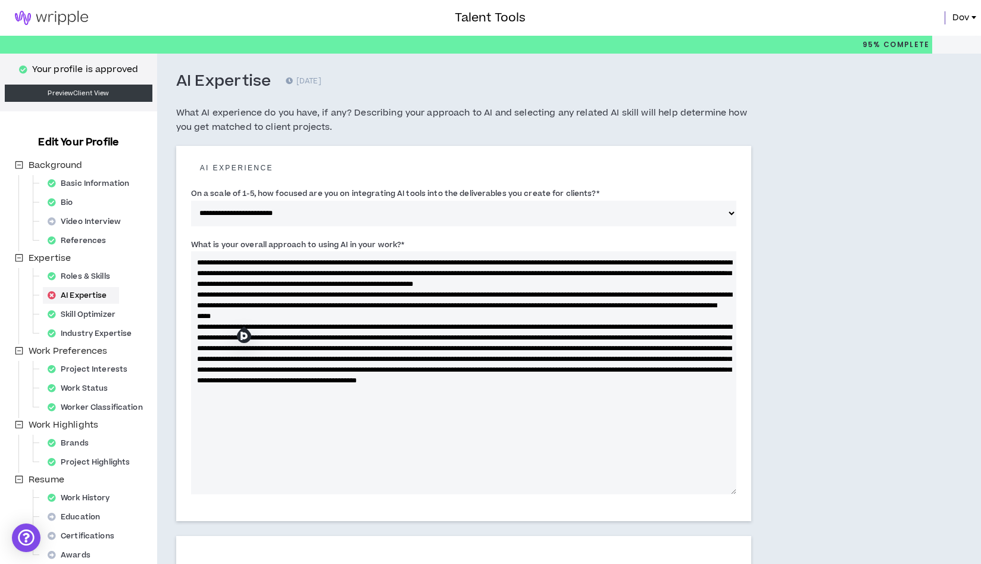
click at [345, 315] on textarea "What is your overall approach to using AI in your work? *" at bounding box center [464, 372] width 546 height 243
drag, startPoint x: 347, startPoint y: 318, endPoint x: 363, endPoint y: 335, distance: 23.6
click at [347, 318] on textarea "What is your overall approach to using AI in your work? *" at bounding box center [464, 372] width 546 height 243
drag, startPoint x: 499, startPoint y: 319, endPoint x: 518, endPoint y: 341, distance: 28.7
click at [499, 319] on textarea "What is your overall approach to using AI in your work? *" at bounding box center [464, 372] width 546 height 243
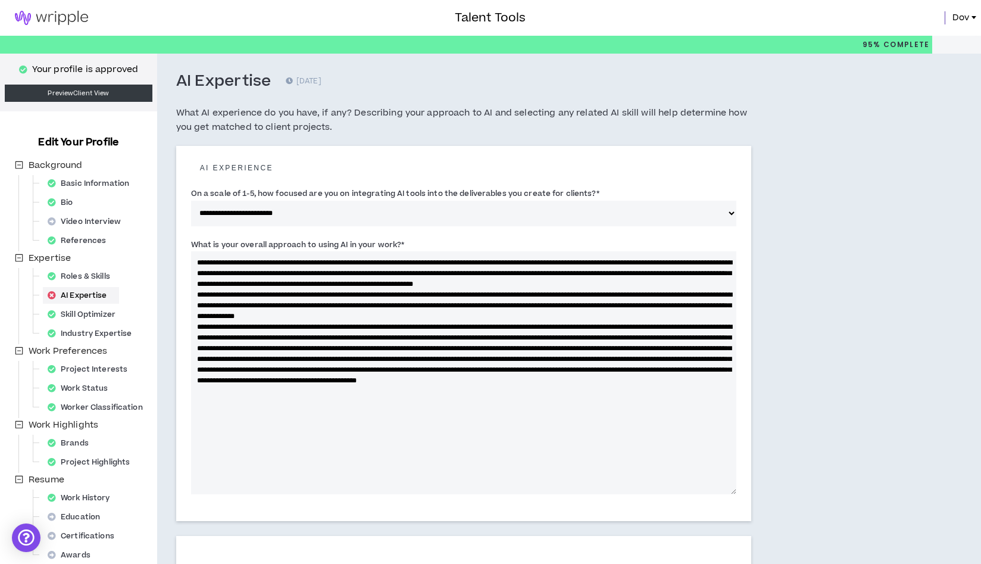
drag, startPoint x: 507, startPoint y: 317, endPoint x: 568, endPoint y: 323, distance: 61.0
click at [568, 323] on textarea "What is your overall approach to using AI in your work? *" at bounding box center [464, 372] width 546 height 243
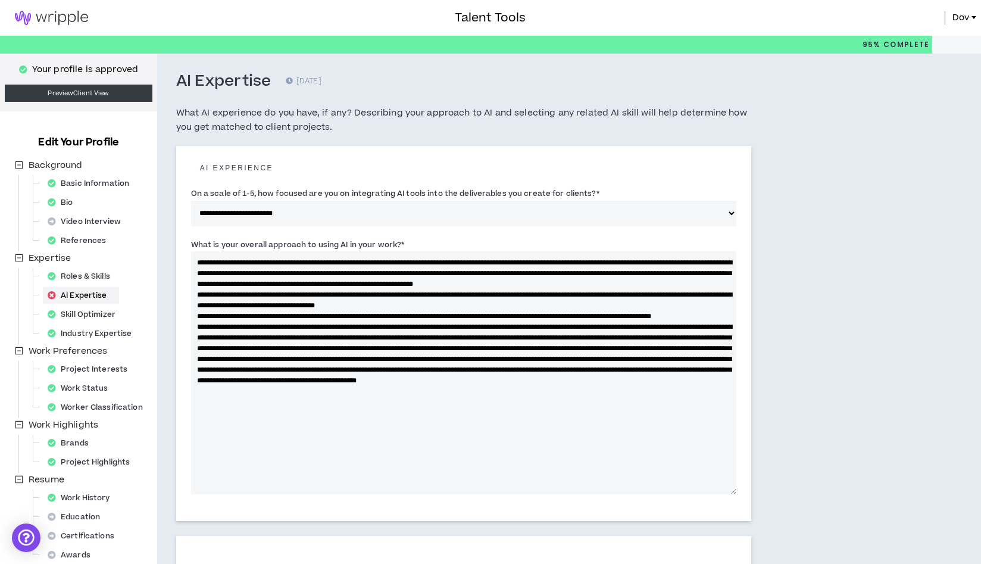
paste textarea "**********"
click at [502, 319] on textarea "What is your overall approach to using AI in your work? *" at bounding box center [464, 372] width 546 height 243
drag, startPoint x: 211, startPoint y: 328, endPoint x: 403, endPoint y: 331, distance: 191.8
click at [403, 331] on textarea "What is your overall approach to using AI in your work? *" at bounding box center [464, 372] width 546 height 243
paste textarea "**********"
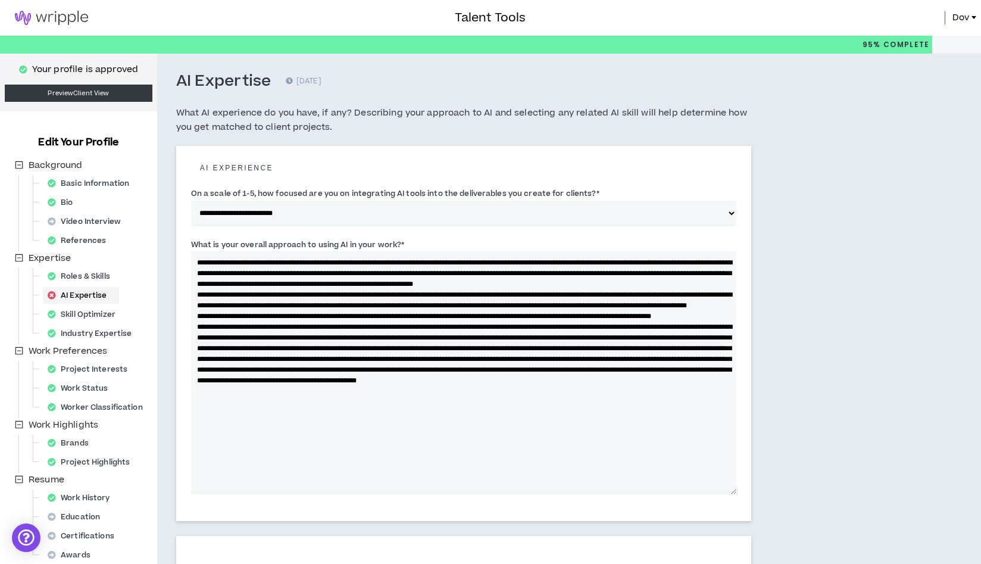
drag, startPoint x: 266, startPoint y: 351, endPoint x: 190, endPoint y: 341, distance: 76.3
click at [190, 341] on div "**********" at bounding box center [463, 333] width 575 height 375
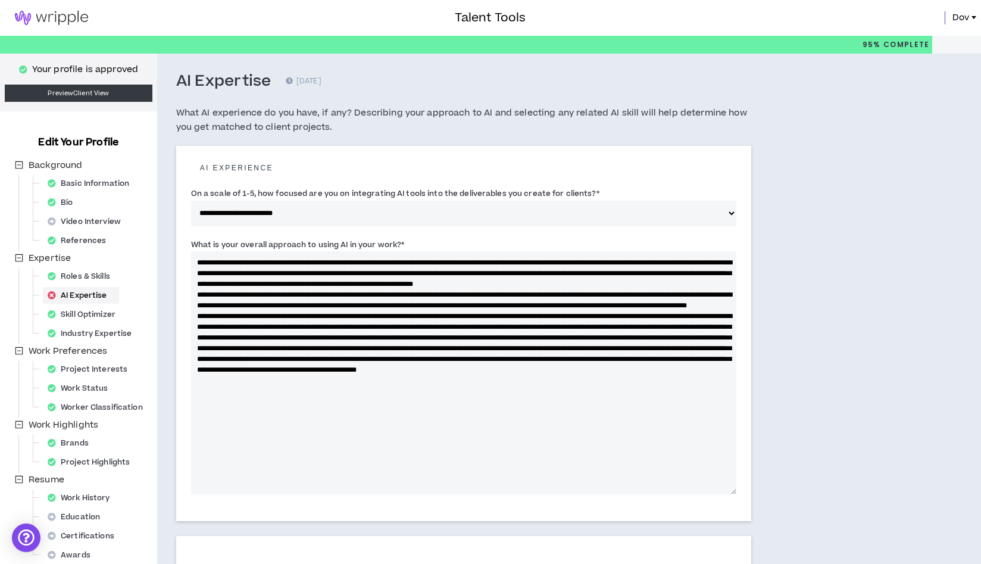
click at [344, 335] on textarea "What is your overall approach to using AI in your work? *" at bounding box center [464, 372] width 546 height 243
click at [379, 338] on textarea "What is your overall approach to using AI in your work? *" at bounding box center [464, 372] width 546 height 243
click at [361, 338] on textarea "What is your overall approach to using AI in your work? *" at bounding box center [464, 372] width 546 height 243
click at [338, 337] on textarea "What is your overall approach to using AI in your work? *" at bounding box center [464, 372] width 546 height 243
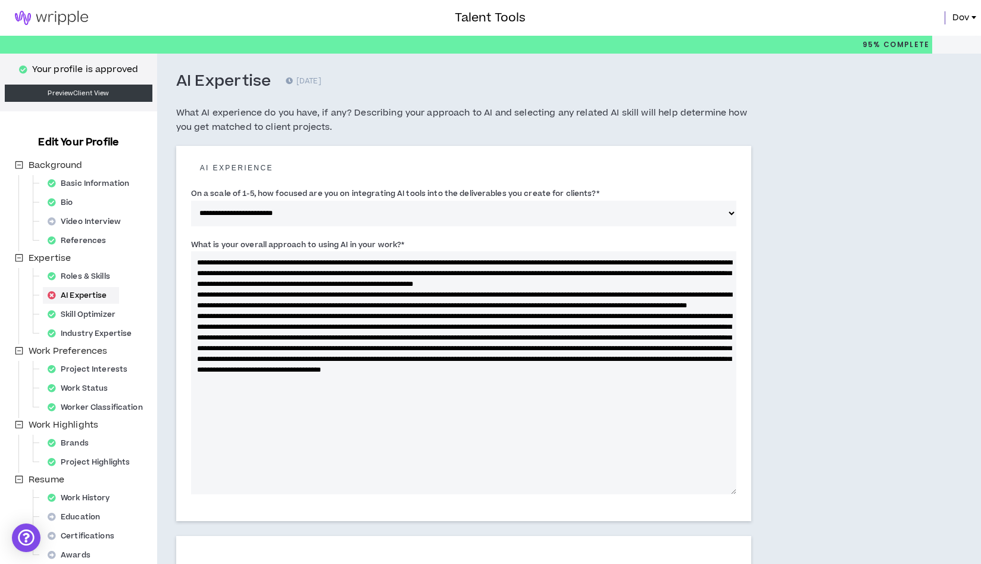
click at [629, 333] on textarea "What is your overall approach to using AI in your work? *" at bounding box center [464, 372] width 546 height 243
click at [669, 338] on textarea "What is your overall approach to using AI in your work? *" at bounding box center [464, 372] width 546 height 243
click at [441, 336] on textarea "What is your overall approach to using AI in your work? *" at bounding box center [464, 372] width 546 height 243
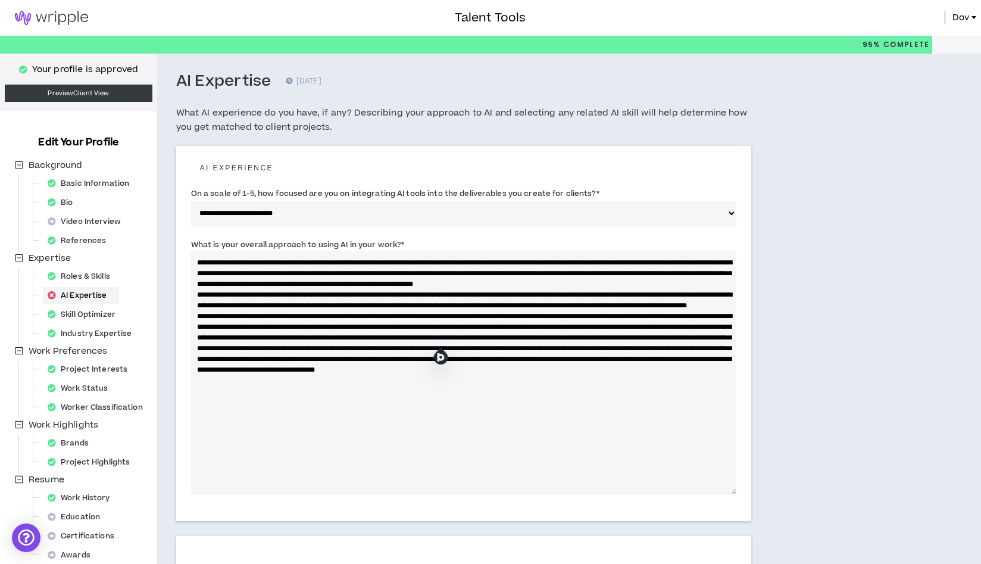
click at [702, 336] on textarea "What is your overall approach to using AI in your work? *" at bounding box center [464, 372] width 546 height 243
click at [656, 367] on textarea "What is your overall approach to using AI in your work? *" at bounding box center [464, 372] width 546 height 243
drag, startPoint x: 722, startPoint y: 338, endPoint x: 732, endPoint y: 378, distance: 40.4
click at [722, 338] on textarea "What is your overall approach to using AI in your work? *" at bounding box center [464, 372] width 546 height 243
paste textarea "**********"
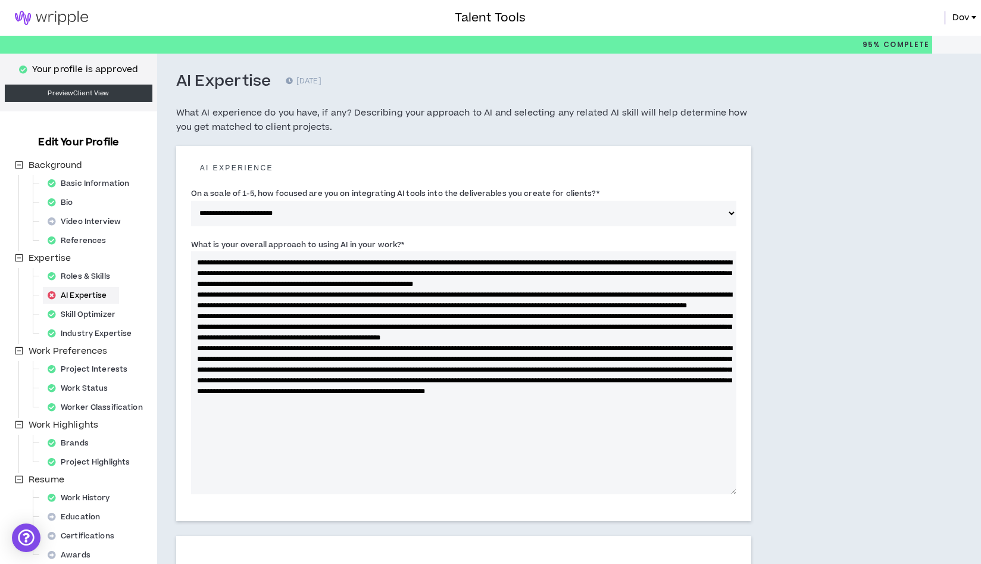
click at [360, 347] on textarea "What is your overall approach to using AI in your work? *" at bounding box center [464, 372] width 546 height 243
click at [419, 351] on textarea "What is your overall approach to using AI in your work? *" at bounding box center [464, 372] width 546 height 243
click at [284, 394] on textarea "What is your overall approach to using AI in your work? *" at bounding box center [464, 372] width 546 height 243
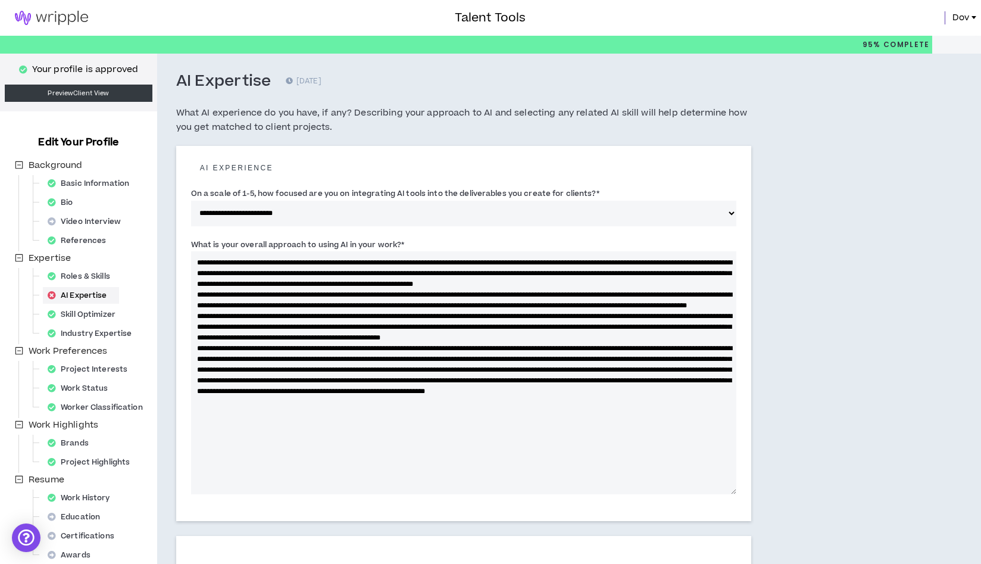
drag, startPoint x: 592, startPoint y: 393, endPoint x: 147, endPoint y: 373, distance: 445.3
click at [147, 373] on div "**********" at bounding box center [490, 474] width 981 height 840
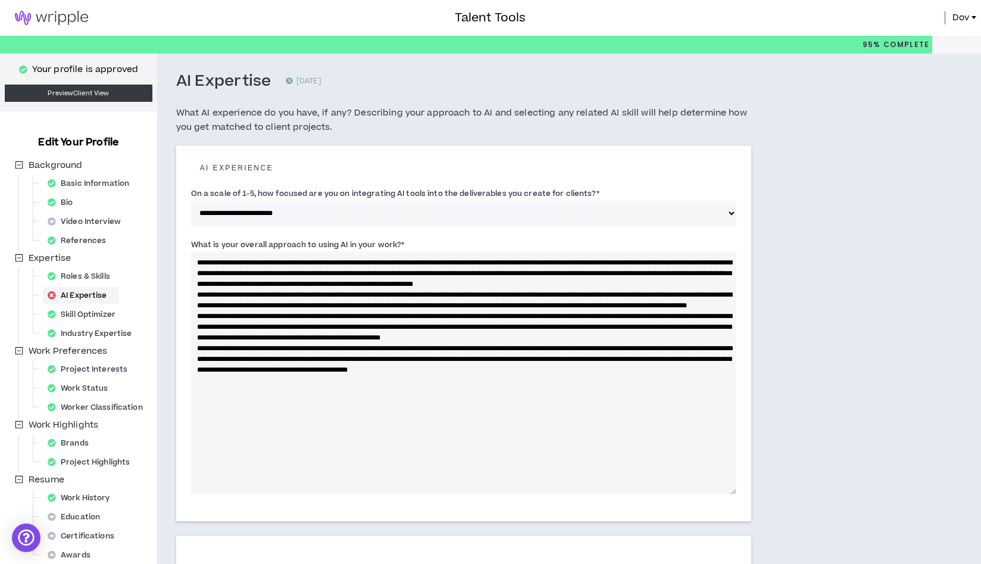
click at [717, 366] on textarea "What is your overall approach to using AI in your work? *" at bounding box center [464, 372] width 546 height 243
click at [717, 359] on textarea "What is your overall approach to using AI in your work? *" at bounding box center [464, 372] width 546 height 243
click at [331, 369] on textarea "What is your overall approach to using AI in your work? *" at bounding box center [464, 372] width 546 height 243
click at [379, 378] on textarea "What is your overall approach to using AI in your work? *" at bounding box center [464, 372] width 546 height 243
click at [286, 382] on textarea "What is your overall approach to using AI in your work? *" at bounding box center [464, 372] width 546 height 243
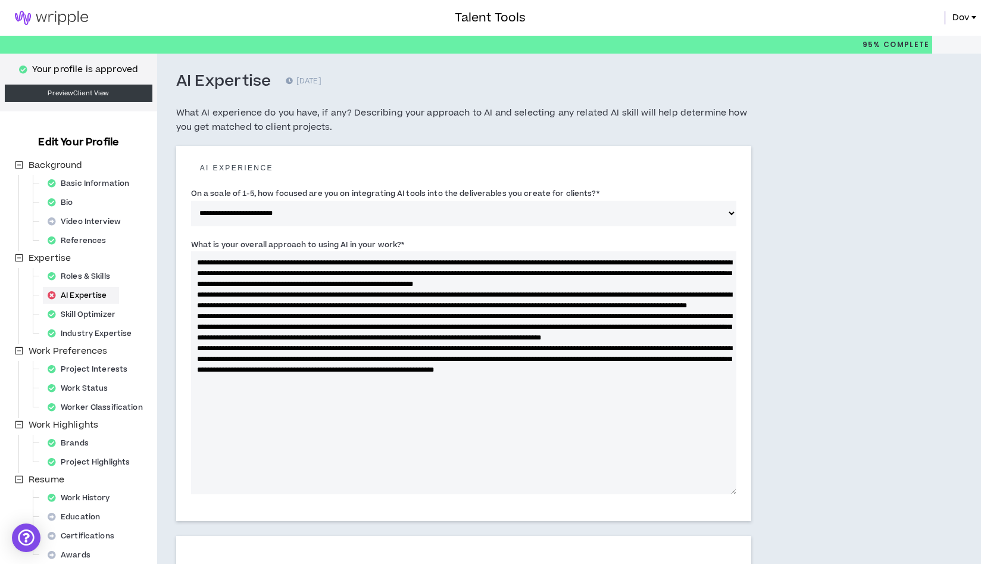
click at [322, 379] on textarea "What is your overall approach to using AI in your work? *" at bounding box center [464, 372] width 546 height 243
click at [409, 381] on textarea "What is your overall approach to using AI in your work? *" at bounding box center [464, 372] width 546 height 243
click at [306, 390] on textarea "What is your overall approach to using AI in your work? *" at bounding box center [464, 372] width 546 height 243
click at [473, 391] on textarea "What is your overall approach to using AI in your work? *" at bounding box center [464, 372] width 546 height 243
click at [413, 391] on textarea "What is your overall approach to using AI in your work? *" at bounding box center [464, 372] width 546 height 243
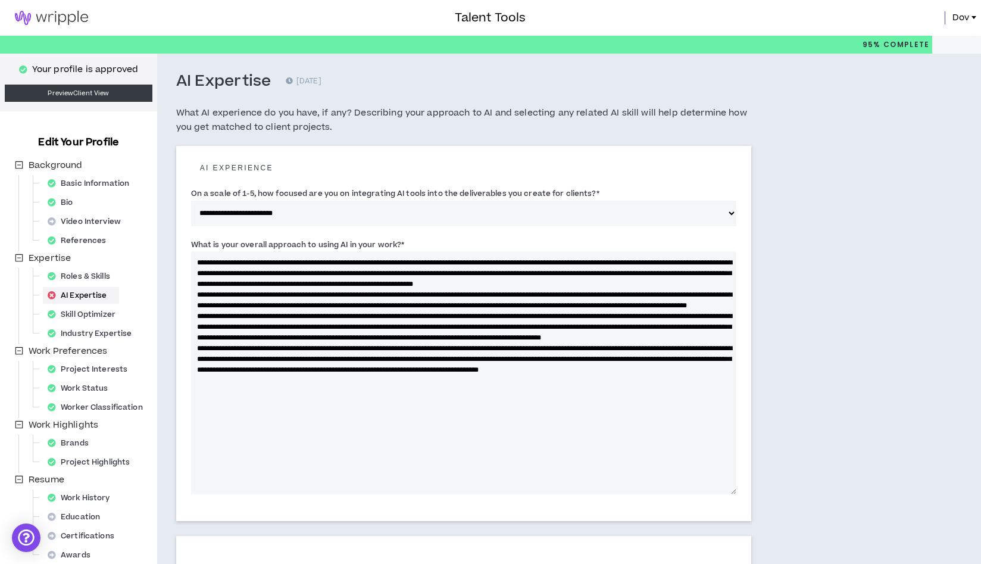
drag, startPoint x: 413, startPoint y: 391, endPoint x: 506, endPoint y: 457, distance: 113.7
click at [415, 394] on textarea "What is your overall approach to using AI in your work? *" at bounding box center [464, 372] width 546 height 243
drag, startPoint x: 470, startPoint y: 391, endPoint x: 528, endPoint y: 393, distance: 57.2
click at [528, 393] on textarea "What is your overall approach to using AI in your work? *" at bounding box center [464, 372] width 546 height 243
click at [283, 403] on textarea "What is your overall approach to using AI in your work? *" at bounding box center [464, 372] width 546 height 243
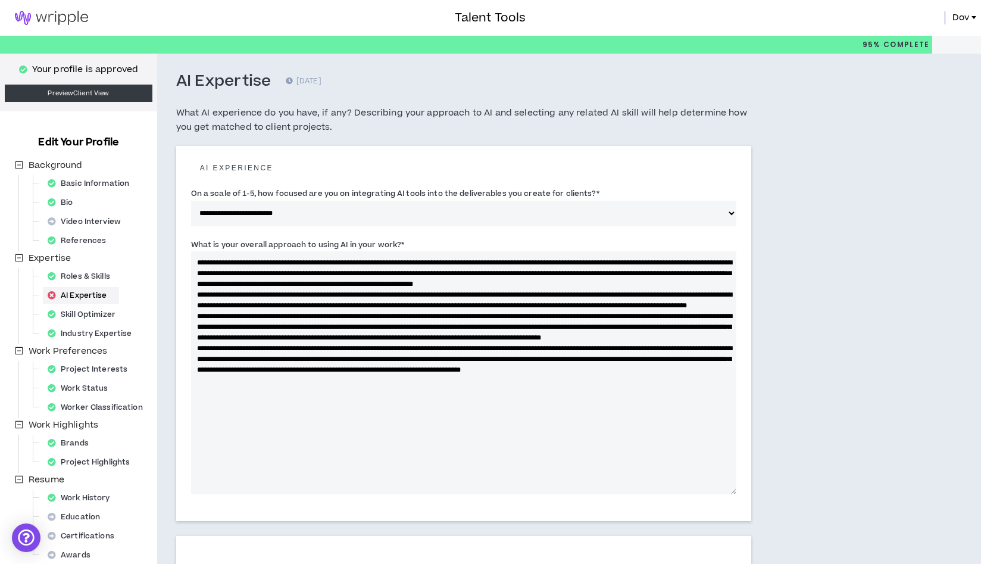
drag, startPoint x: 402, startPoint y: 403, endPoint x: 291, endPoint y: 397, distance: 110.9
click at [291, 397] on textarea "What is your overall approach to using AI in your work? *" at bounding box center [464, 372] width 546 height 243
click at [493, 401] on textarea "What is your overall approach to using AI in your work? *" at bounding box center [464, 372] width 546 height 243
click at [531, 402] on textarea "What is your overall approach to using AI in your work? *" at bounding box center [464, 372] width 546 height 243
drag, startPoint x: 531, startPoint y: 402, endPoint x: 553, endPoint y: 444, distance: 47.7
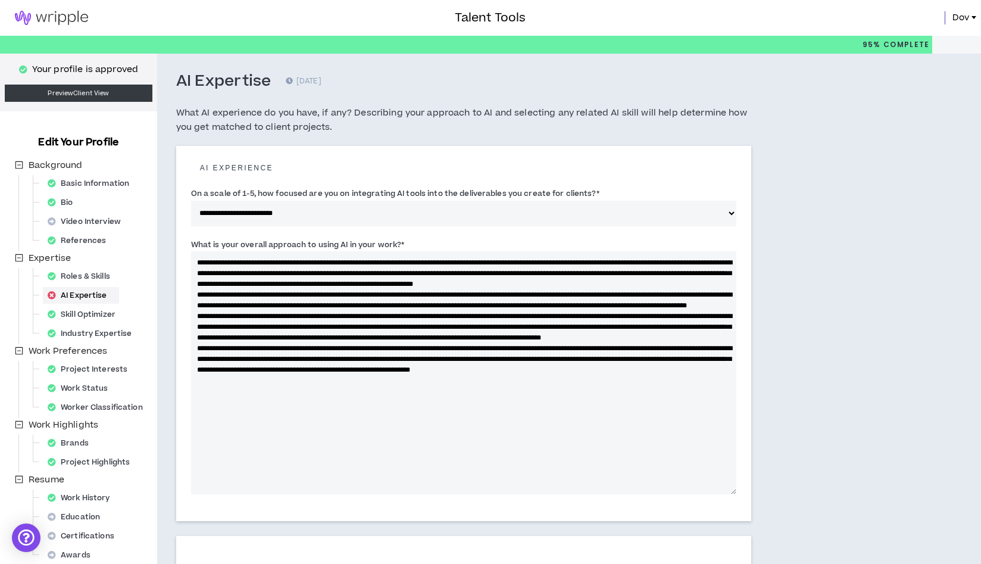
click at [531, 403] on textarea "What is your overall approach to using AI in your work? *" at bounding box center [464, 372] width 546 height 243
click at [718, 403] on textarea "What is your overall approach to using AI in your work? *" at bounding box center [464, 372] width 546 height 243
drag, startPoint x: 439, startPoint y: 412, endPoint x: 265, endPoint y: 430, distance: 174.9
click at [439, 412] on textarea "What is your overall approach to using AI in your work? *" at bounding box center [464, 372] width 546 height 243
drag, startPoint x: 295, startPoint y: 420, endPoint x: 191, endPoint y: 259, distance: 191.6
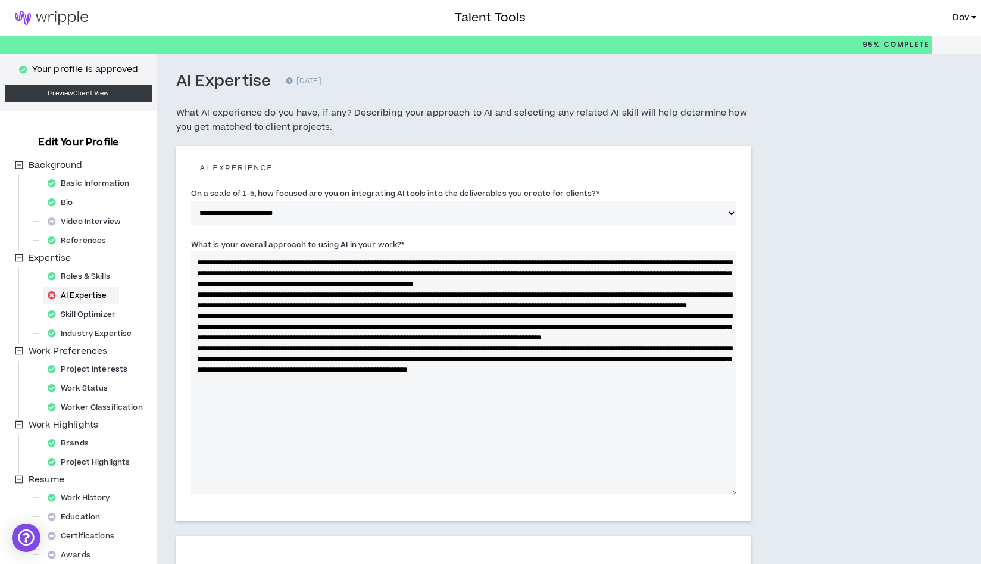
click at [191, 259] on textarea "What is your overall approach to using AI in your work? *" at bounding box center [464, 372] width 546 height 243
type textarea "**********"
click at [251, 326] on textarea "What is your overall approach to using AI in your work? *" at bounding box center [464, 372] width 546 height 243
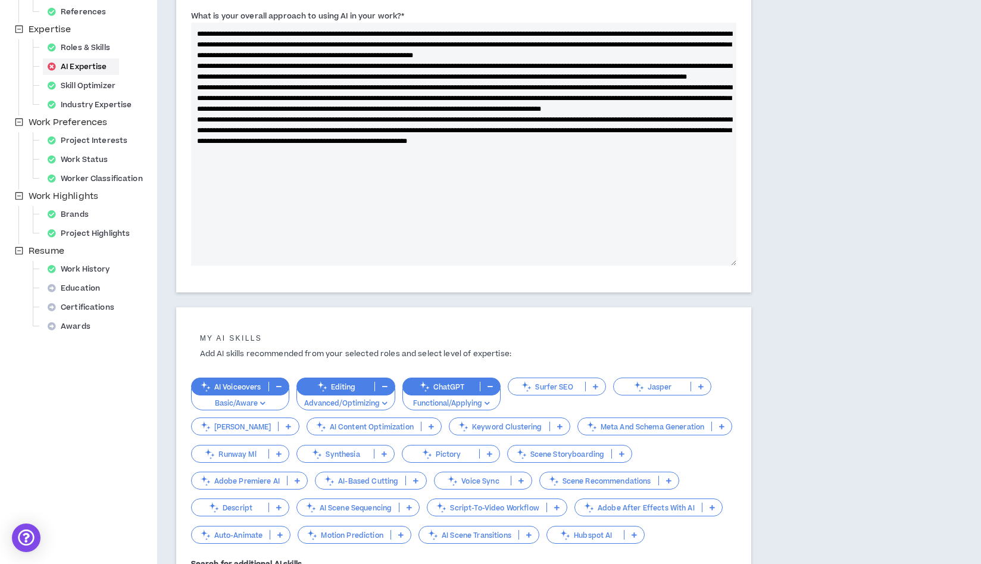
scroll to position [2, 0]
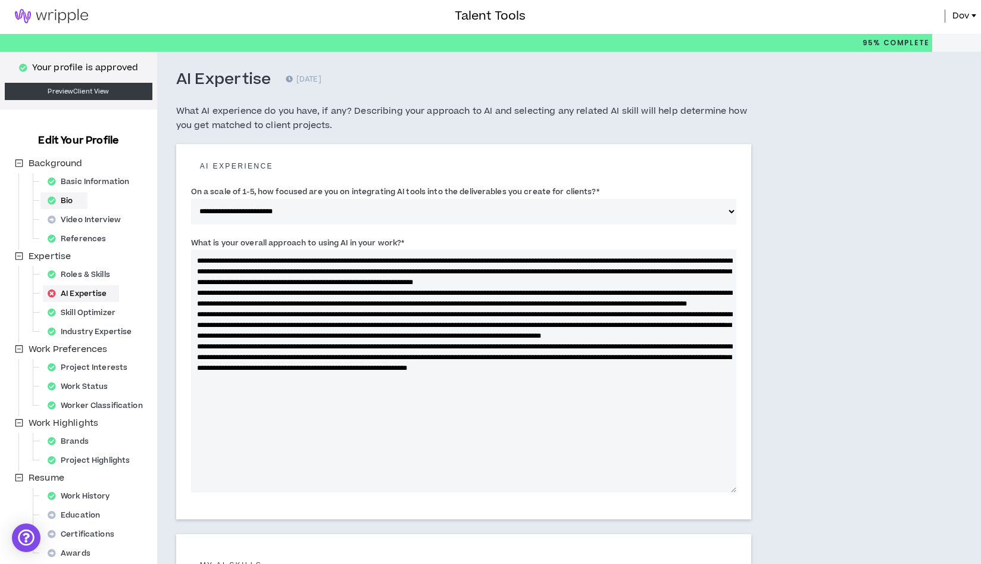
click at [68, 203] on div "Bio" at bounding box center [64, 200] width 42 height 17
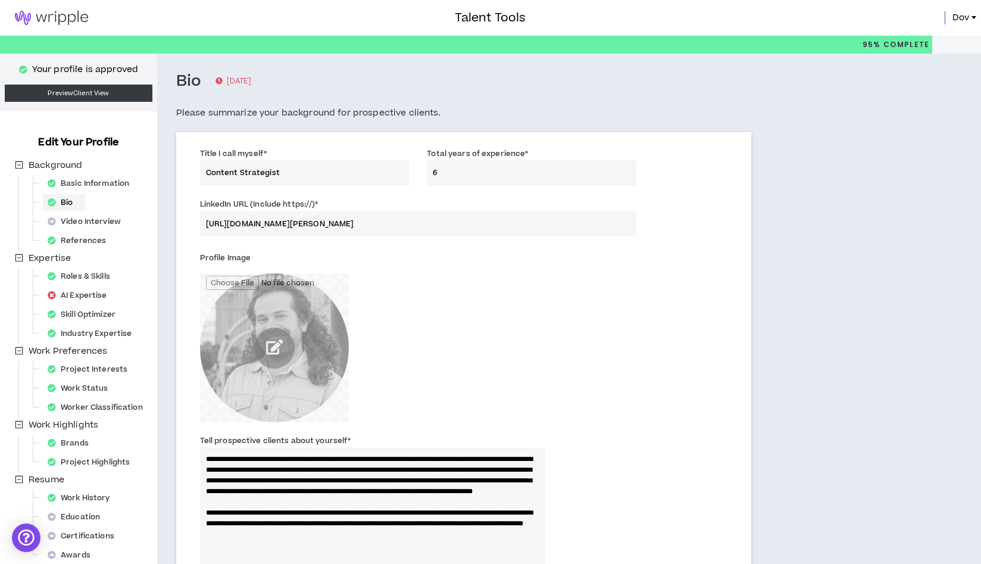
drag, startPoint x: 567, startPoint y: 173, endPoint x: 430, endPoint y: 175, distance: 137.0
click at [430, 175] on input "6" at bounding box center [532, 173] width 210 height 26
type textarea "**********"
click at [422, 359] on div "Profile Image" at bounding box center [373, 335] width 346 height 174
click at [437, 174] on input "6" at bounding box center [532, 173] width 210 height 26
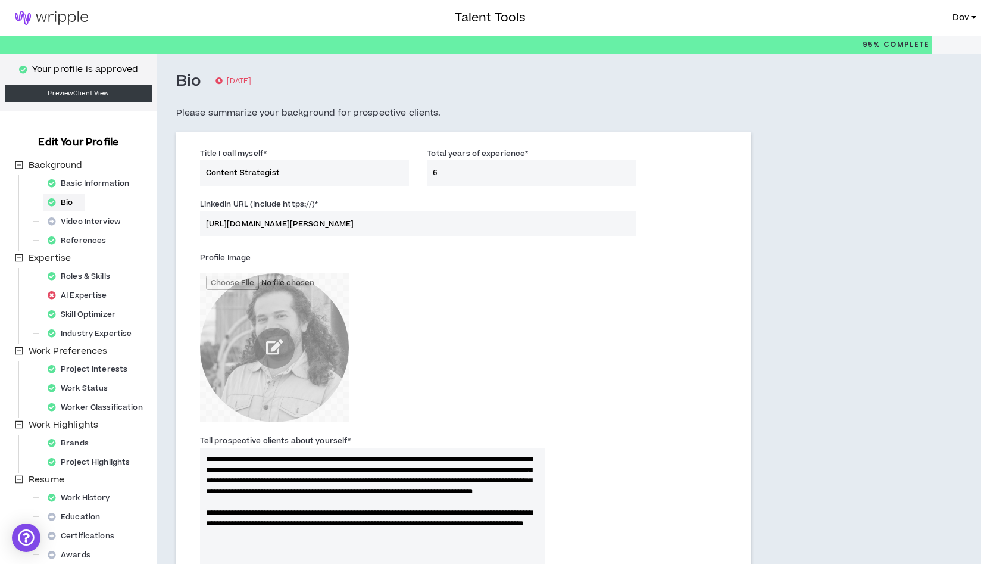
click at [447, 281] on div "Profile Image" at bounding box center [373, 335] width 346 height 174
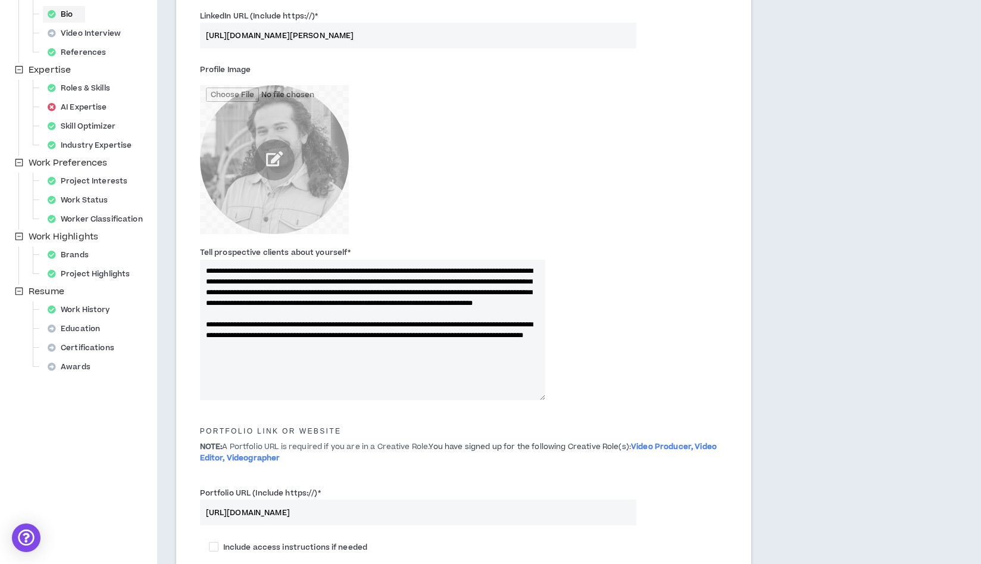
drag, startPoint x: 327, startPoint y: 336, endPoint x: 200, endPoint y: 339, distance: 126.9
click at [200, 339] on textarea "**********" at bounding box center [373, 330] width 346 height 141
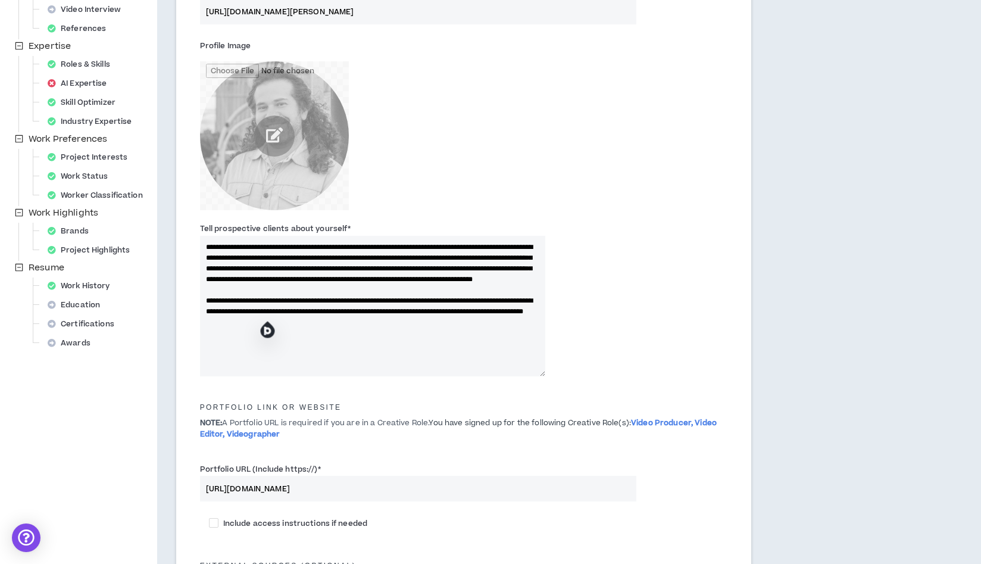
scroll to position [272, 0]
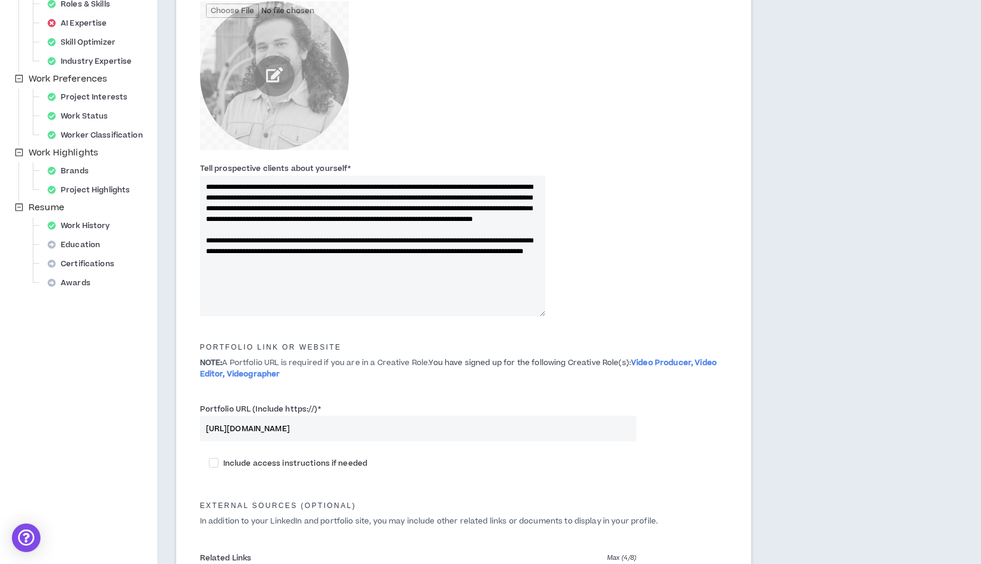
drag, startPoint x: 344, startPoint y: 432, endPoint x: 185, endPoint y: 432, distance: 159.0
click at [185, 432] on div "**********" at bounding box center [463, 337] width 575 height 955
click at [341, 377] on p "NOTE: A Portfolio URL is required if you are in a Creative Role. You have signe…" at bounding box center [464, 368] width 546 height 23
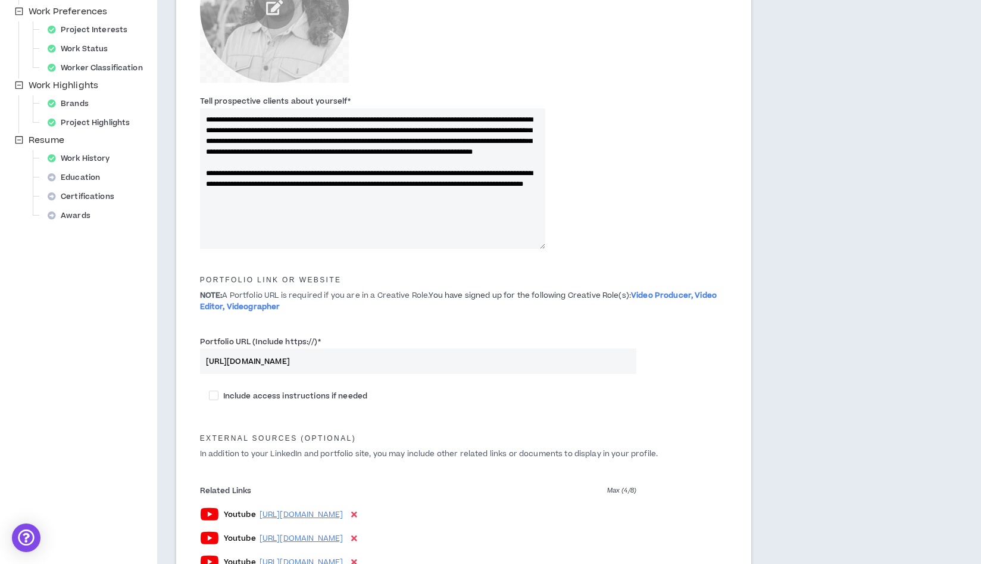
scroll to position [397, 0]
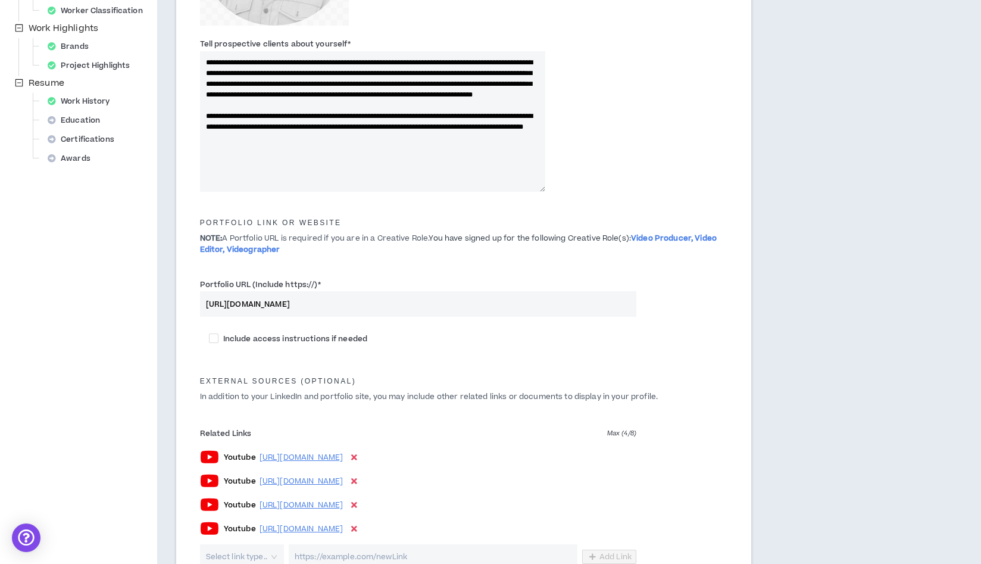
drag, startPoint x: 345, startPoint y: 310, endPoint x: 366, endPoint y: 298, distance: 24.8
click at [366, 298] on input "[URL][DOMAIN_NAME]" at bounding box center [418, 304] width 437 height 26
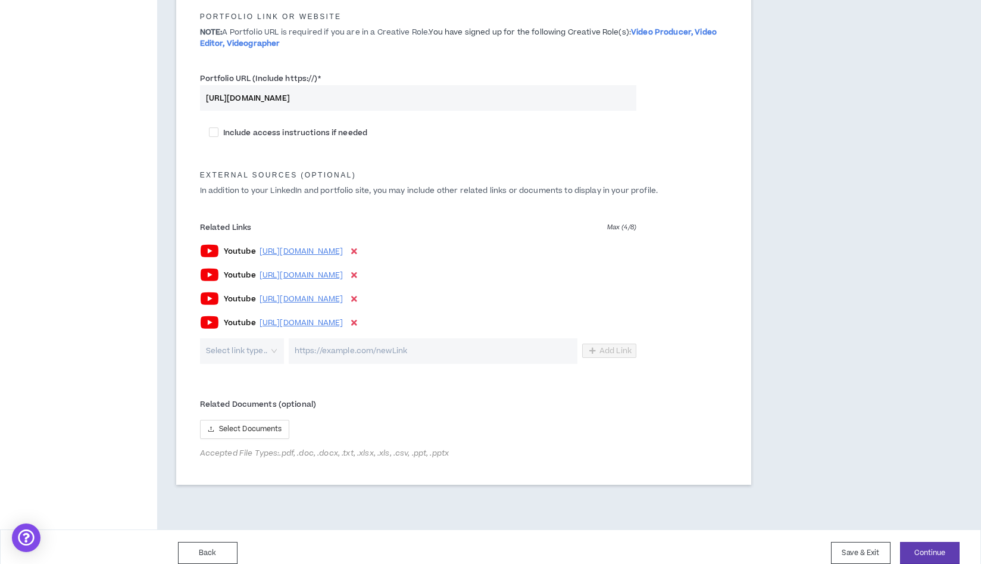
scroll to position [615, 0]
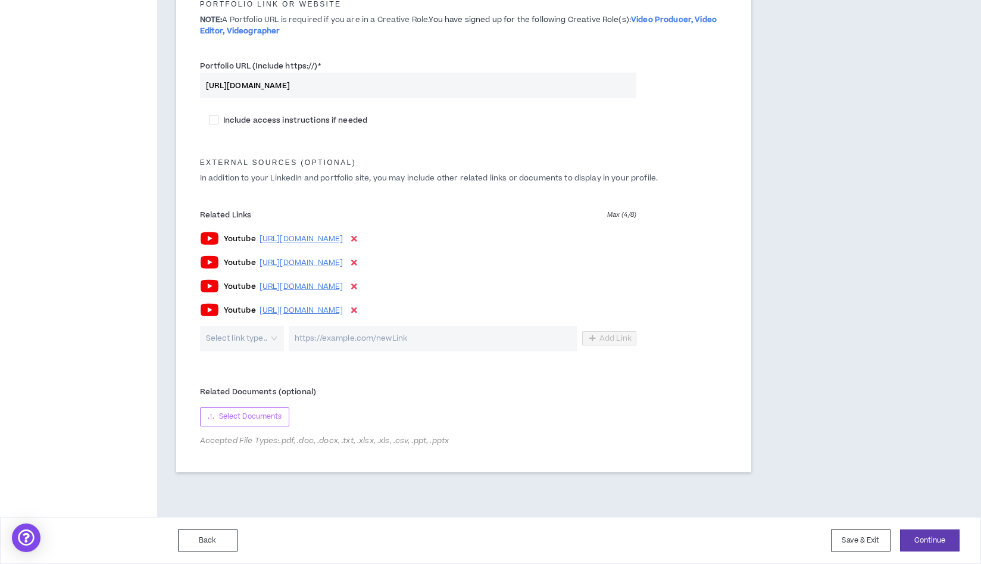
click at [250, 417] on span "Select Documents" at bounding box center [250, 416] width 63 height 11
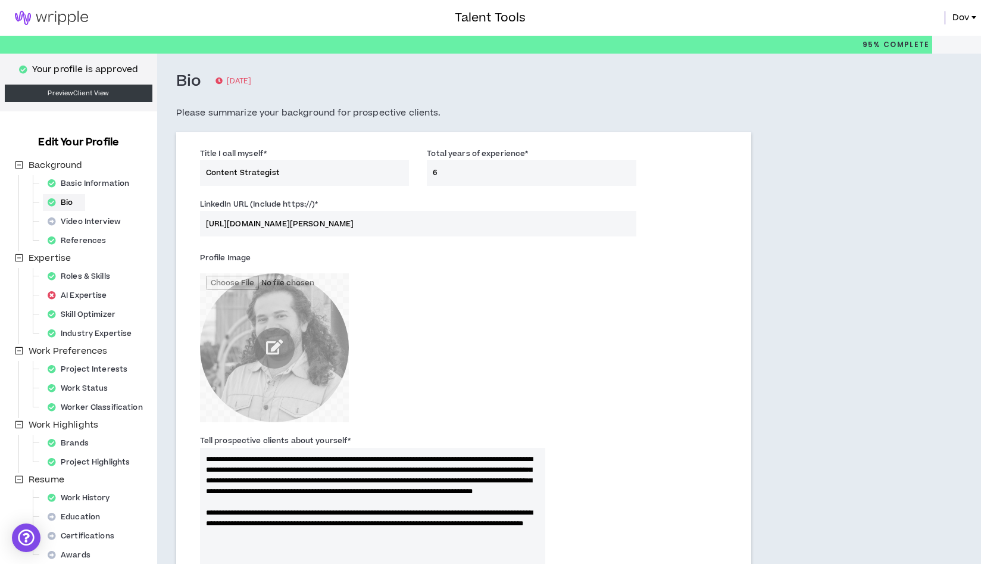
scroll to position [91, 0]
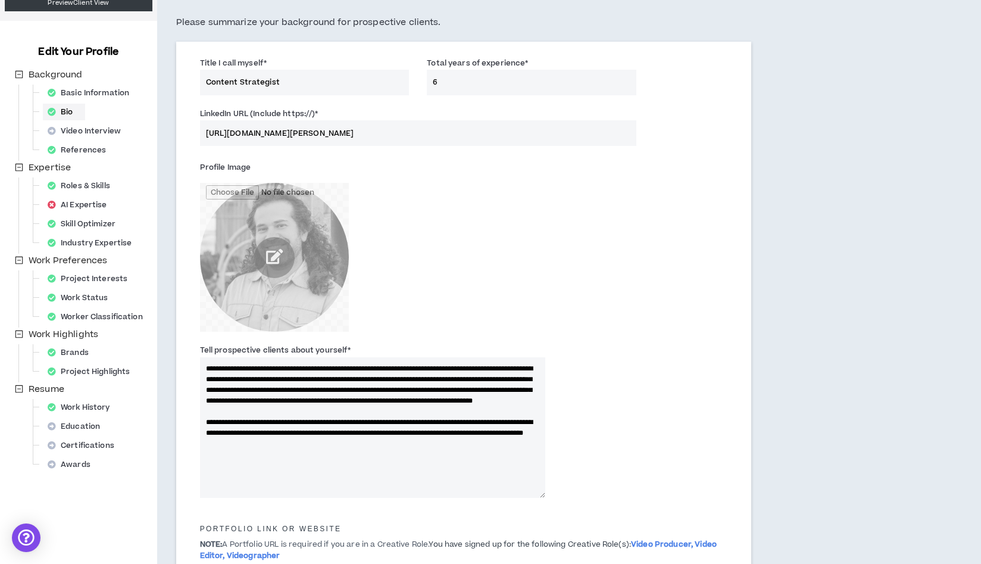
drag, startPoint x: 283, startPoint y: 85, endPoint x: 201, endPoint y: 73, distance: 83.0
click at [201, 73] on input "Content Strategist" at bounding box center [305, 83] width 210 height 26
click at [257, 86] on input "Content Strategist" at bounding box center [305, 83] width 210 height 26
type input "Content Strategist & Producer"
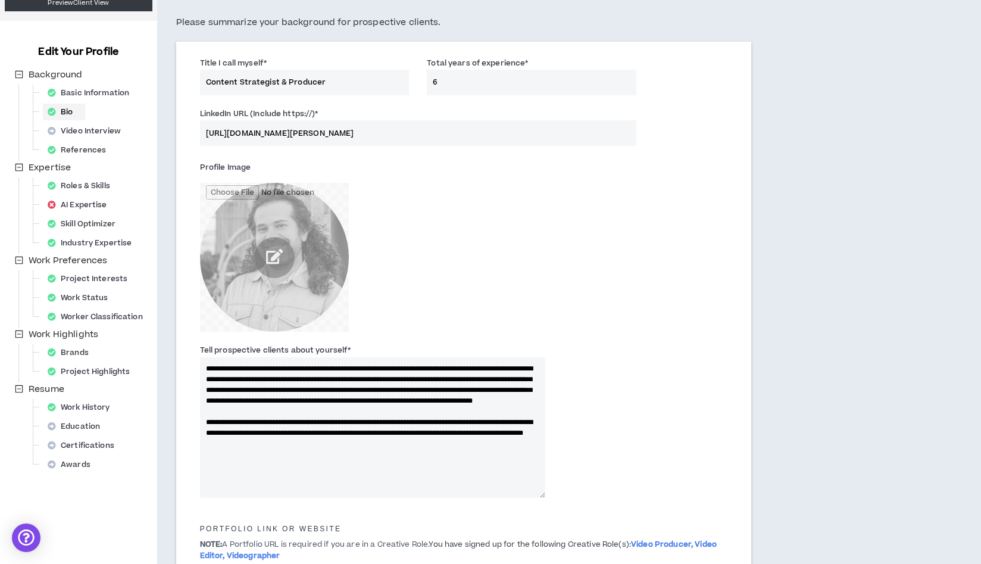
drag, startPoint x: 437, startPoint y: 83, endPoint x: 431, endPoint y: 84, distance: 6.1
click at [431, 84] on input "6" at bounding box center [532, 83] width 210 height 26
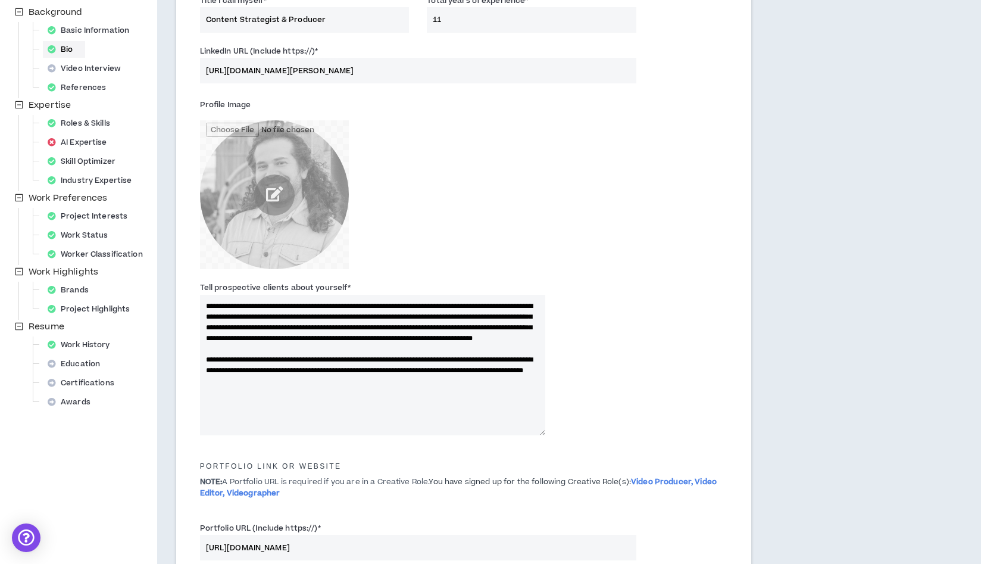
scroll to position [159, 0]
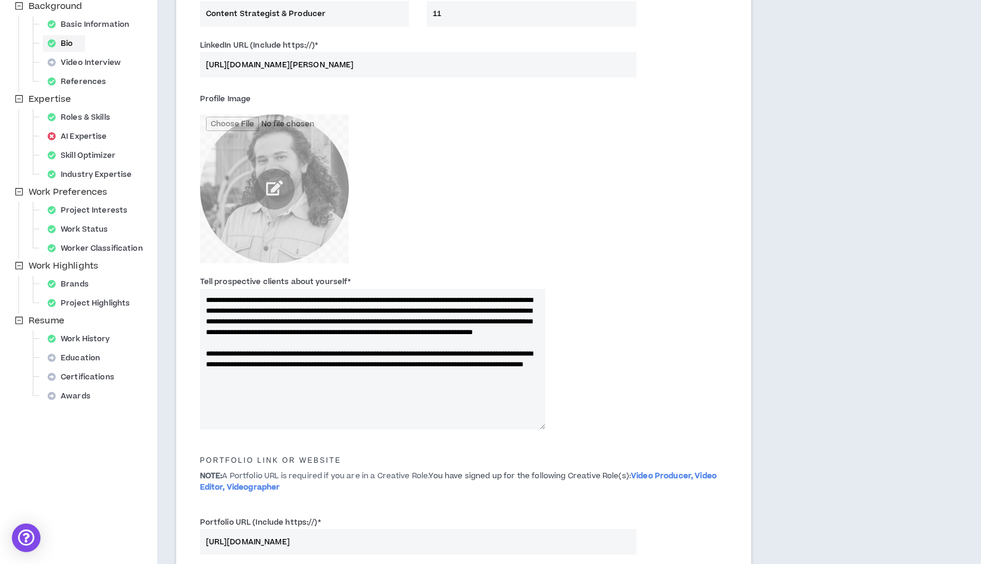
type input "11"
drag, startPoint x: 416, startPoint y: 388, endPoint x: 199, endPoint y: 301, distance: 234.1
click at [199, 301] on div "**********" at bounding box center [373, 352] width 364 height 154
click at [284, 334] on textarea "**********" at bounding box center [373, 359] width 346 height 141
click at [284, 301] on textarea "**********" at bounding box center [373, 359] width 346 height 141
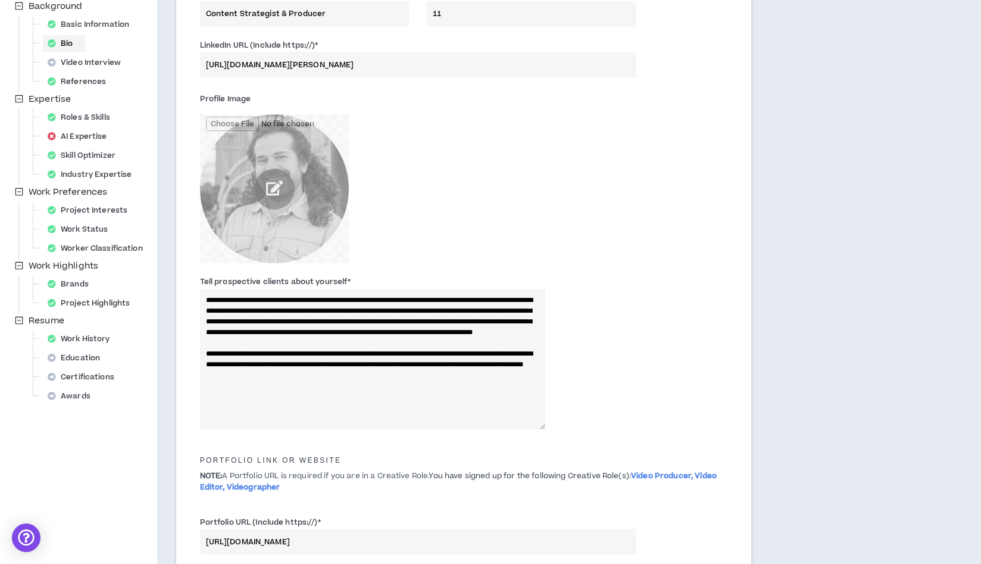
click at [245, 301] on textarea "**********" at bounding box center [373, 359] width 346 height 141
drag, startPoint x: 274, startPoint y: 332, endPoint x: 357, endPoint y: 336, distance: 83.5
click at [357, 336] on textarea "**********" at bounding box center [373, 359] width 346 height 141
click at [341, 331] on textarea "**********" at bounding box center [373, 359] width 346 height 141
drag, startPoint x: 506, startPoint y: 335, endPoint x: 273, endPoint y: 348, distance: 233.2
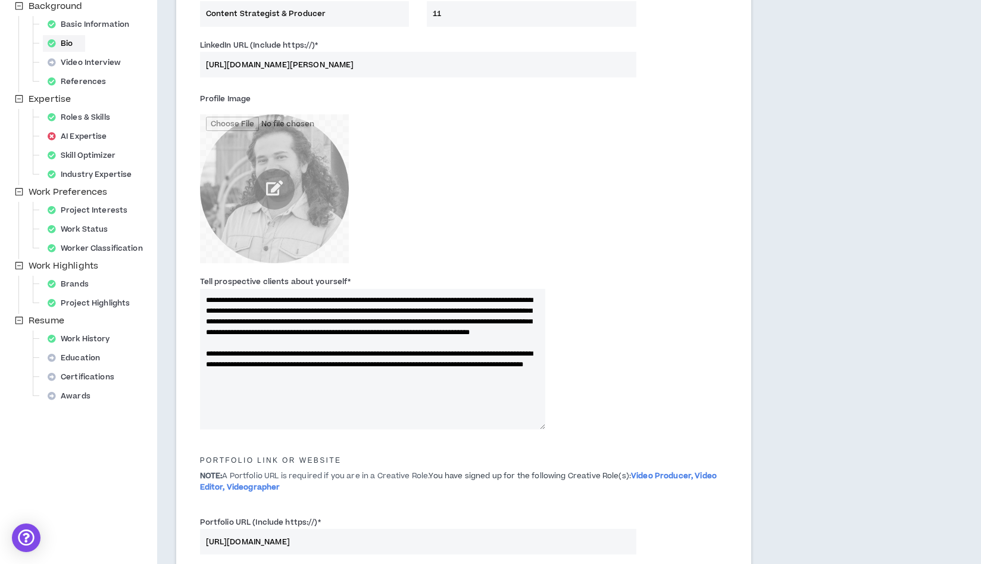
click at [273, 348] on textarea "**********" at bounding box center [373, 359] width 346 height 141
click at [425, 361] on textarea "**********" at bounding box center [373, 359] width 346 height 141
click at [538, 345] on textarea "**********" at bounding box center [373, 359] width 346 height 141
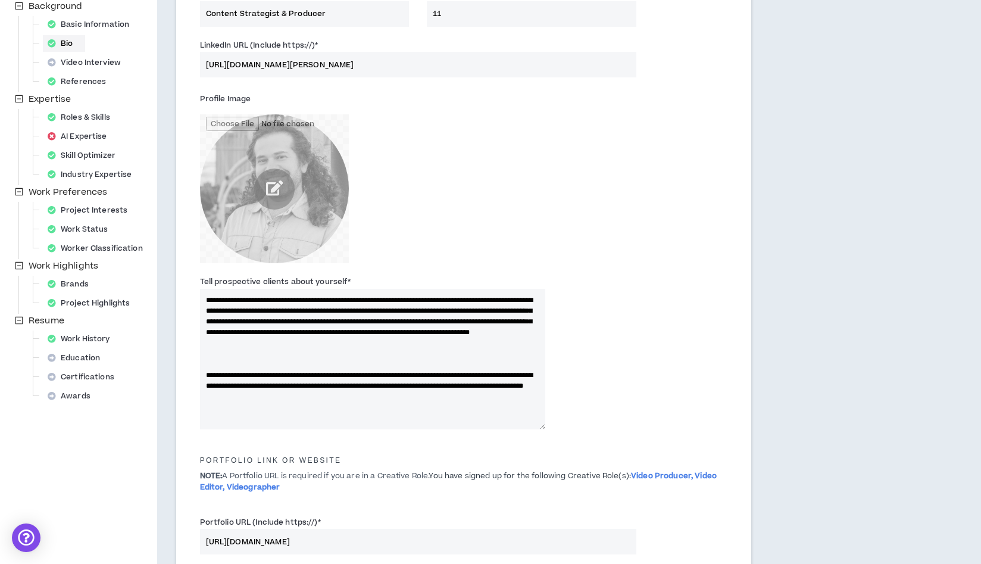
paste textarea "**********"
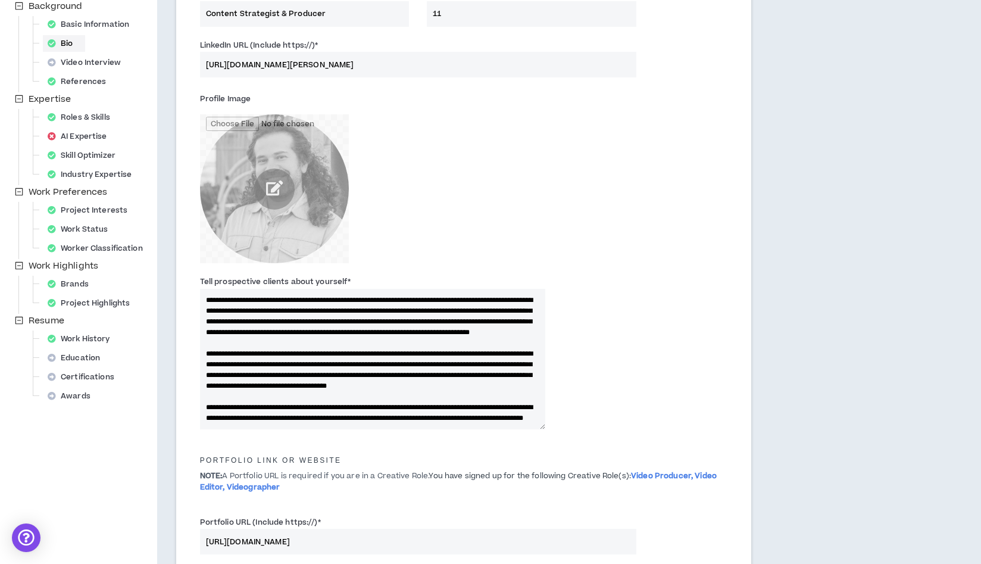
click at [248, 374] on textarea "**********" at bounding box center [373, 359] width 346 height 141
click at [226, 341] on textarea "**********" at bounding box center [373, 359] width 346 height 141
drag, startPoint x: 354, startPoint y: 332, endPoint x: 462, endPoint y: 333, distance: 107.8
click at [462, 333] on textarea "**********" at bounding box center [373, 359] width 346 height 141
click at [491, 331] on textarea "**********" at bounding box center [373, 359] width 346 height 141
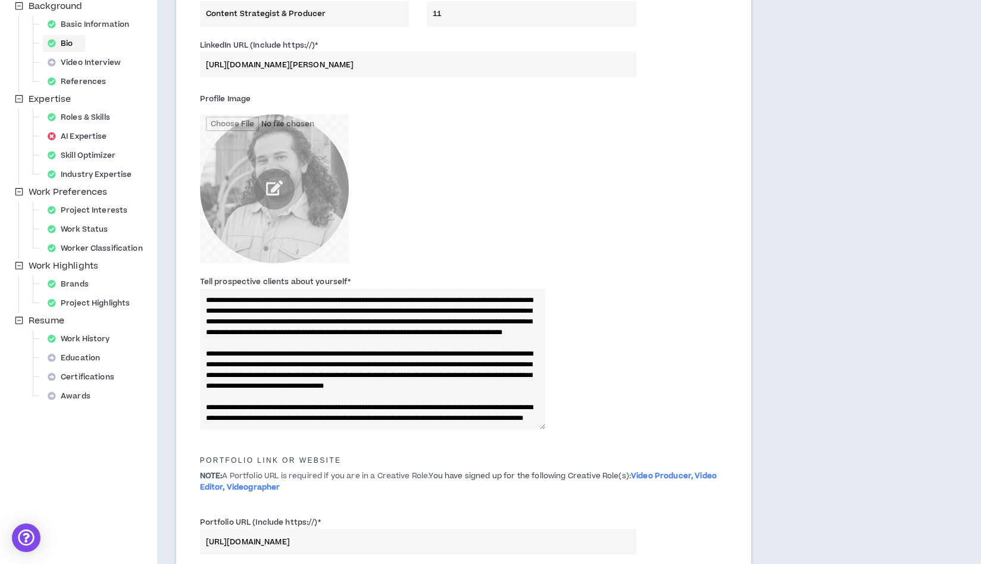
click at [491, 331] on textarea "**********" at bounding box center [373, 359] width 346 height 141
drag, startPoint x: 280, startPoint y: 344, endPoint x: 307, endPoint y: 356, distance: 29.0
click at [307, 356] on textarea "Tell prospective clients about yourself *" at bounding box center [373, 359] width 346 height 141
click at [247, 366] on textarea "**********" at bounding box center [373, 359] width 346 height 141
click at [248, 381] on textarea "**********" at bounding box center [373, 359] width 346 height 141
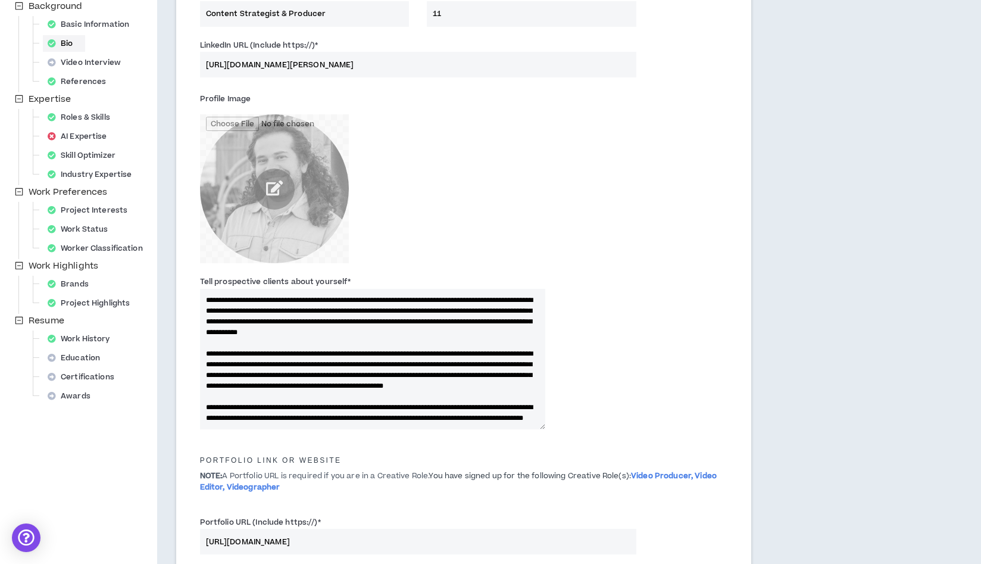
click at [236, 366] on textarea "**********" at bounding box center [373, 359] width 346 height 141
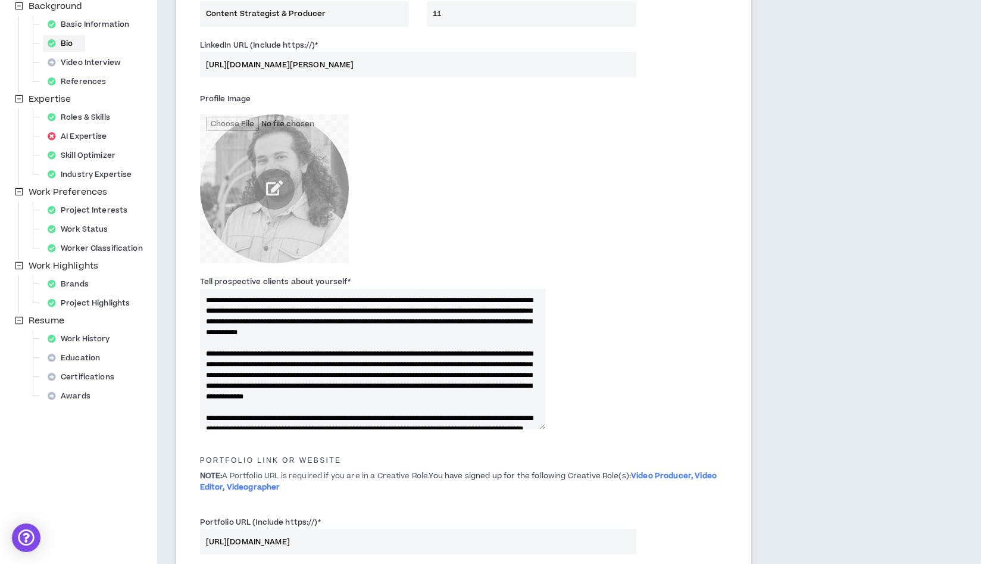
paste textarea "**********"
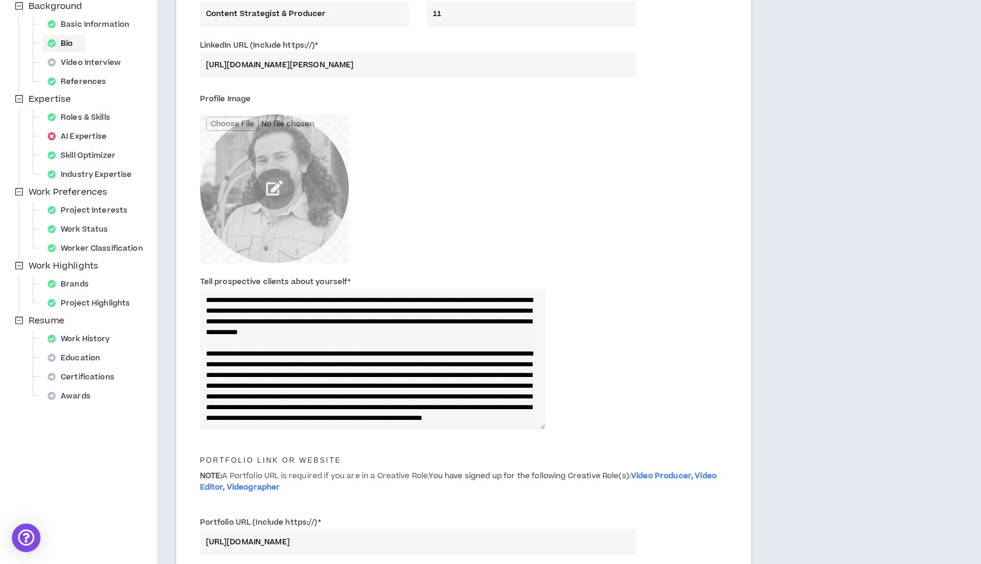
drag, startPoint x: 465, startPoint y: 362, endPoint x: 495, endPoint y: 436, distance: 80.1
click at [465, 363] on textarea "Tell prospective clients about yourself *" at bounding box center [373, 359] width 346 height 141
click at [521, 365] on textarea "Tell prospective clients about yourself *" at bounding box center [373, 359] width 346 height 141
click at [219, 366] on textarea "Tell prospective clients about yourself *" at bounding box center [373, 359] width 346 height 141
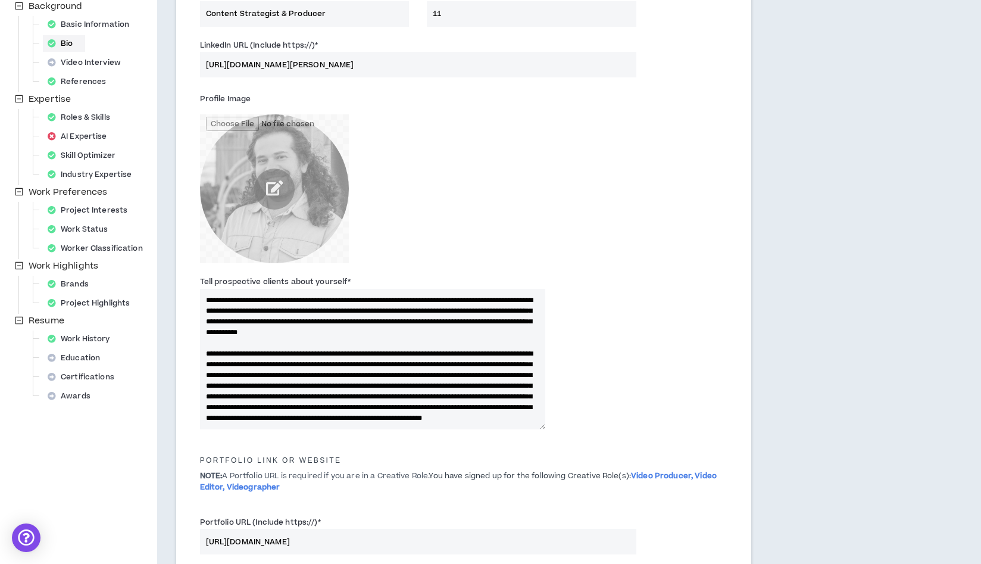
drag, startPoint x: 207, startPoint y: 376, endPoint x: 252, endPoint y: 381, distance: 45.5
click at [252, 381] on textarea "Tell prospective clients about yourself *" at bounding box center [373, 359] width 346 height 141
click at [259, 385] on textarea "Tell prospective clients about yourself *" at bounding box center [373, 359] width 346 height 141
drag, startPoint x: 250, startPoint y: 375, endPoint x: 201, endPoint y: 376, distance: 49.4
click at [201, 376] on textarea "Tell prospective clients about yourself *" at bounding box center [373, 359] width 346 height 141
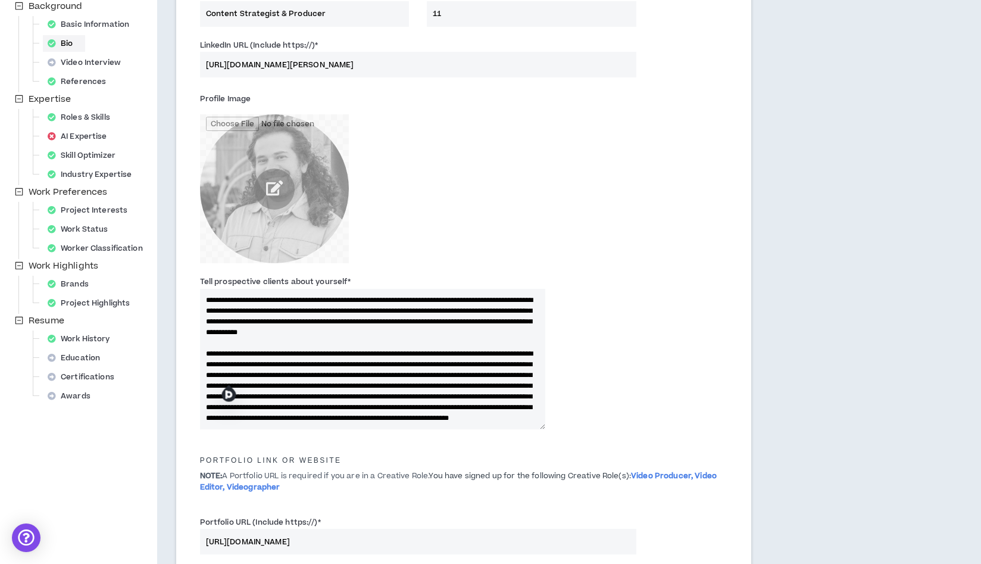
click at [468, 364] on textarea "Tell prospective clients about yourself *" at bounding box center [373, 359] width 346 height 141
drag, startPoint x: 298, startPoint y: 374, endPoint x: 230, endPoint y: 384, distance: 68.6
click at [225, 378] on textarea "Tell prospective clients about yourself *" at bounding box center [373, 359] width 346 height 141
click at [454, 374] on textarea "Tell prospective clients about yourself *" at bounding box center [373, 359] width 346 height 141
click at [420, 375] on textarea "Tell prospective clients about yourself *" at bounding box center [373, 359] width 346 height 141
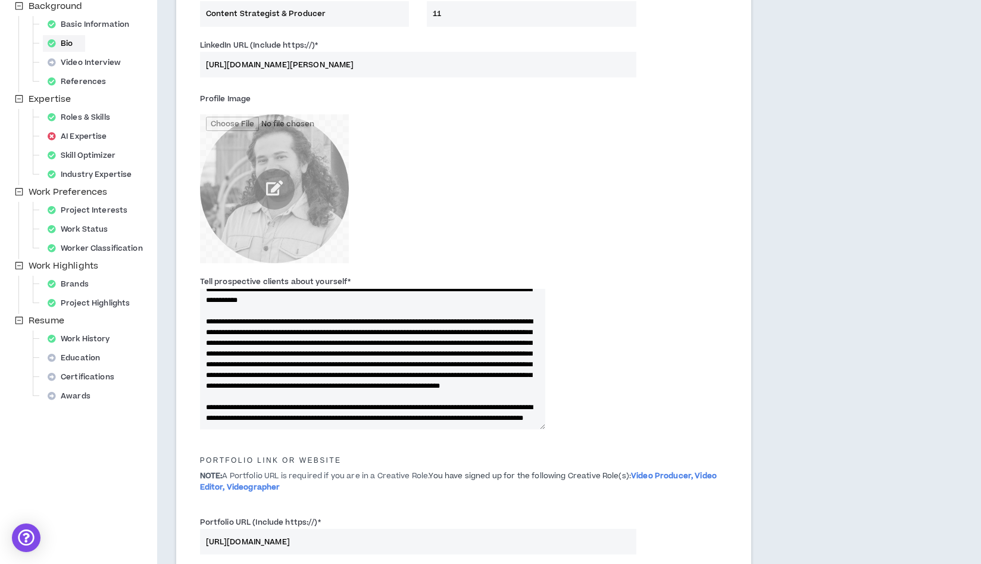
scroll to position [75, 0]
drag, startPoint x: 298, startPoint y: 394, endPoint x: 490, endPoint y: 417, distance: 192.6
click at [490, 417] on textarea "Tell prospective clients about yourself *" at bounding box center [373, 359] width 346 height 141
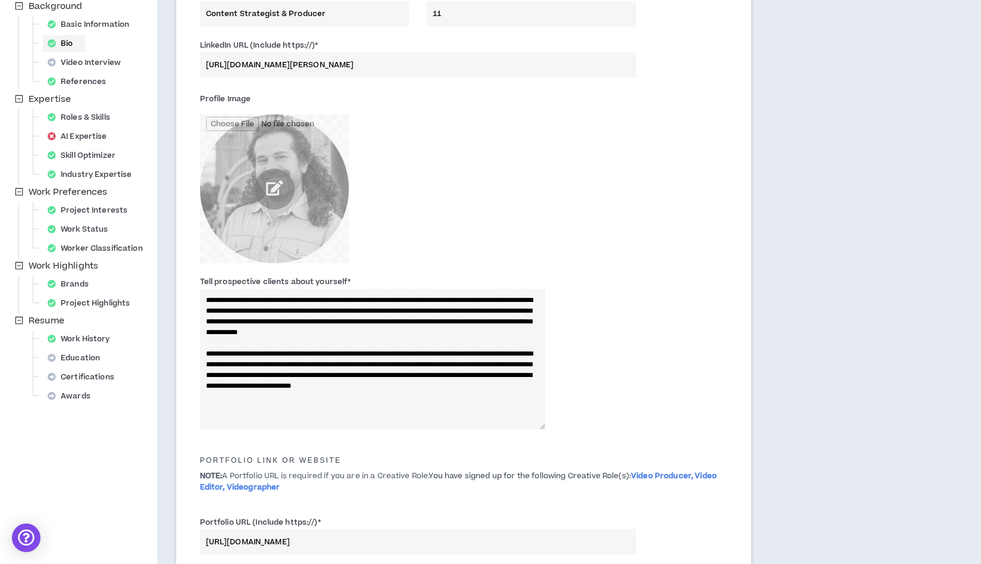
scroll to position [0, 0]
drag, startPoint x: 285, startPoint y: 412, endPoint x: 200, endPoint y: 295, distance: 144.5
click at [200, 295] on textarea "**********" at bounding box center [373, 359] width 346 height 141
type textarea "**********"
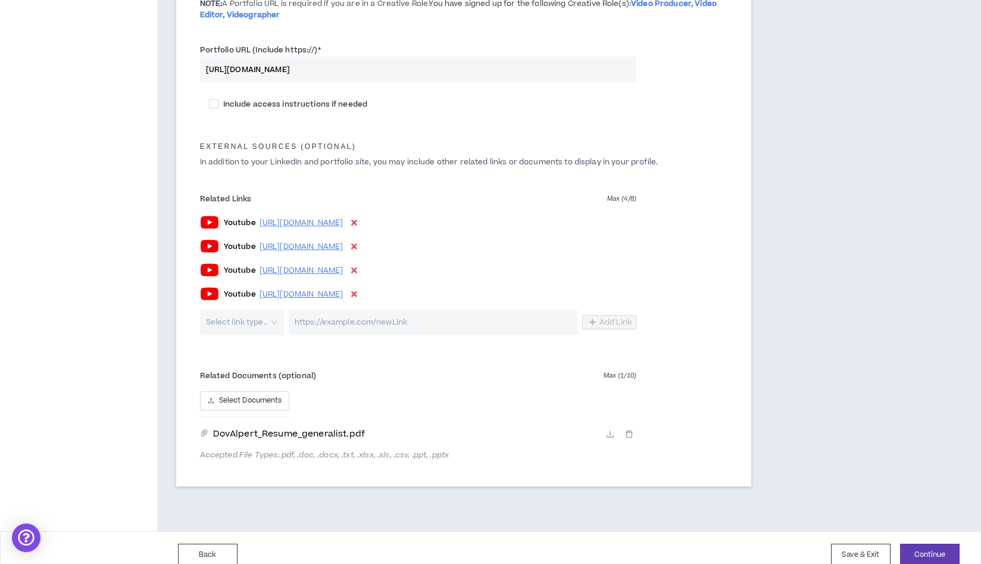
scroll to position [646, 0]
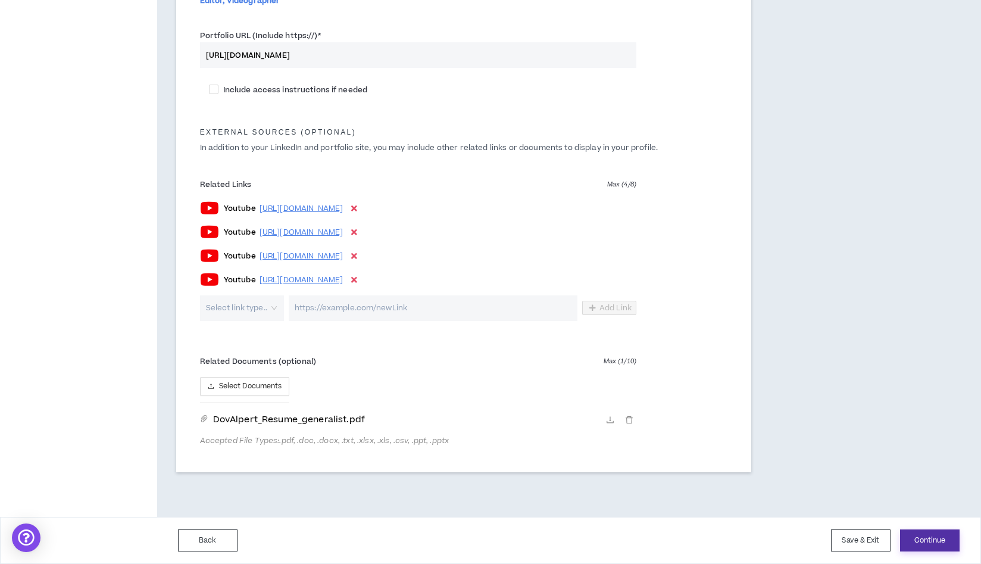
click at [922, 541] on button "Continue" at bounding box center [930, 540] width 60 height 22
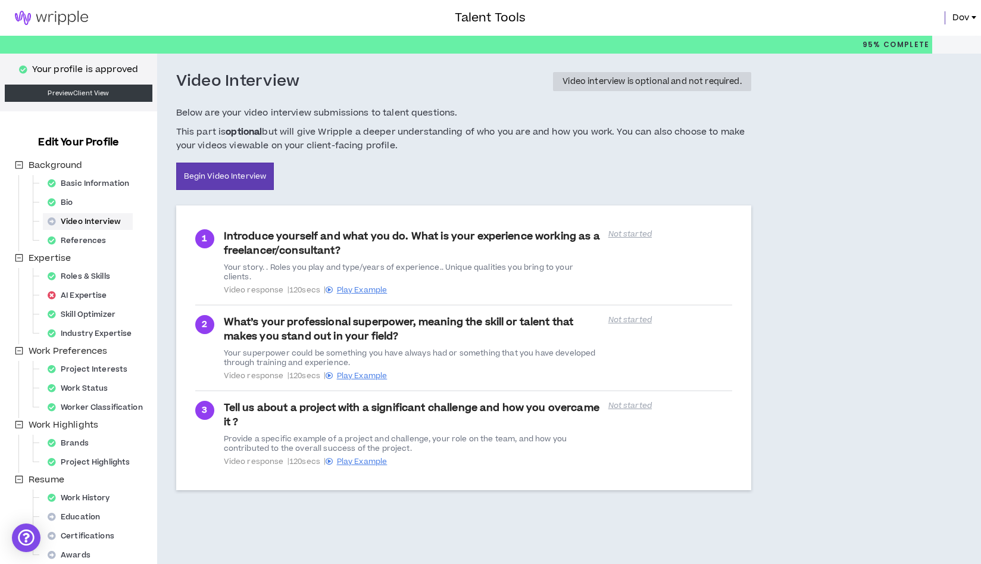
scroll to position [49, 0]
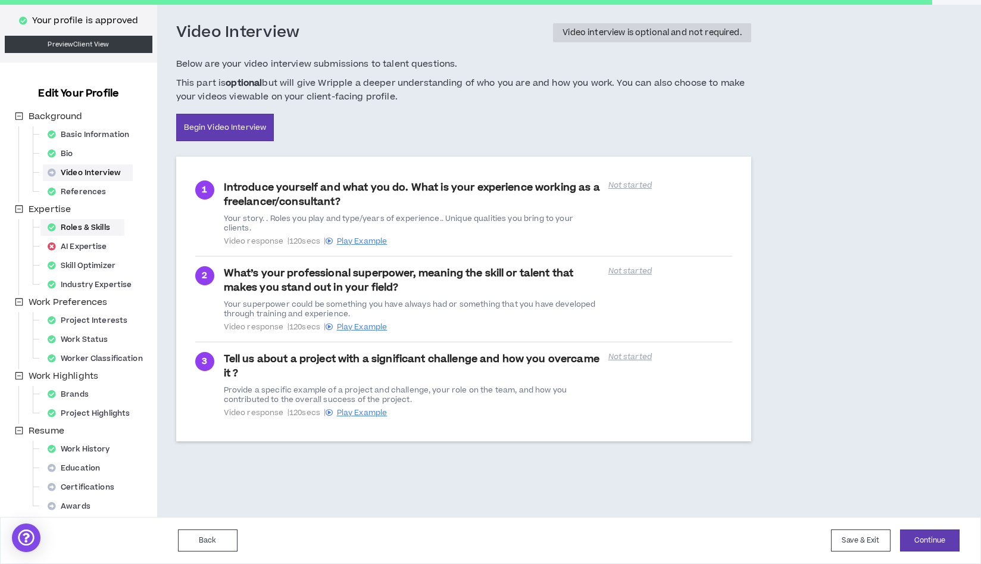
click at [87, 227] on div "Roles & Skills" at bounding box center [82, 227] width 79 height 17
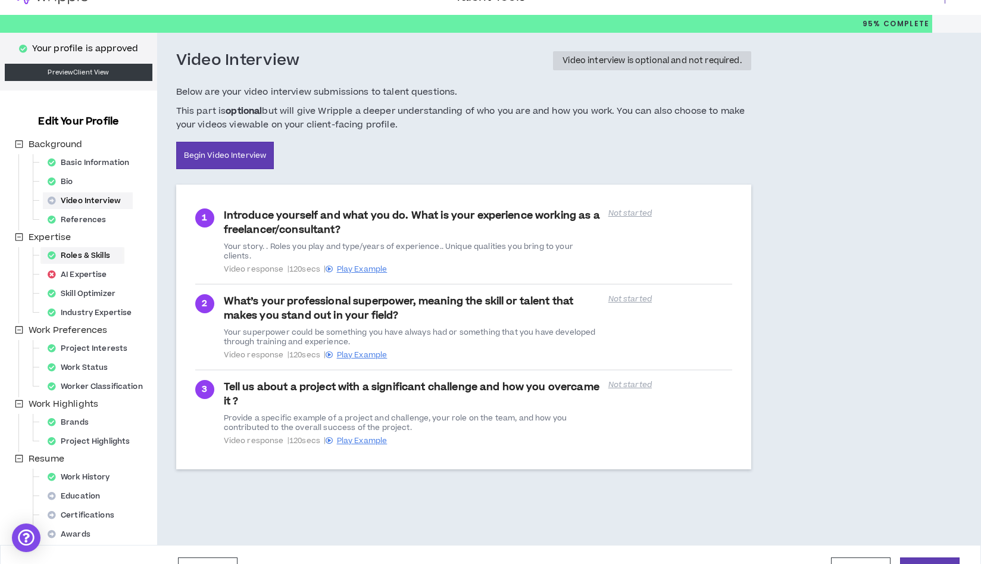
select select "**"
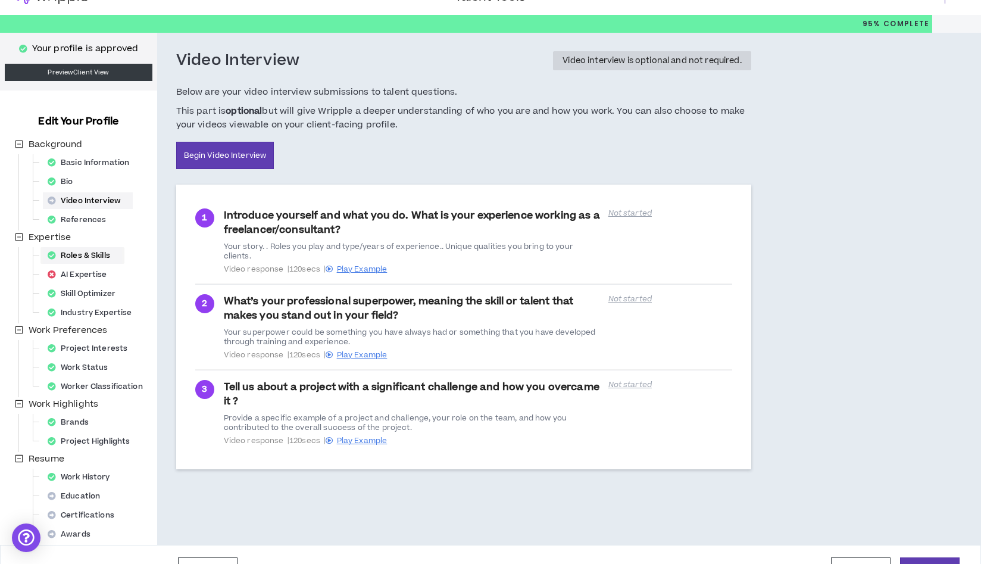
select select "**"
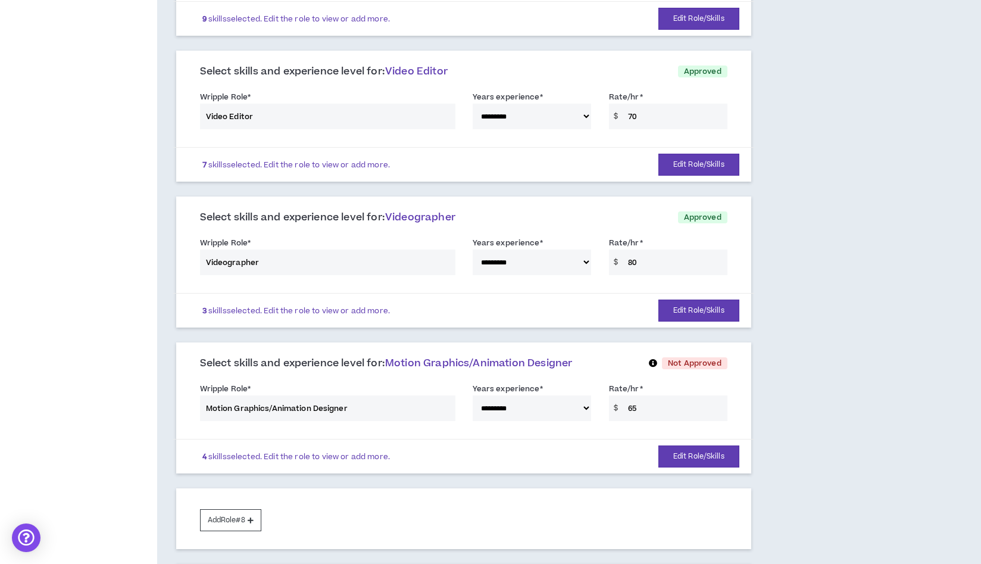
scroll to position [688, 0]
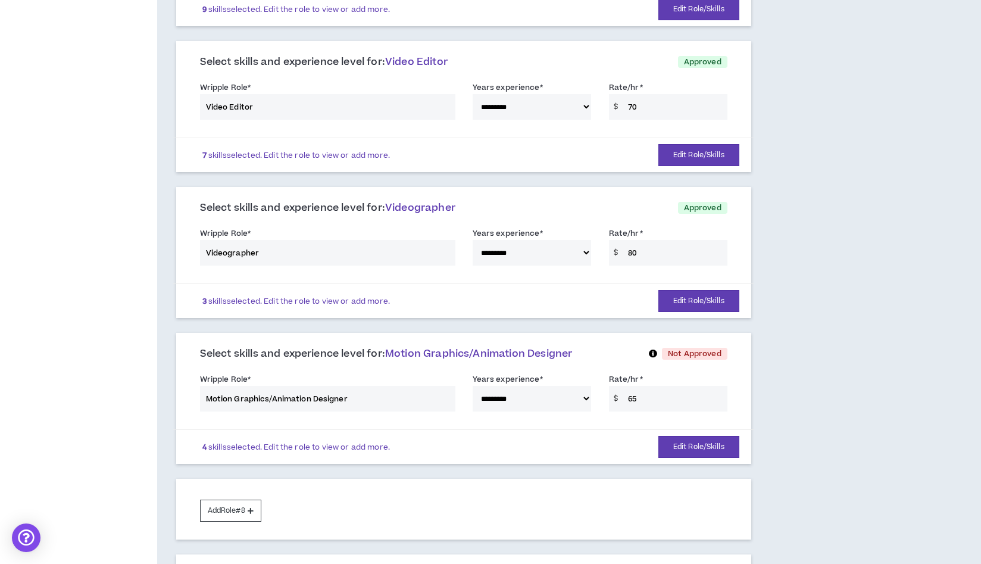
click at [629, 251] on div "**********" at bounding box center [464, 249] width 546 height 51
drag, startPoint x: 636, startPoint y: 251, endPoint x: 659, endPoint y: 254, distance: 23.4
click at [653, 254] on div "**********" at bounding box center [464, 249] width 546 height 51
click at [708, 302] on button "Edit Role/Skills" at bounding box center [699, 301] width 81 height 22
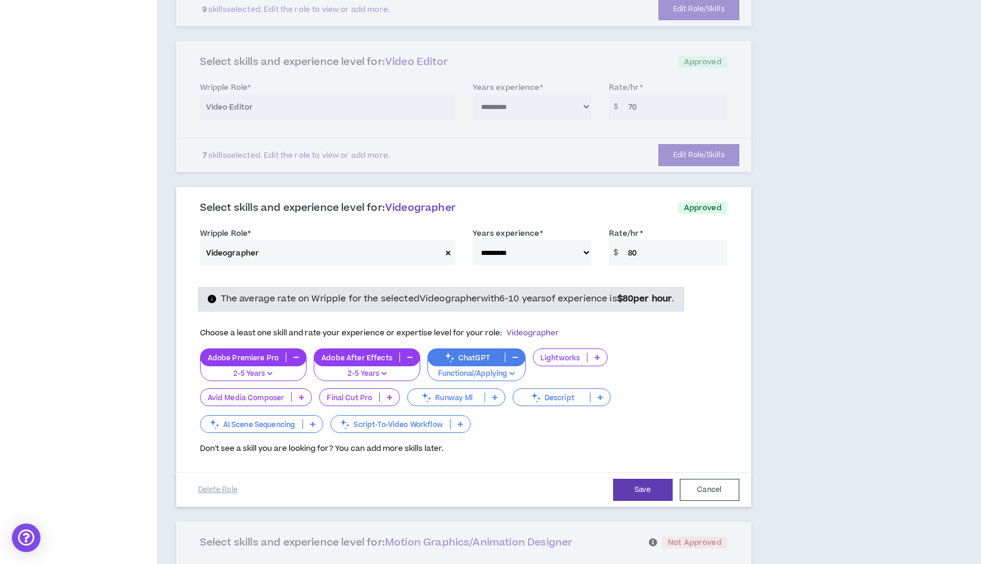
drag, startPoint x: 631, startPoint y: 254, endPoint x: 649, endPoint y: 256, distance: 17.4
click at [649, 256] on input "80" at bounding box center [674, 253] width 105 height 26
drag, startPoint x: 644, startPoint y: 257, endPoint x: 628, endPoint y: 254, distance: 16.9
click at [628, 254] on input "80" at bounding box center [674, 253] width 105 height 26
click at [637, 487] on button "Save" at bounding box center [643, 490] width 60 height 22
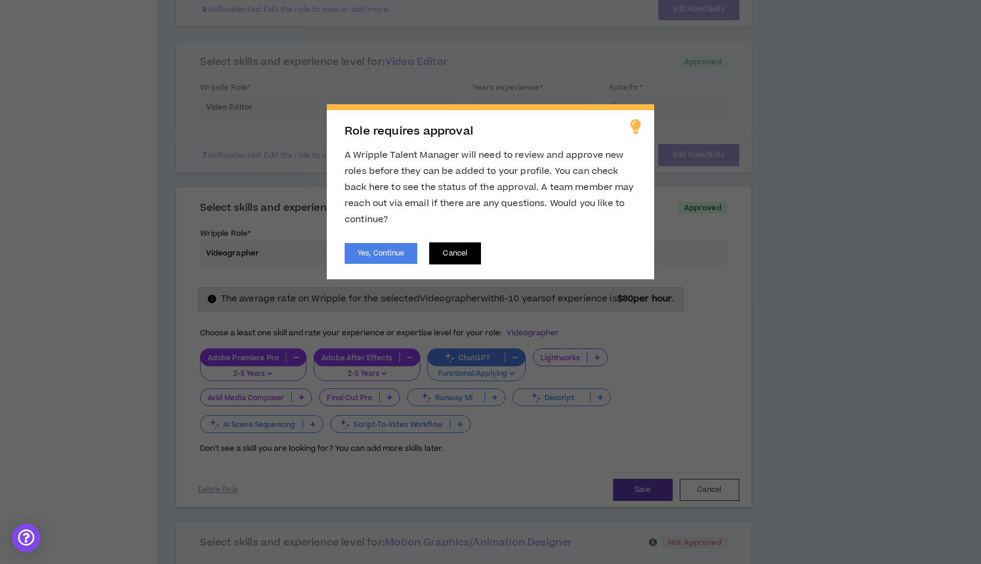
click at [449, 259] on button "Cancel" at bounding box center [455, 253] width 52 height 22
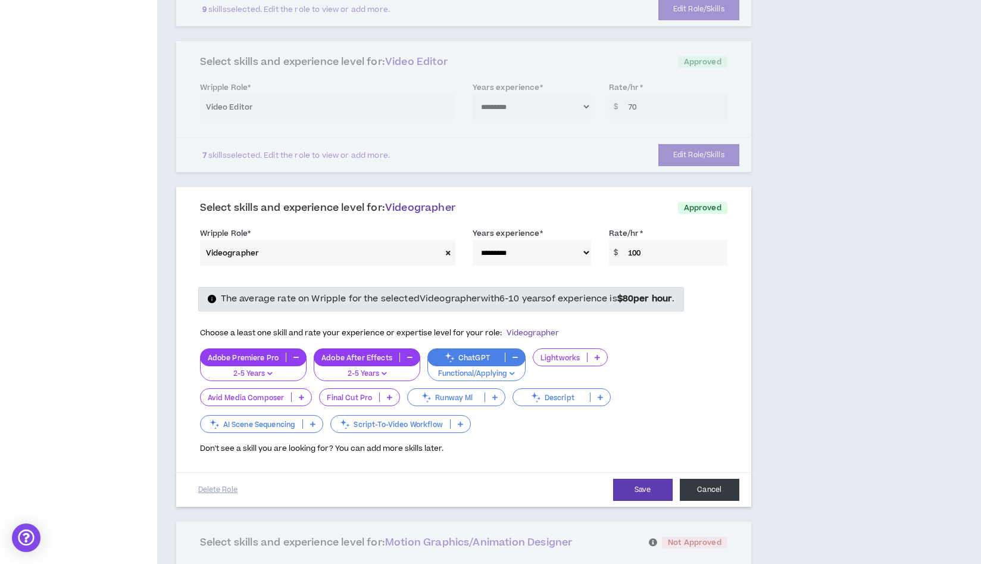
click at [709, 492] on button "Cancel" at bounding box center [710, 490] width 60 height 22
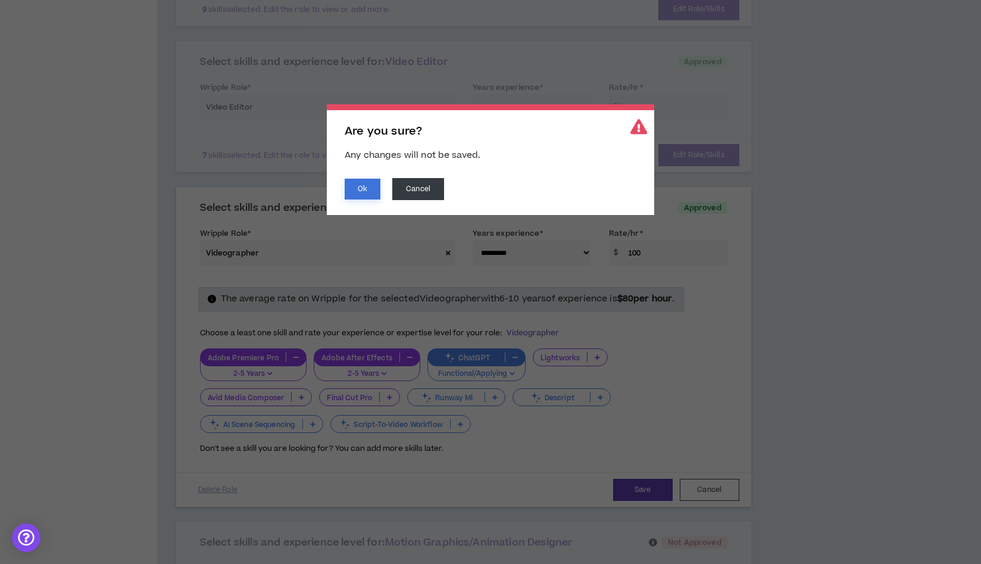
click at [378, 193] on button "Ok" at bounding box center [363, 189] width 36 height 21
type input "80"
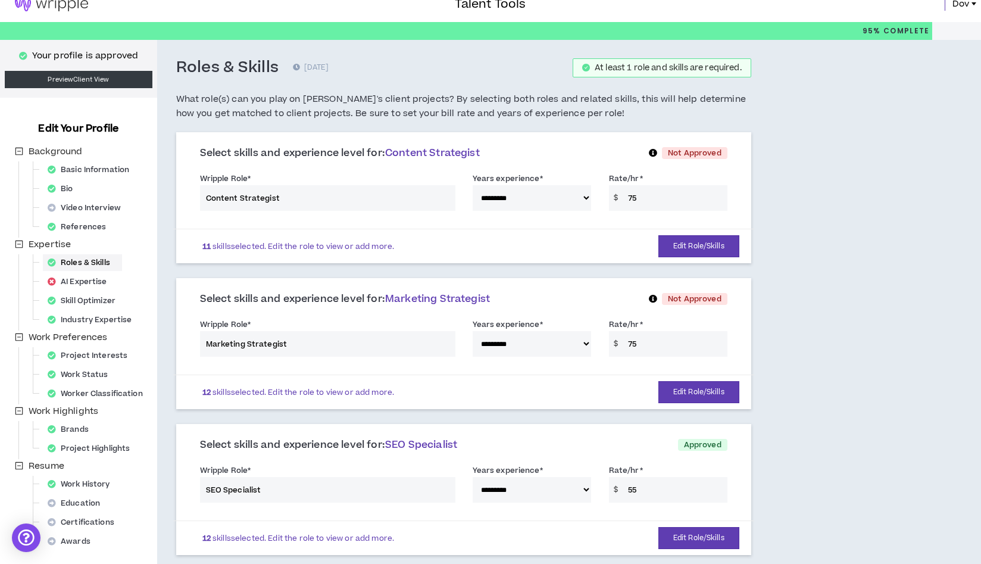
scroll to position [26, 0]
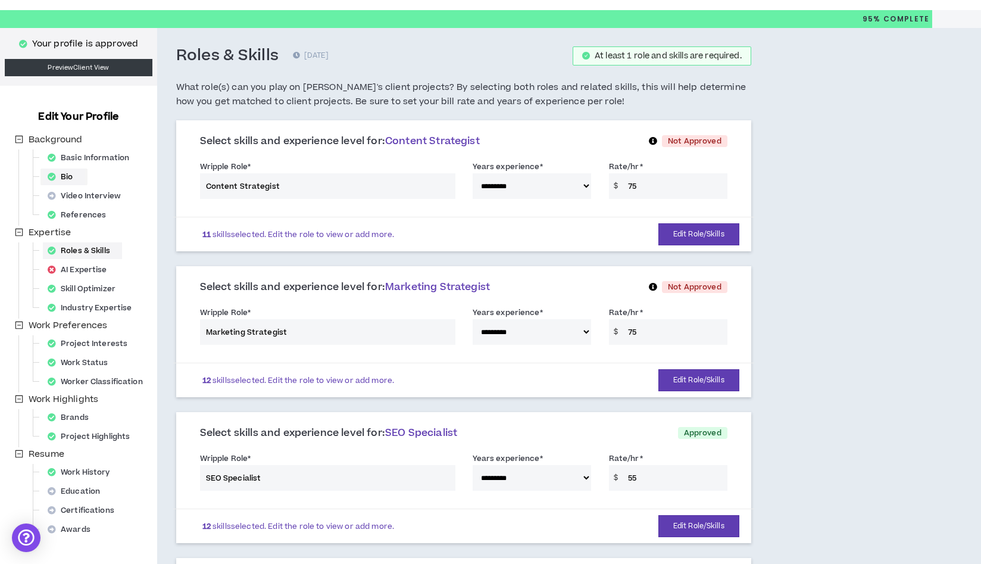
click at [74, 173] on div "Bio" at bounding box center [64, 177] width 42 height 17
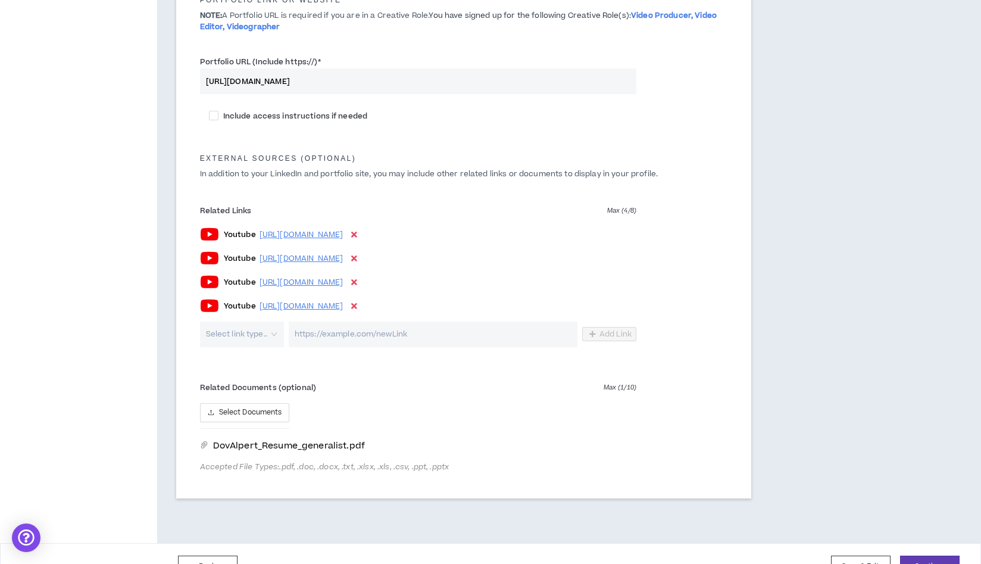
scroll to position [646, 0]
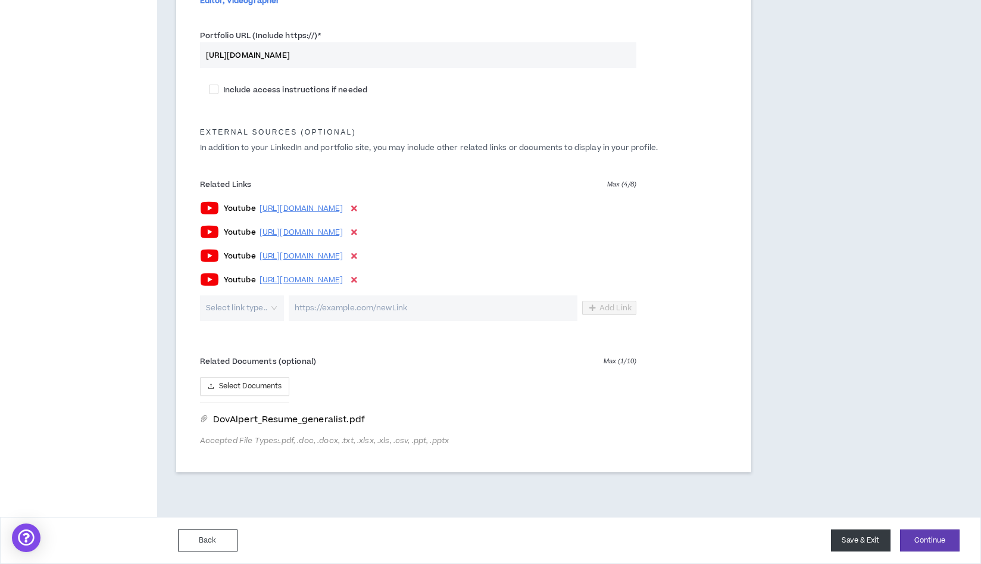
click at [864, 550] on button "Save & Exit" at bounding box center [861, 540] width 60 height 22
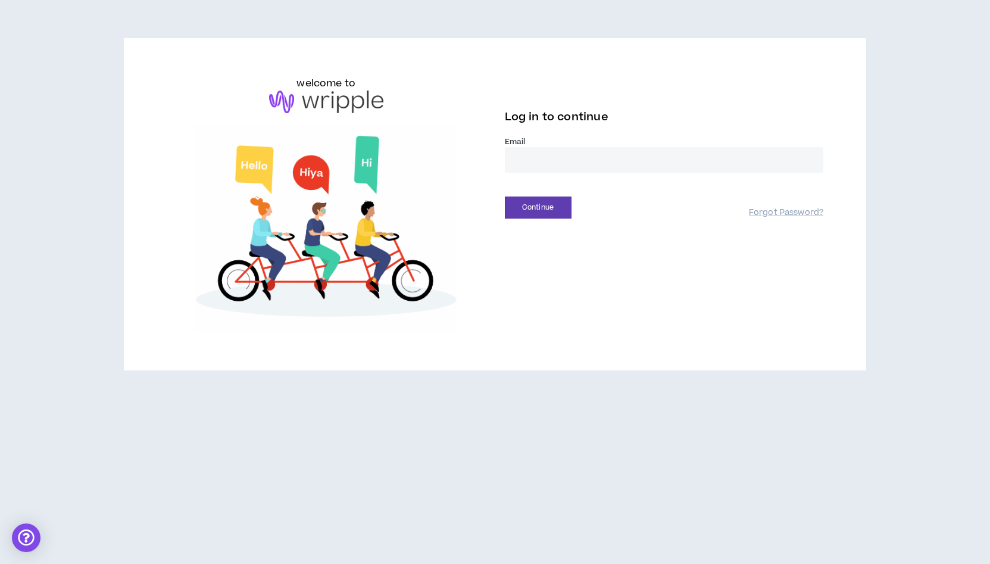
click at [530, 163] on input "email" at bounding box center [664, 160] width 319 height 26
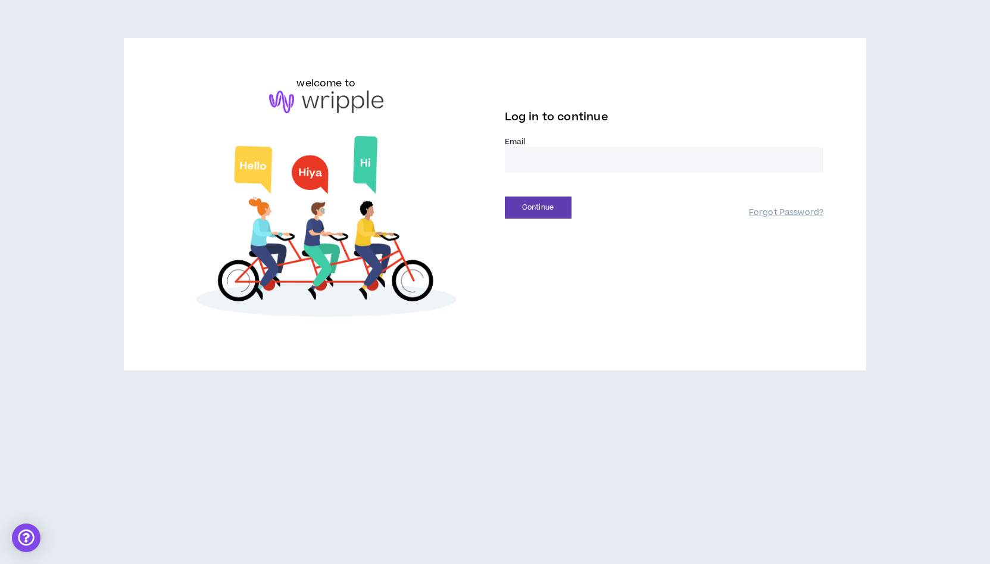
type input "**********"
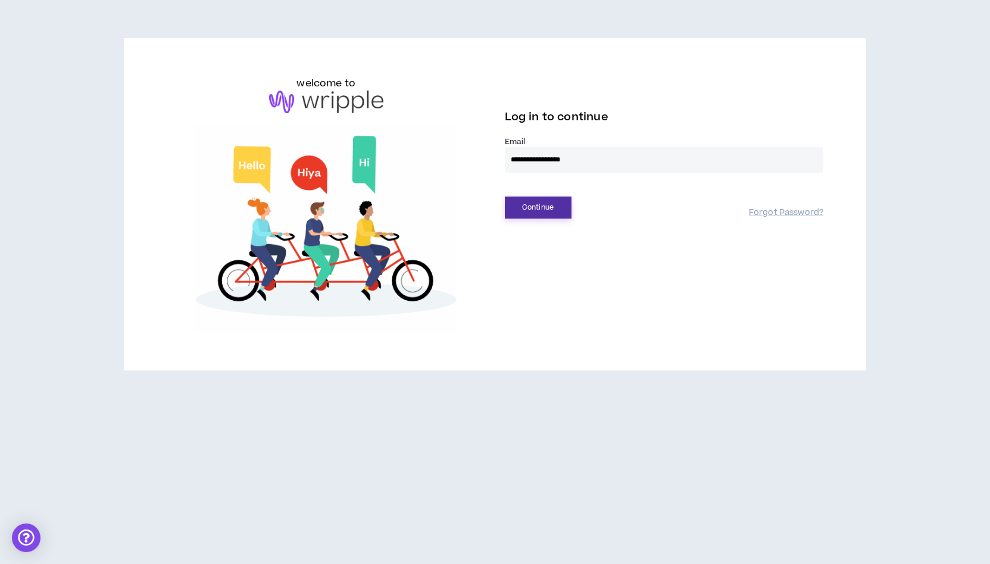
click at [529, 201] on button "Continue" at bounding box center [538, 208] width 67 height 22
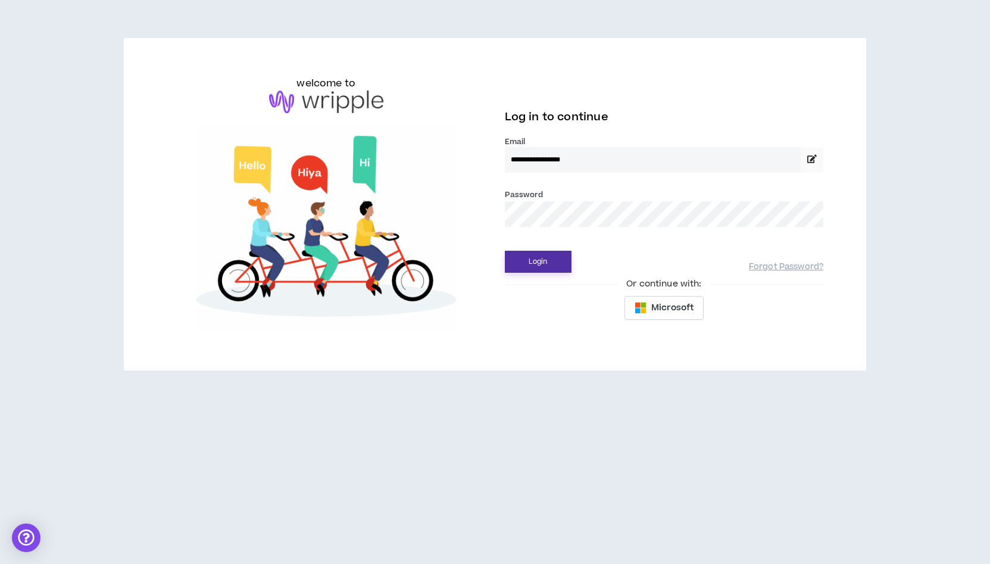
click at [551, 257] on button "Login" at bounding box center [538, 262] width 67 height 22
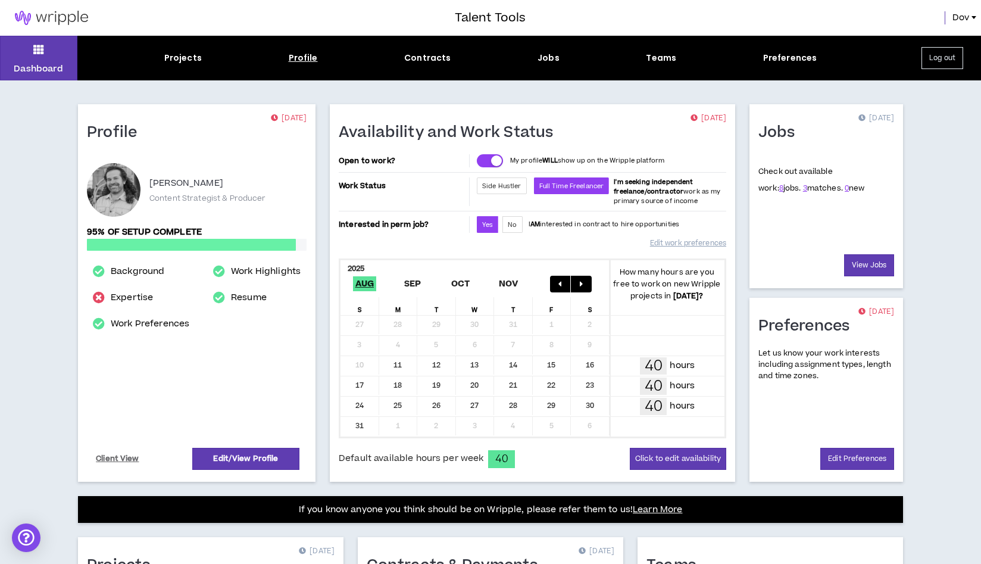
click at [301, 63] on div "Profile" at bounding box center [303, 58] width 29 height 13
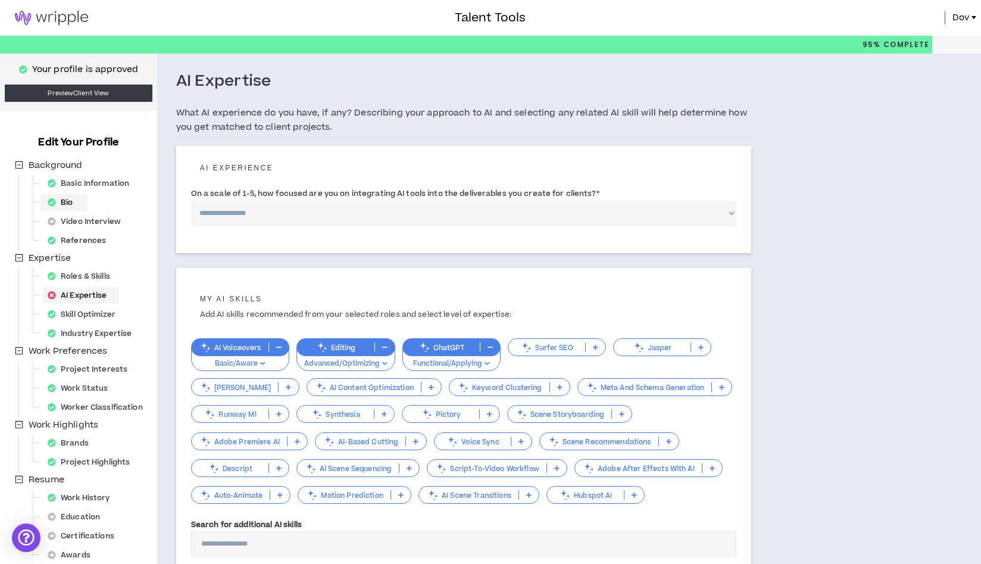
click at [73, 207] on div "Bio" at bounding box center [64, 202] width 42 height 17
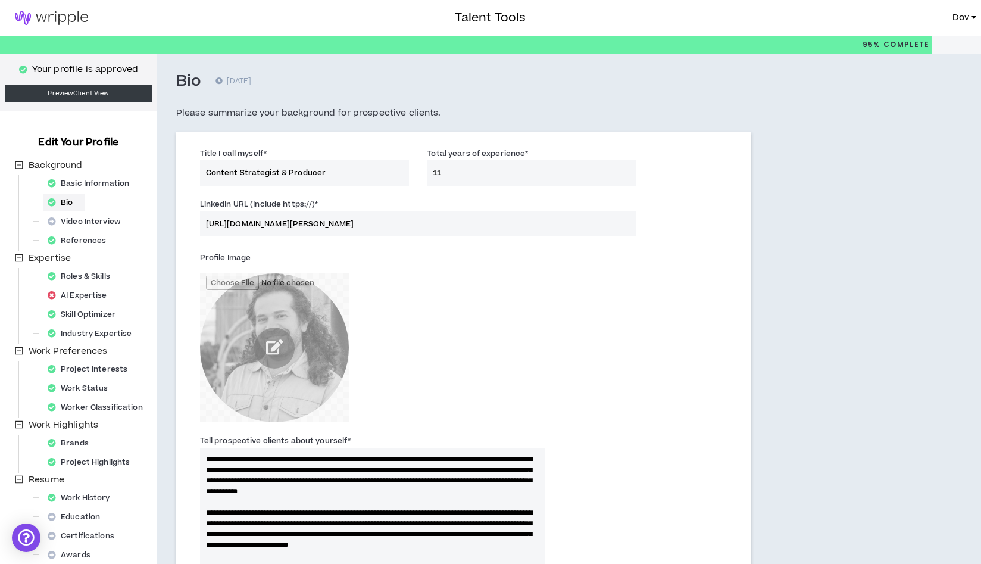
click at [206, 522] on textarea "**********" at bounding box center [373, 518] width 346 height 141
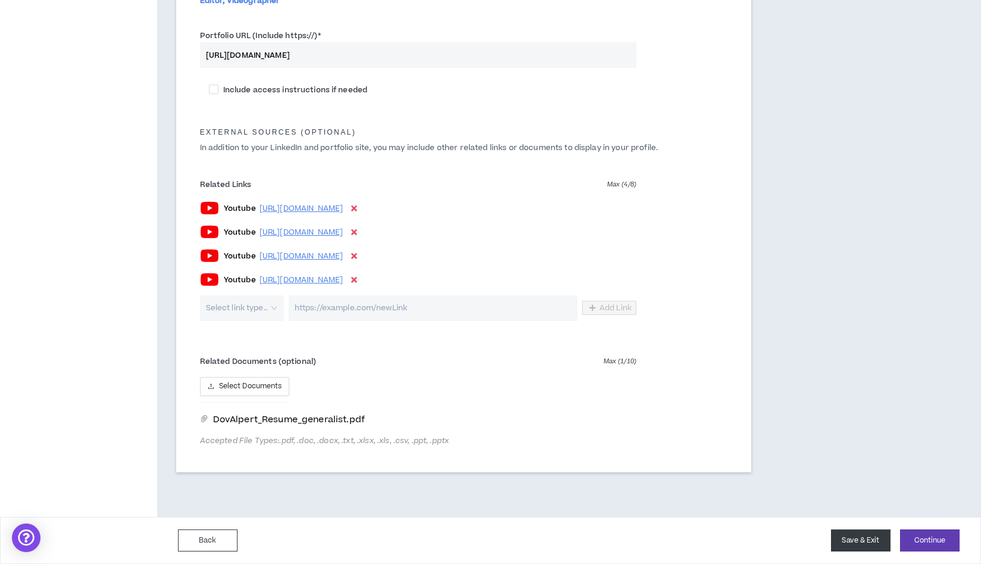
type textarea "**********"
click at [869, 545] on button "Save & Exit" at bounding box center [861, 540] width 60 height 22
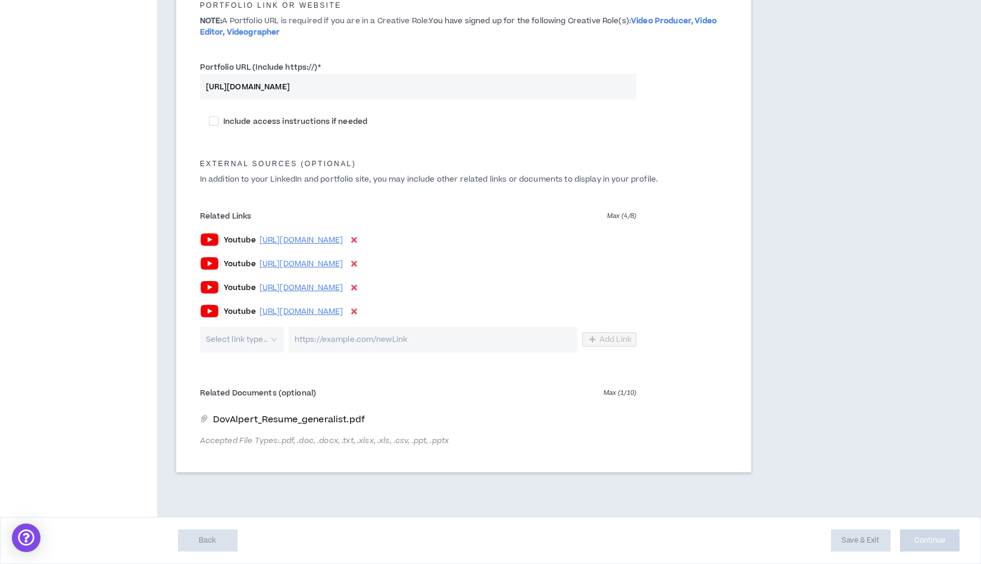
scroll to position [646, 0]
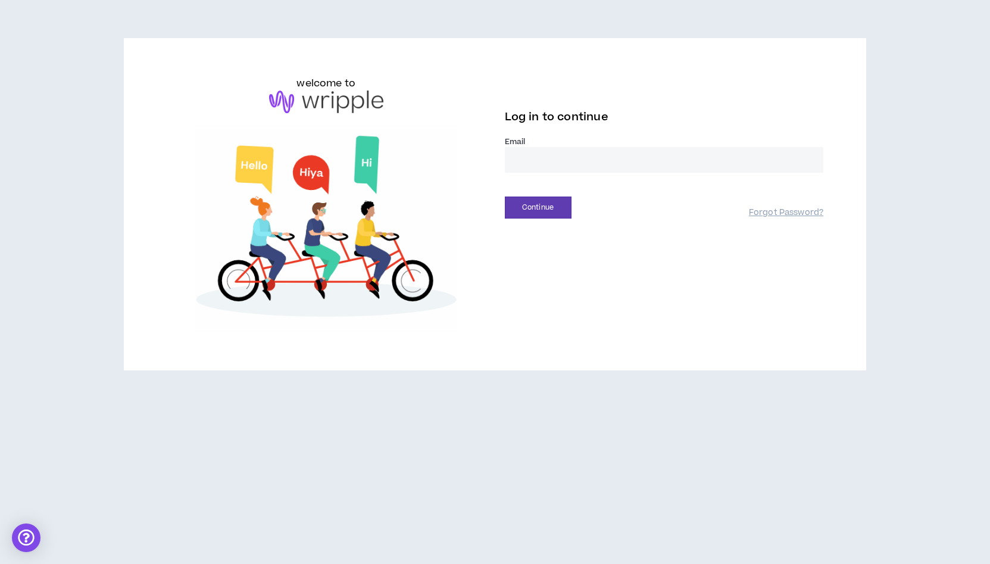
click at [533, 161] on input "email" at bounding box center [664, 160] width 319 height 26
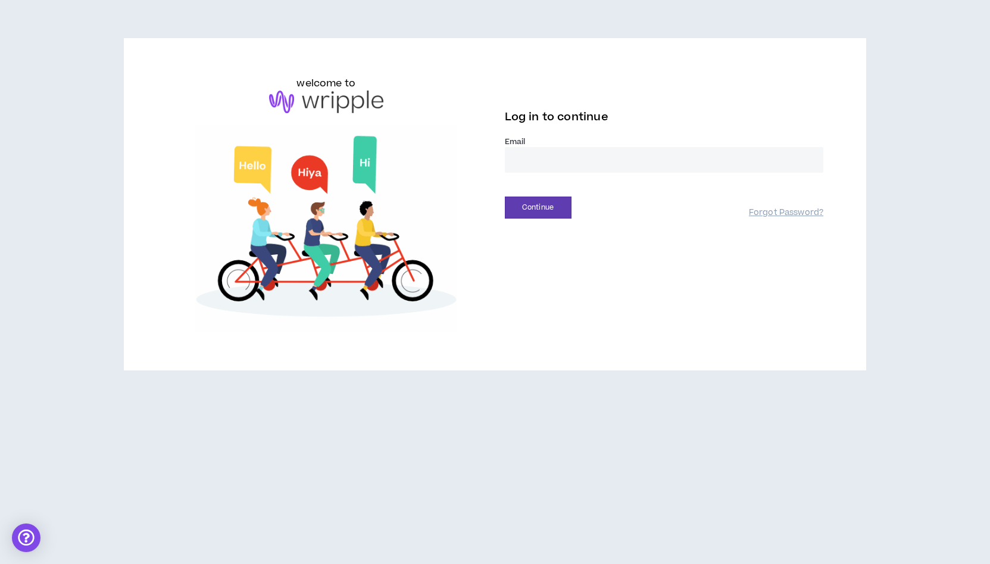
type input "**********"
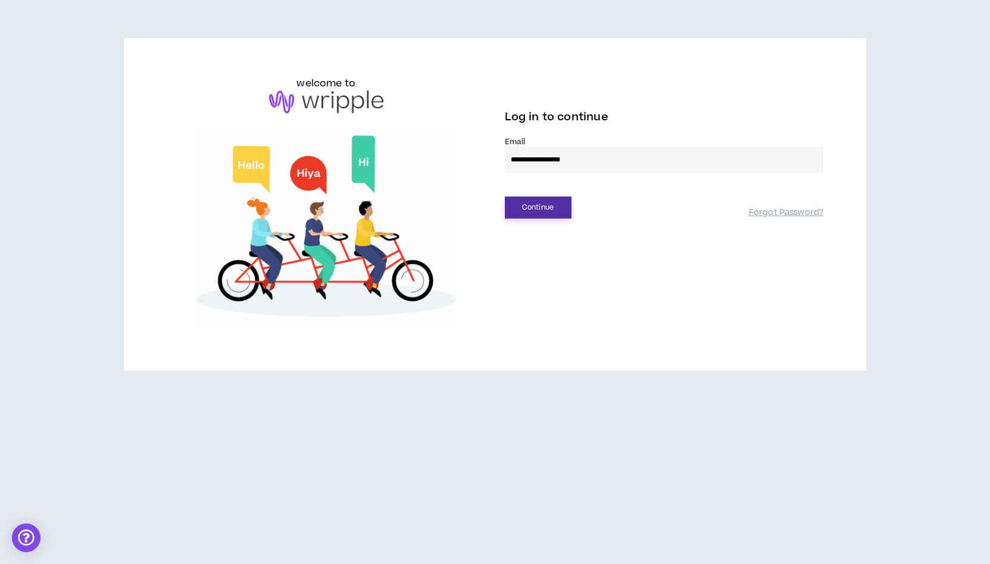
click at [518, 210] on button "Continue" at bounding box center [538, 208] width 67 height 22
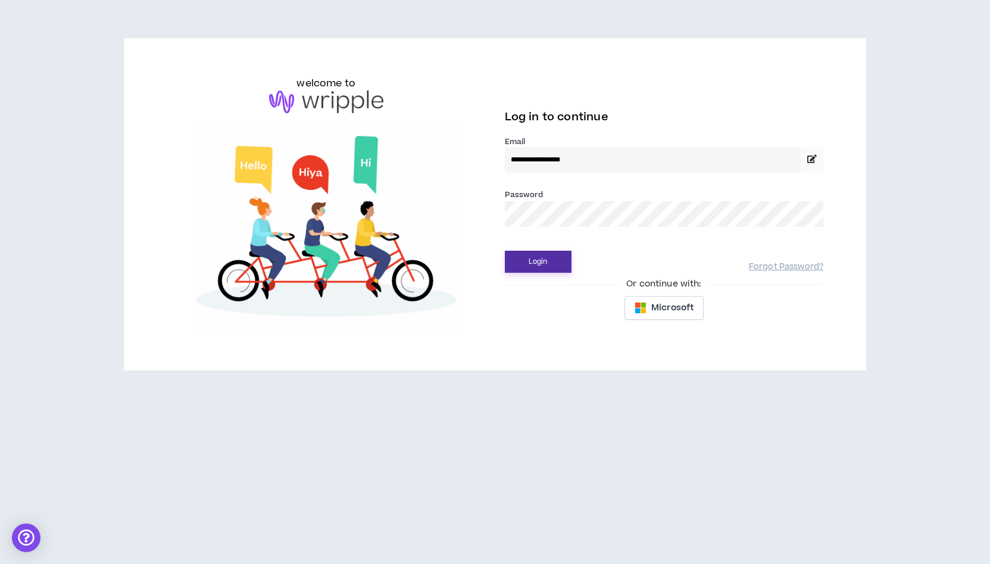
click at [532, 259] on button "Login" at bounding box center [538, 262] width 67 height 22
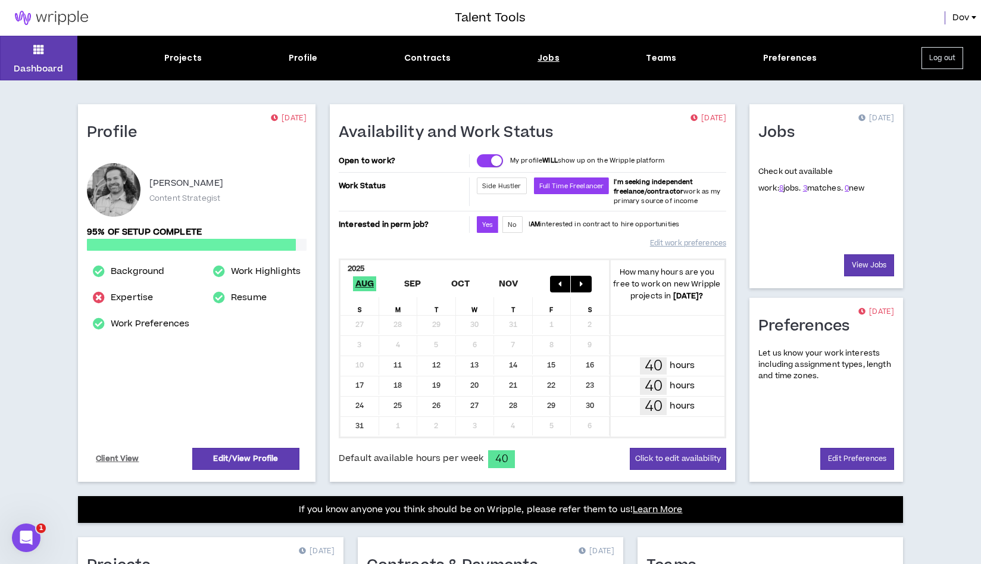
click at [553, 59] on div "Jobs" at bounding box center [549, 58] width 22 height 13
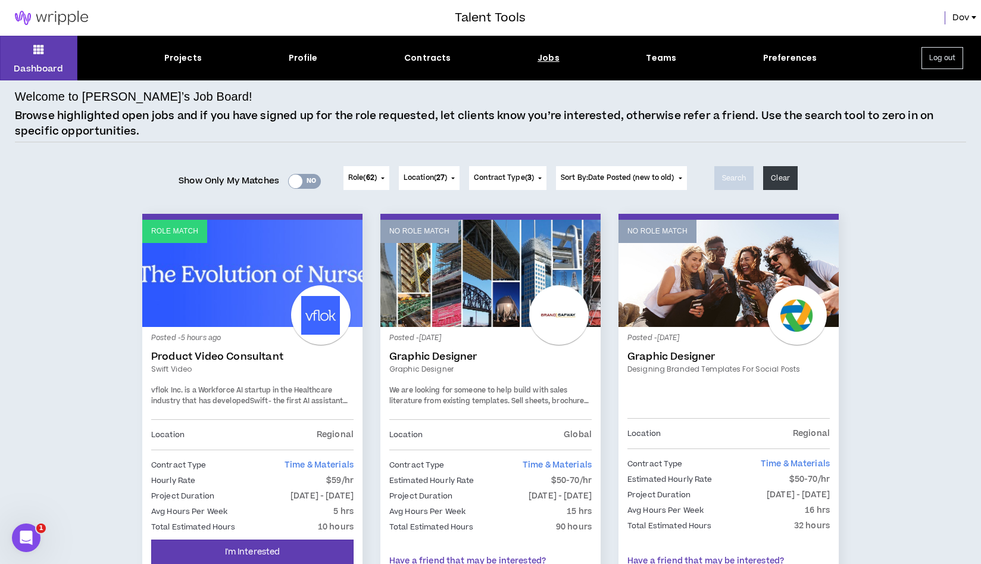
click at [227, 297] on link "Role Match" at bounding box center [252, 273] width 220 height 107
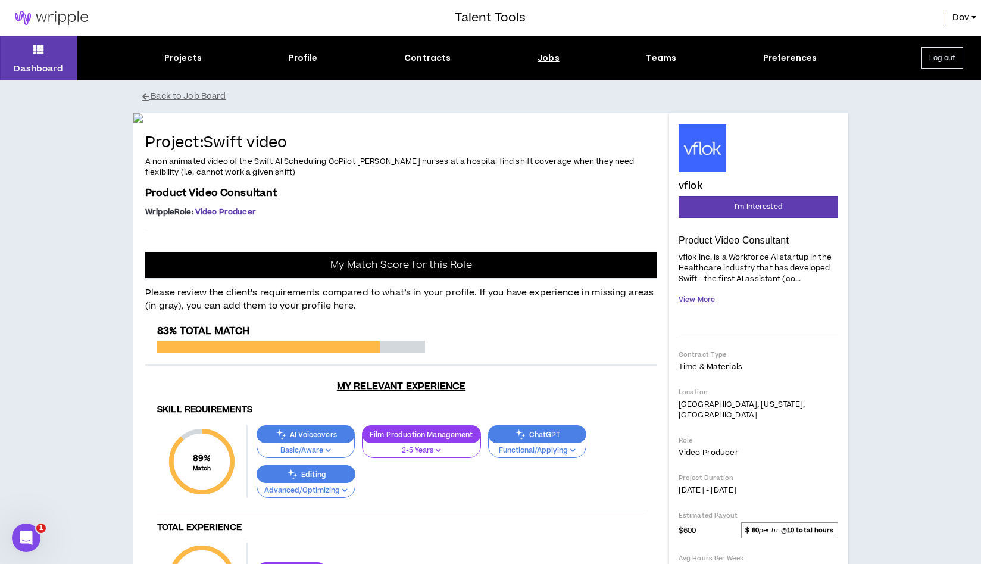
click at [707, 303] on button "View More" at bounding box center [697, 299] width 36 height 21
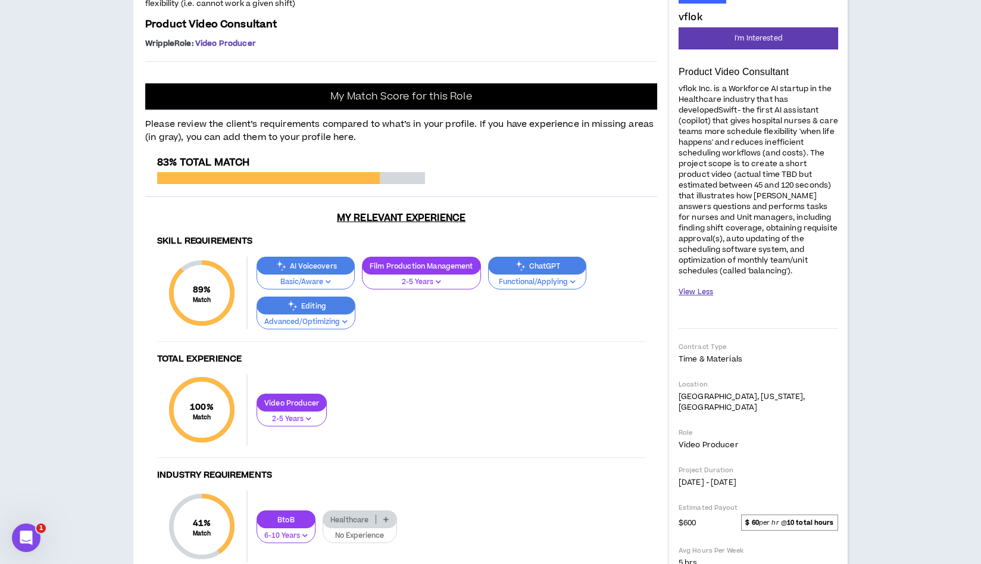
scroll to position [144, 0]
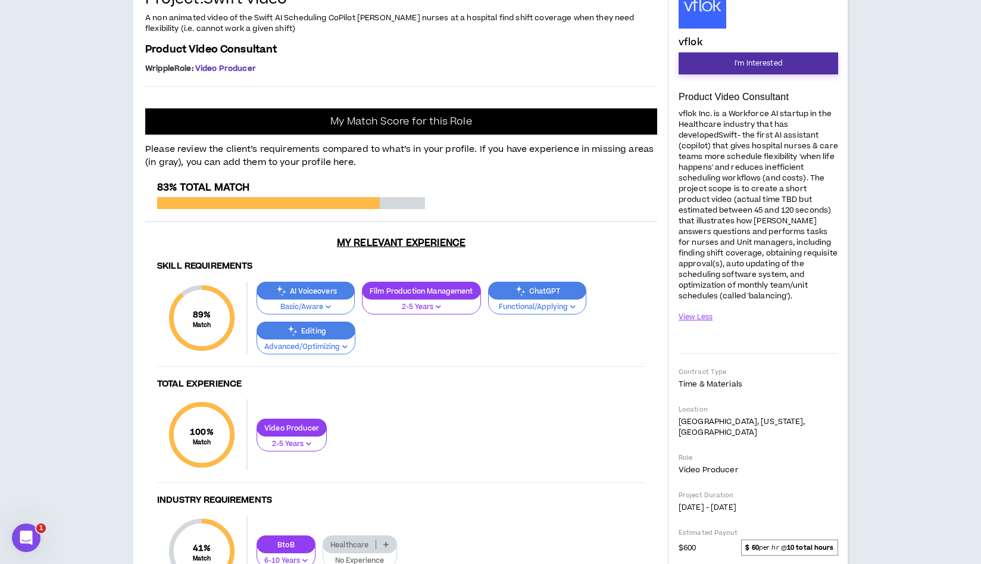
drag, startPoint x: 743, startPoint y: 65, endPoint x: 469, endPoint y: 419, distance: 448.2
click at [469, 419] on div "Project: Swift video A non animated video of the Swift AI Scheduling CoPilot he…" at bounding box center [490, 349] width 715 height 758
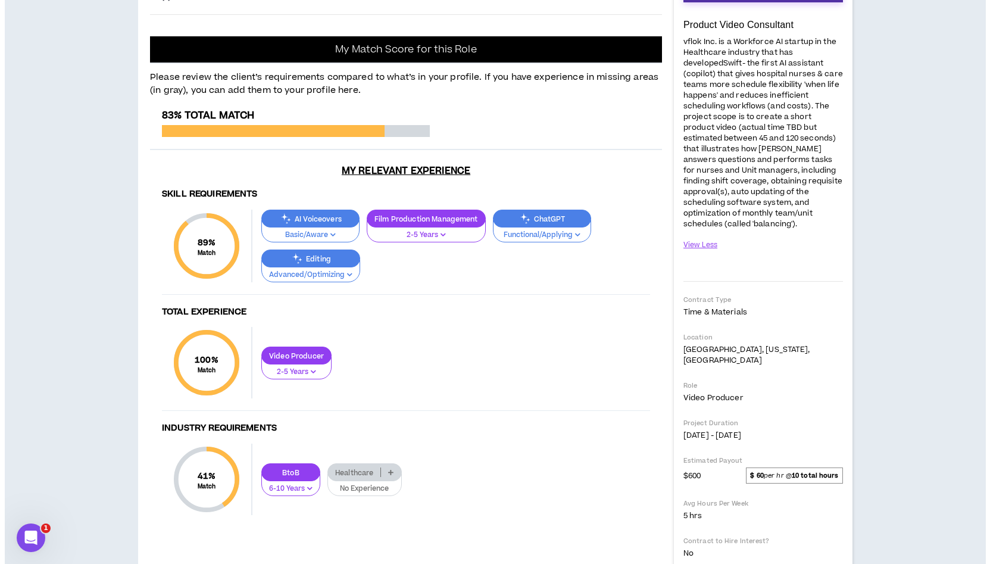
scroll to position [0, 0]
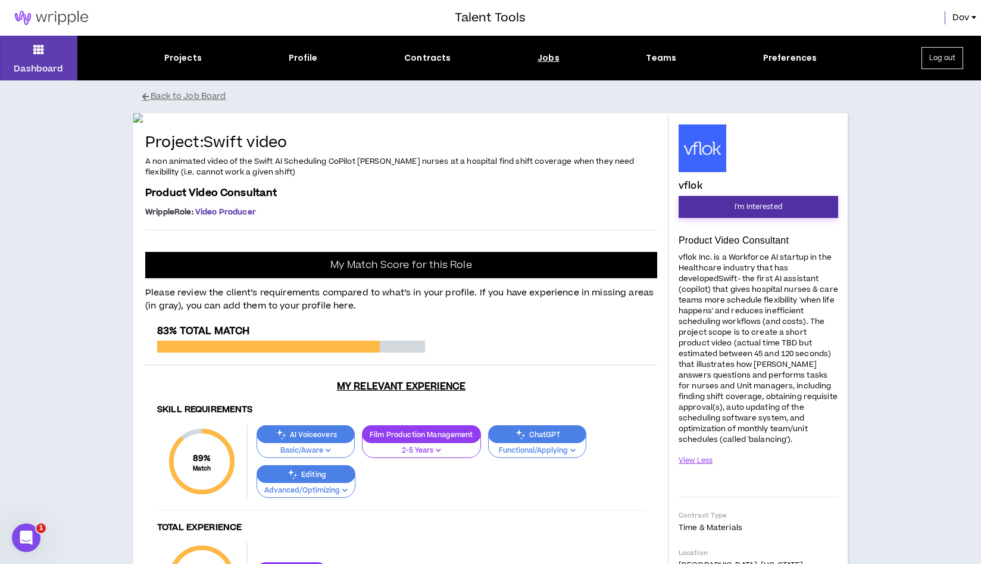
click at [756, 204] on span "I'm Interested" at bounding box center [759, 206] width 48 height 11
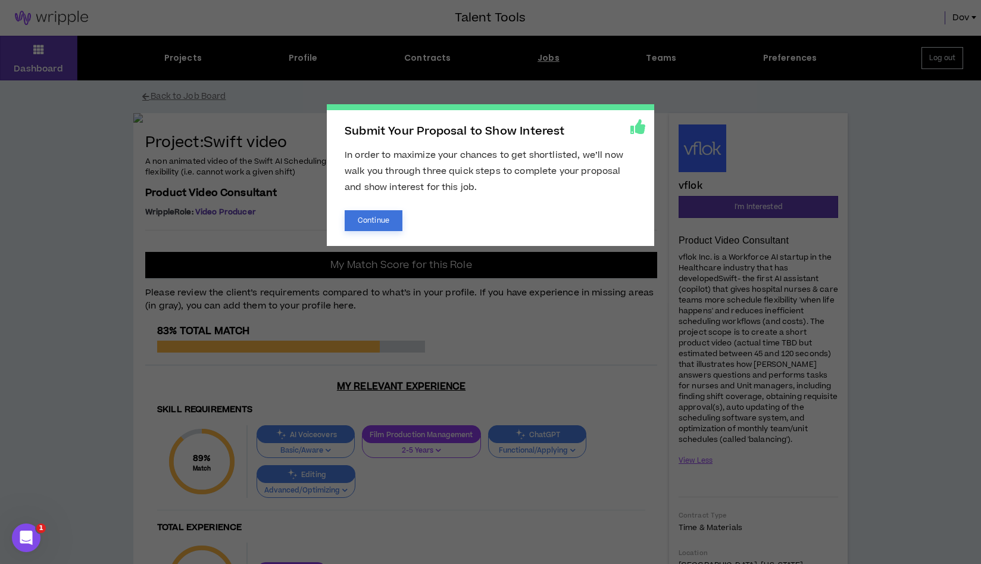
click at [376, 222] on button "Continue" at bounding box center [374, 220] width 58 height 21
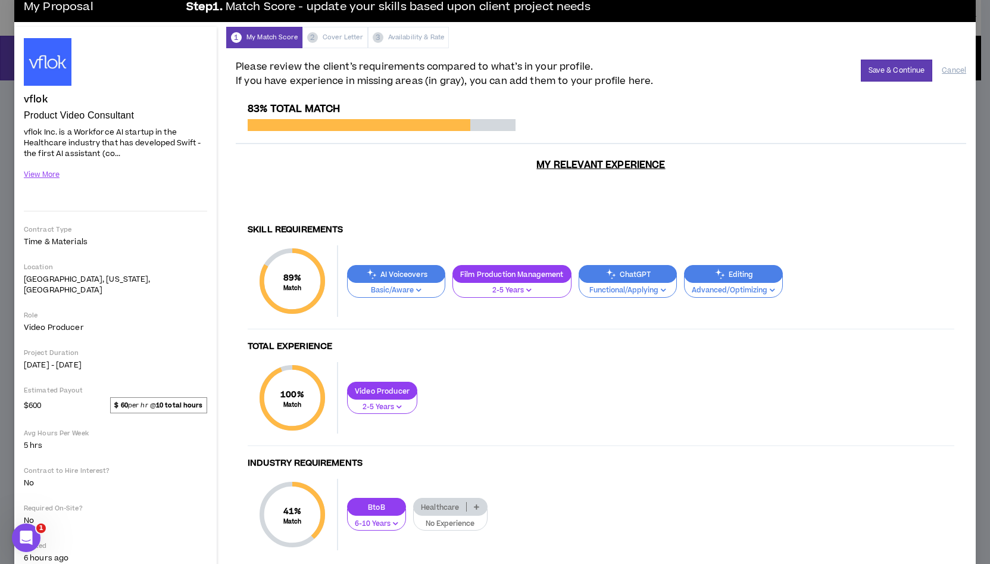
scroll to position [45, 0]
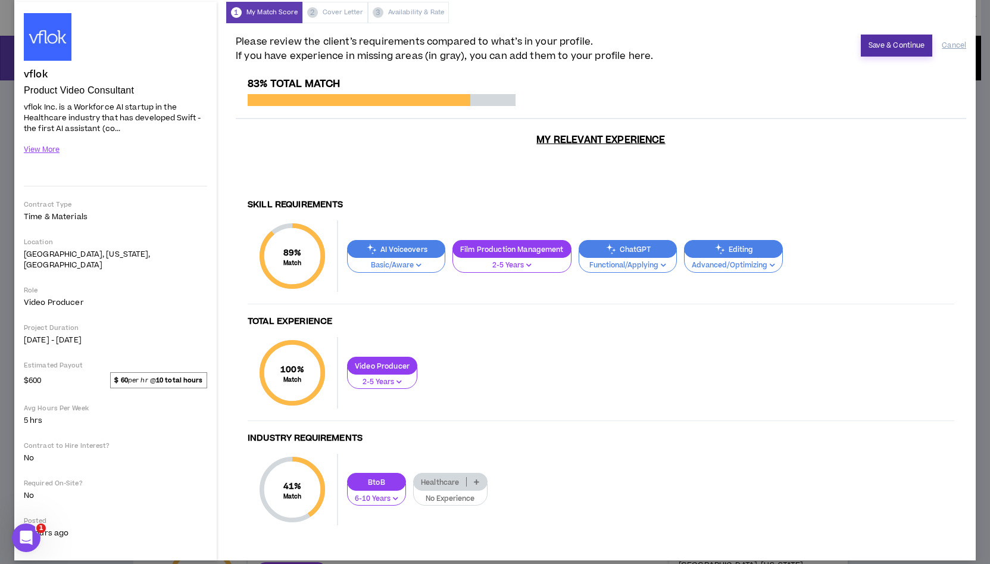
click at [876, 48] on button "Save & Continue" at bounding box center [897, 46] width 72 height 22
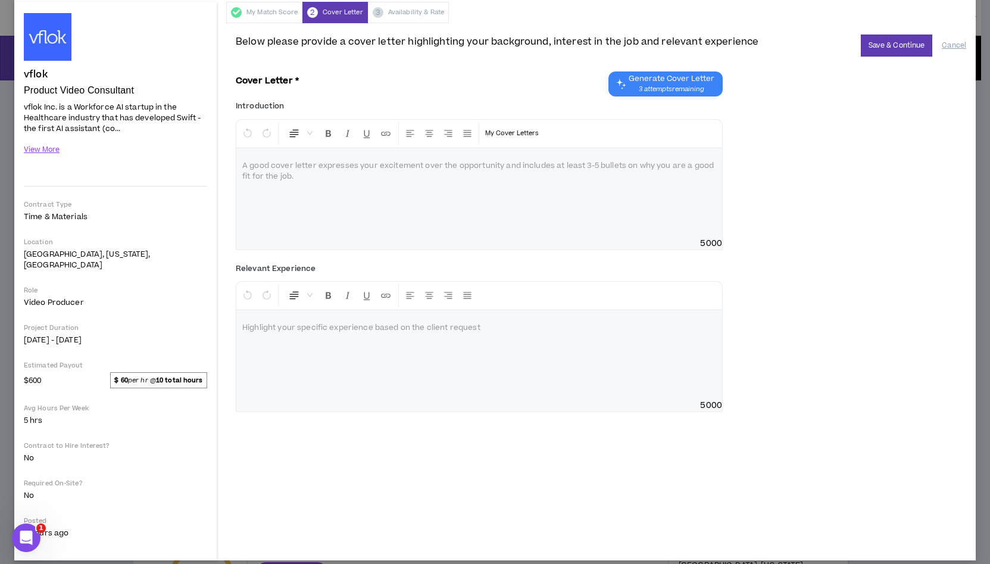
click at [646, 85] on span "3 attempts remaining" at bounding box center [672, 90] width 86 height 10
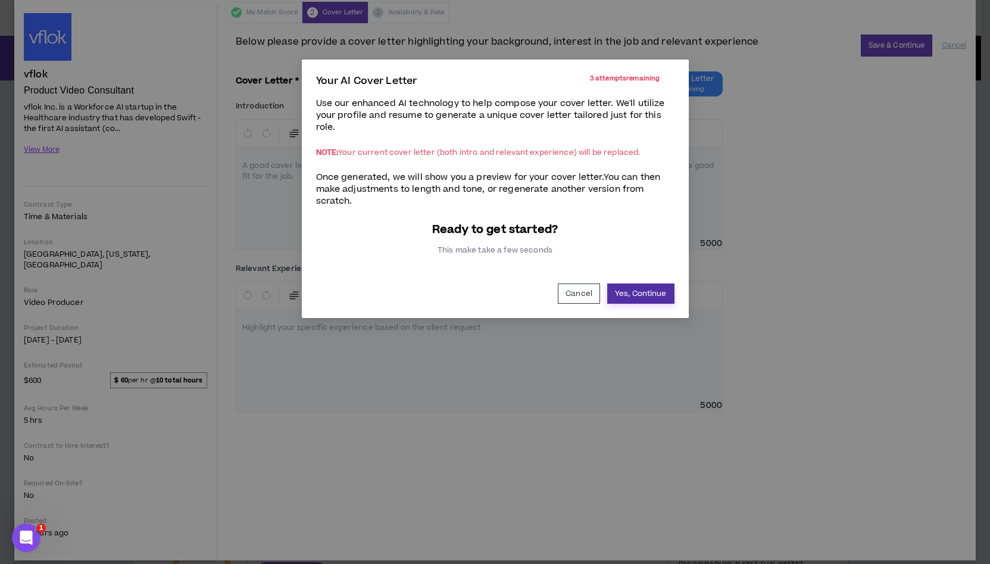
click at [643, 297] on button "Yes, Continue" at bounding box center [640, 293] width 67 height 20
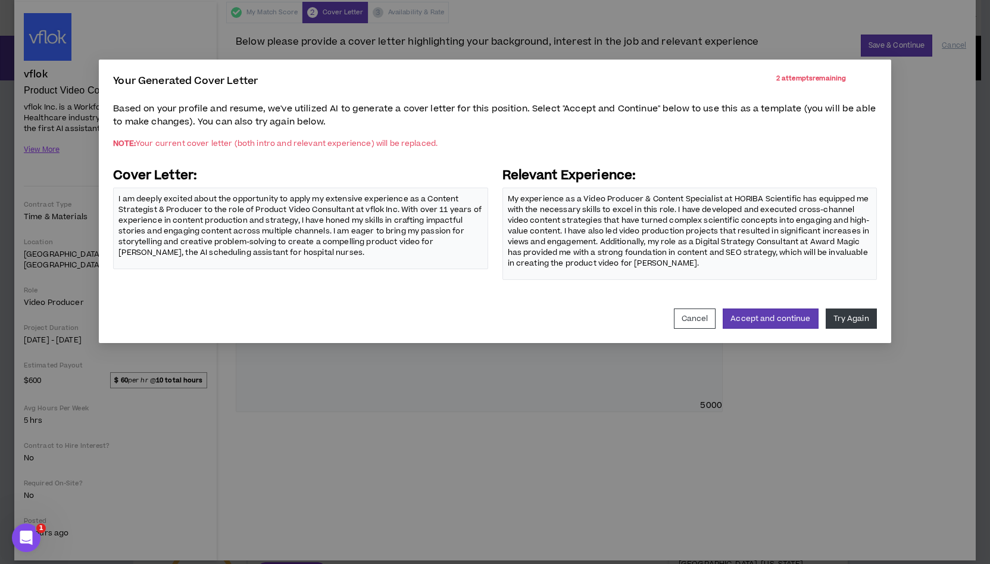
click at [666, 265] on p "My experience as a Video Producer & Content Specialist at HORIBA Scientific has…" at bounding box center [690, 231] width 364 height 77
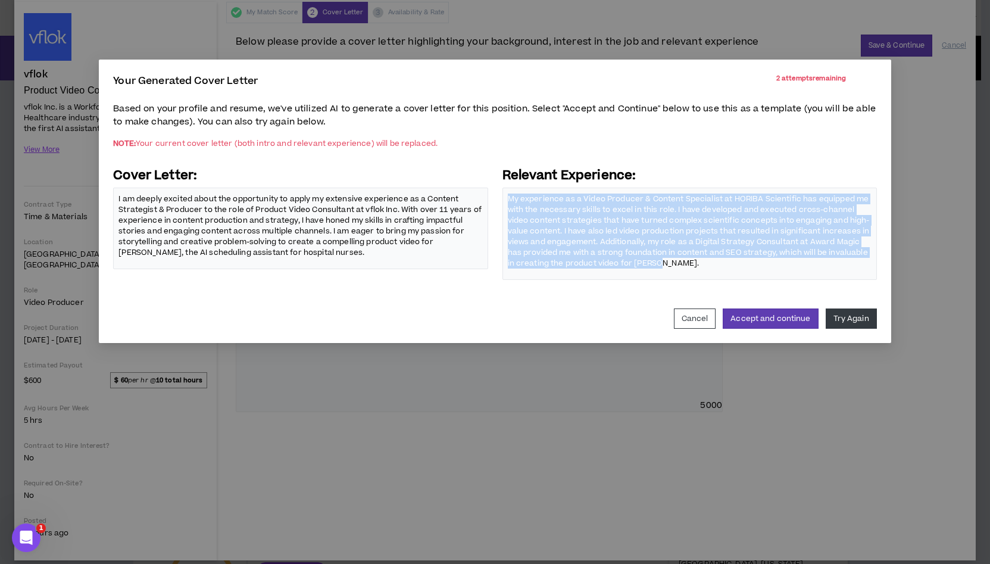
drag, startPoint x: 662, startPoint y: 263, endPoint x: 508, endPoint y: 190, distance: 170.8
click at [508, 190] on div "My experience as a Video Producer & Content Specialist at HORIBA Scientific has…" at bounding box center [690, 234] width 375 height 92
copy p "My experience as a Video Producer & Content Specialist at HORIBA Scientific has…"
click at [855, 321] on button "Try Again" at bounding box center [851, 318] width 51 height 20
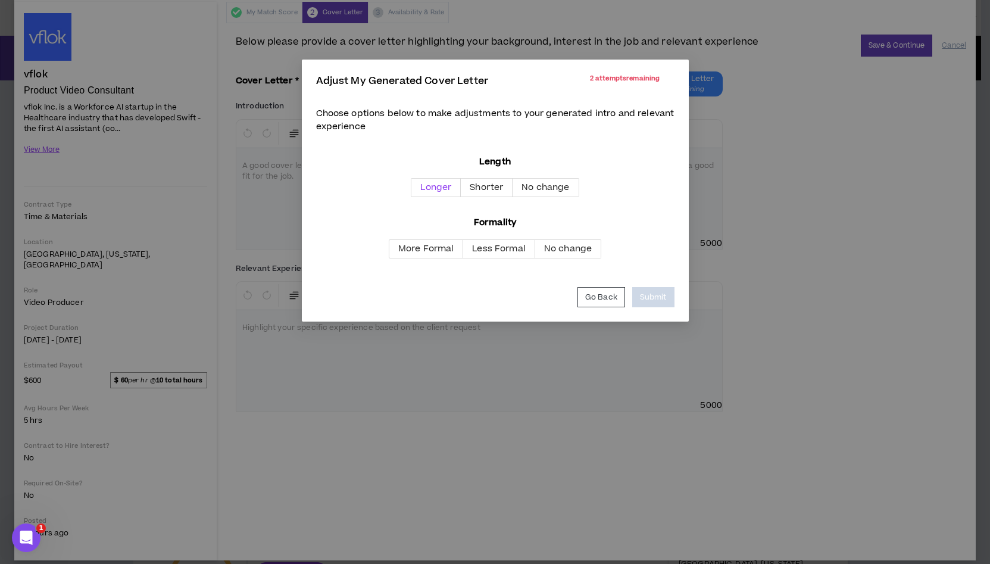
click at [429, 191] on span "Longer" at bounding box center [435, 187] width 31 height 13
click at [567, 251] on span "No change" at bounding box center [568, 248] width 48 height 13
click at [651, 298] on button "Submit" at bounding box center [653, 297] width 42 height 20
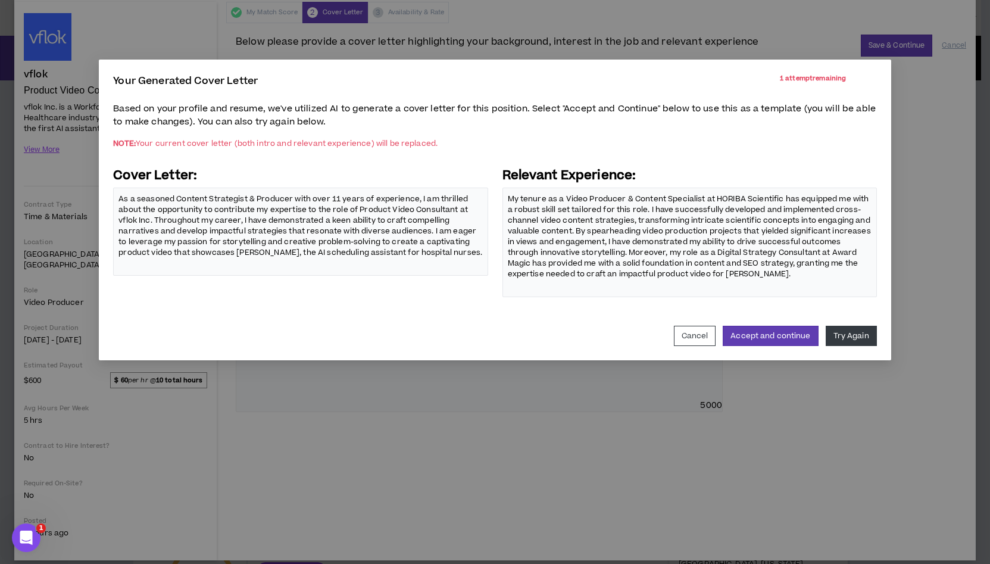
click at [195, 201] on p "As a seasoned Content Strategist & Producer with over 11 years of experience, I…" at bounding box center [301, 226] width 364 height 66
drag, startPoint x: 179, startPoint y: 198, endPoint x: 227, endPoint y: 210, distance: 49.1
click at [227, 210] on p "As a seasoned Content Strategist & Producer with over 11 years of experience, I…" at bounding box center [301, 226] width 364 height 66
click at [223, 211] on p "As a seasoned Content Strategist & Producer with over 11 years of experience, I…" at bounding box center [301, 226] width 364 height 66
click at [852, 334] on button "Try Again" at bounding box center [851, 336] width 51 height 20
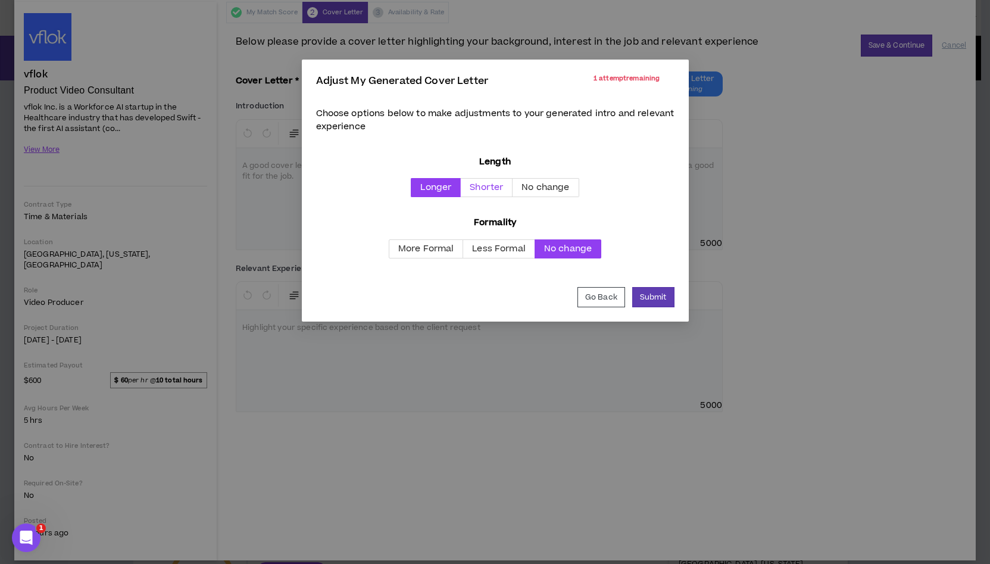
click at [483, 193] on span "Shorter" at bounding box center [486, 187] width 33 height 13
click at [498, 245] on span "Less Formal" at bounding box center [499, 248] width 54 height 13
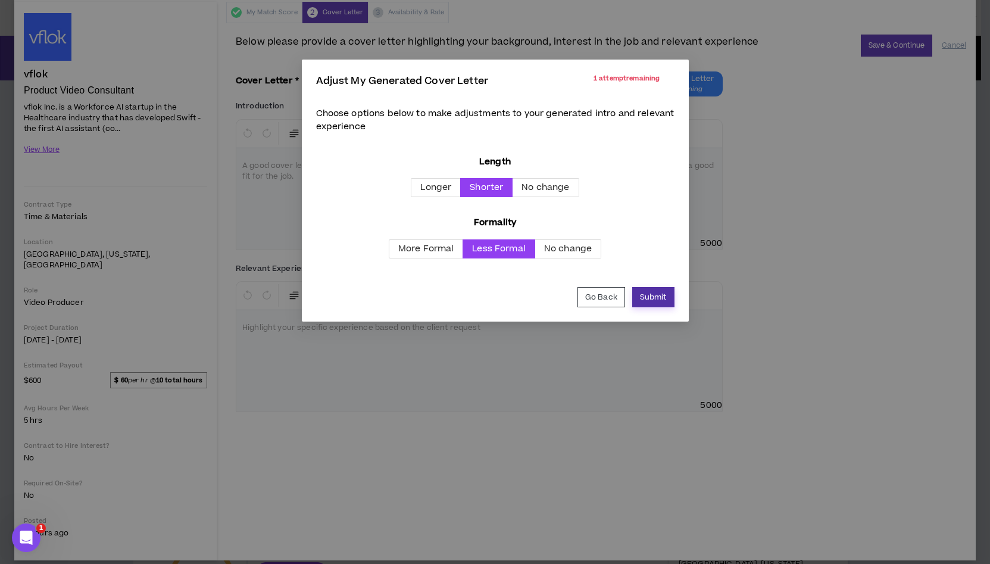
click at [652, 297] on button "Submit" at bounding box center [653, 297] width 42 height 20
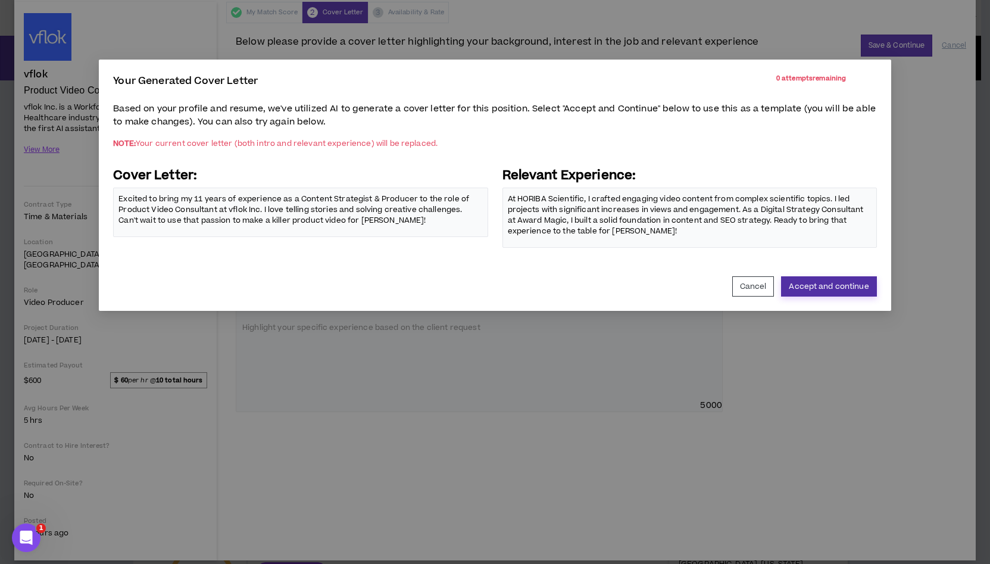
click at [840, 282] on button "Accept and continue" at bounding box center [828, 286] width 95 height 20
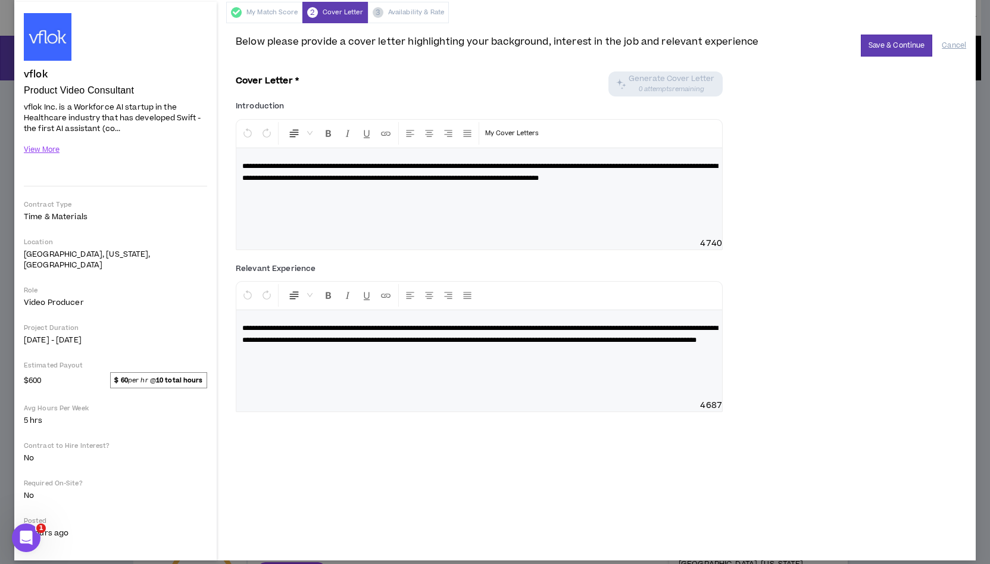
click at [319, 165] on span "**********" at bounding box center [480, 172] width 476 height 19
drag, startPoint x: 406, startPoint y: 166, endPoint x: 540, endPoint y: 169, distance: 134.0
click at [540, 169] on span "**********" at bounding box center [480, 172] width 476 height 19
drag, startPoint x: 335, startPoint y: 170, endPoint x: 317, endPoint y: 166, distance: 18.9
click at [335, 170] on span "**********" at bounding box center [480, 172] width 476 height 19
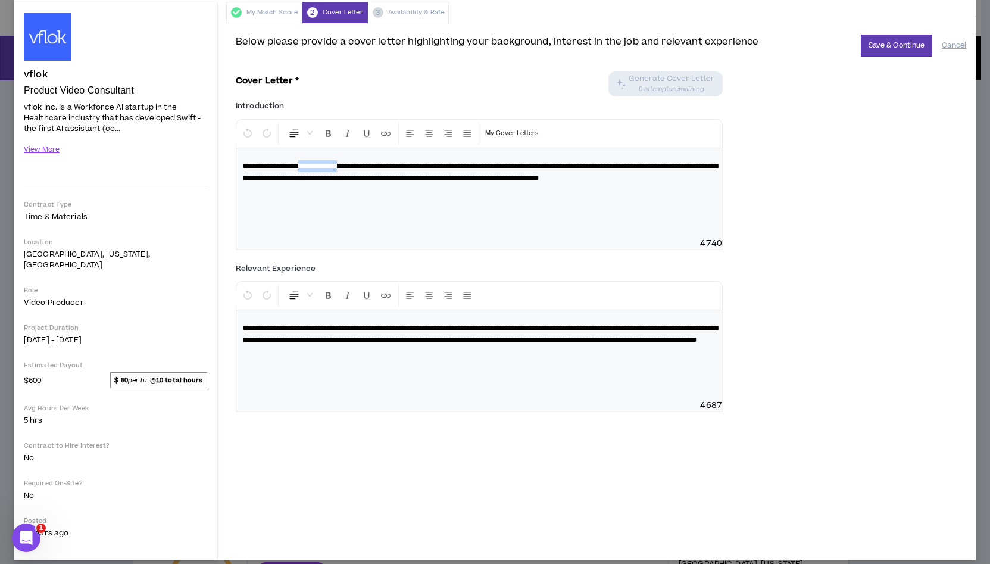
drag, startPoint x: 317, startPoint y: 166, endPoint x: 362, endPoint y: 168, distance: 45.3
click at [362, 168] on span "**********" at bounding box center [480, 172] width 476 height 19
drag, startPoint x: 457, startPoint y: 168, endPoint x: 412, endPoint y: 164, distance: 44.8
click at [412, 164] on span "**********" at bounding box center [480, 172] width 476 height 19
click at [559, 171] on p "**********" at bounding box center [479, 172] width 474 height 24
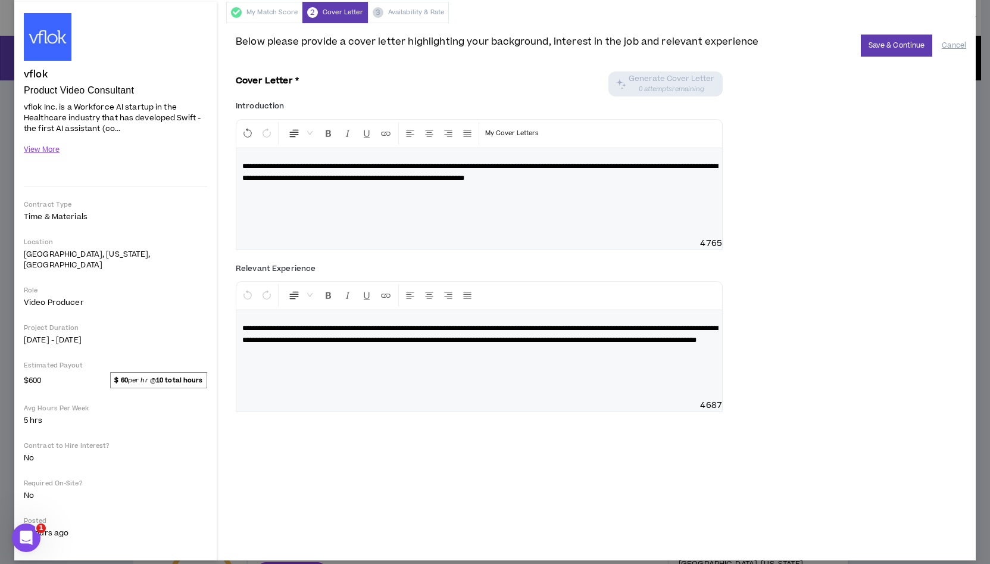
click at [450, 166] on span "**********" at bounding box center [480, 172] width 476 height 19
click at [495, 131] on p "My Cover Letters" at bounding box center [512, 133] width 54 height 12
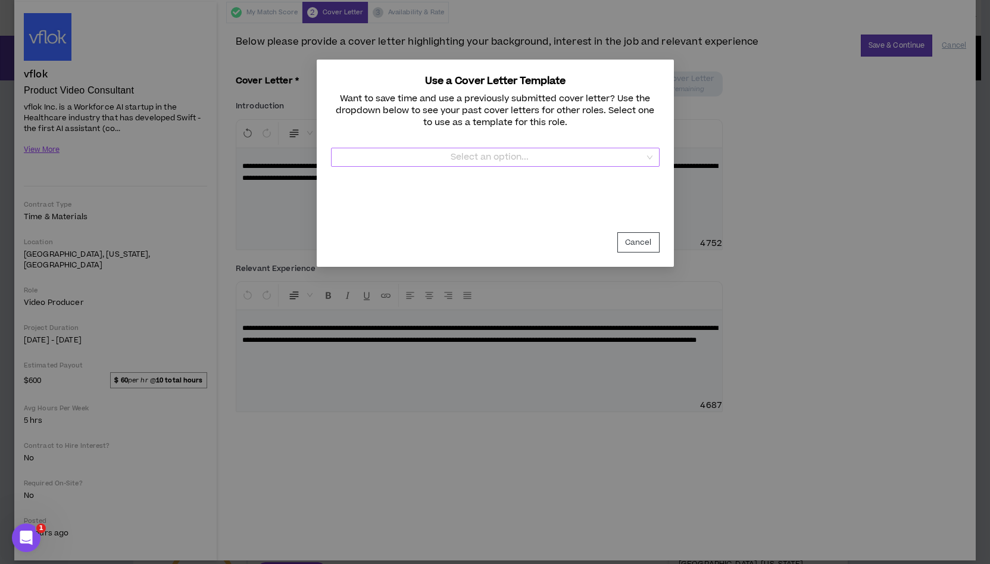
click at [652, 165] on div "Select an option..." at bounding box center [495, 157] width 329 height 19
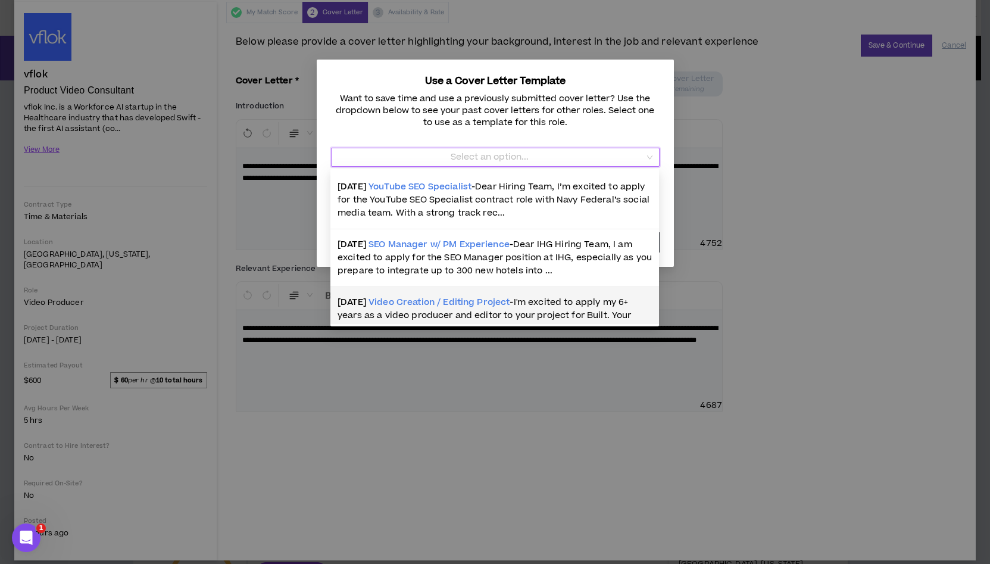
click at [577, 304] on span "I'm excited to apply my 6+ years as a video producer and editor to your project…" at bounding box center [485, 315] width 294 height 39
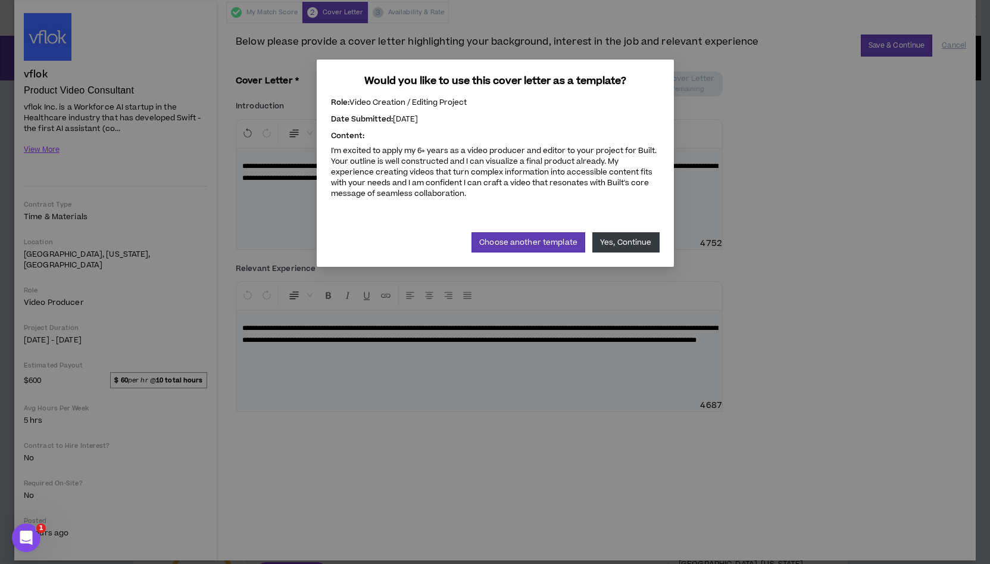
drag, startPoint x: 488, startPoint y: 105, endPoint x: 520, endPoint y: 112, distance: 32.9
click at [488, 105] on div "Role: Video Creation / Editing Project Date Submitted: 1/23/2025 Content: I'm e…" at bounding box center [495, 151] width 329 height 107
click at [833, 160] on div "Would you like to use this cover letter as a template? Role: Video Creation / E…" at bounding box center [495, 282] width 990 height 564
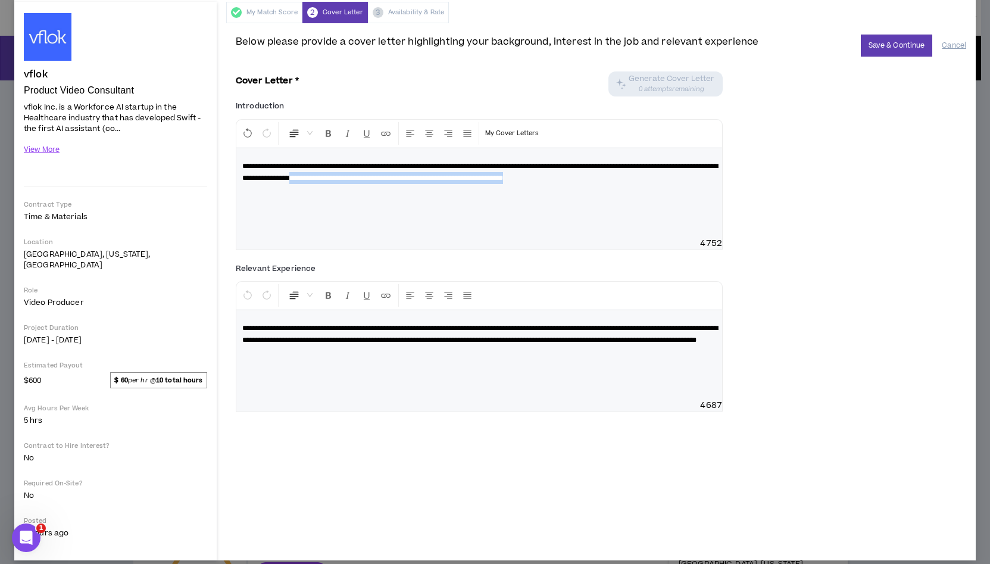
drag, startPoint x: 437, startPoint y: 180, endPoint x: 675, endPoint y: 189, distance: 238.4
click at [675, 189] on div "**********" at bounding box center [479, 192] width 486 height 89
click at [48, 152] on button "View More" at bounding box center [42, 149] width 36 height 21
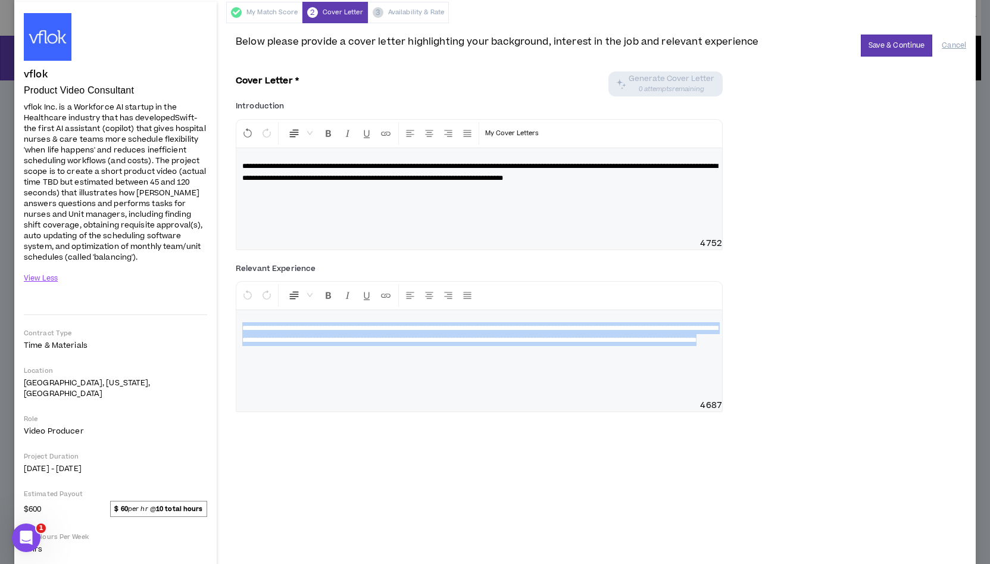
drag, startPoint x: 528, startPoint y: 359, endPoint x: 172, endPoint y: 299, distance: 361.1
click at [172, 299] on div "vflok Product Video Consultant Hide Details vflok Inc. is a Workforce AI startu…" at bounding box center [495, 345] width 962 height 687
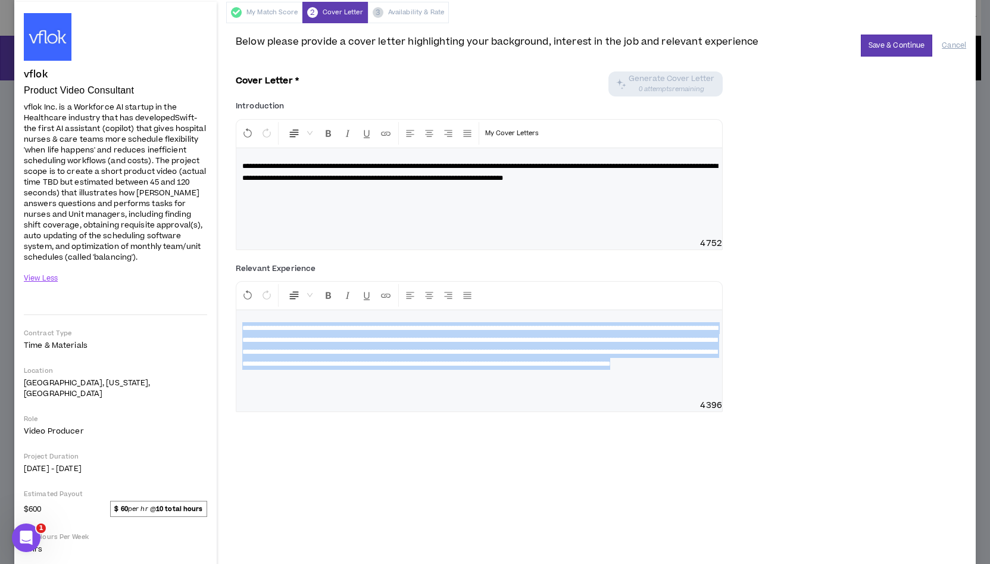
drag, startPoint x: 264, startPoint y: 389, endPoint x: 207, endPoint y: 308, distance: 99.0
click at [207, 308] on div "vflok Product Video Consultant Hide Details vflok Inc. is a Workforce AI startu…" at bounding box center [495, 345] width 962 height 687
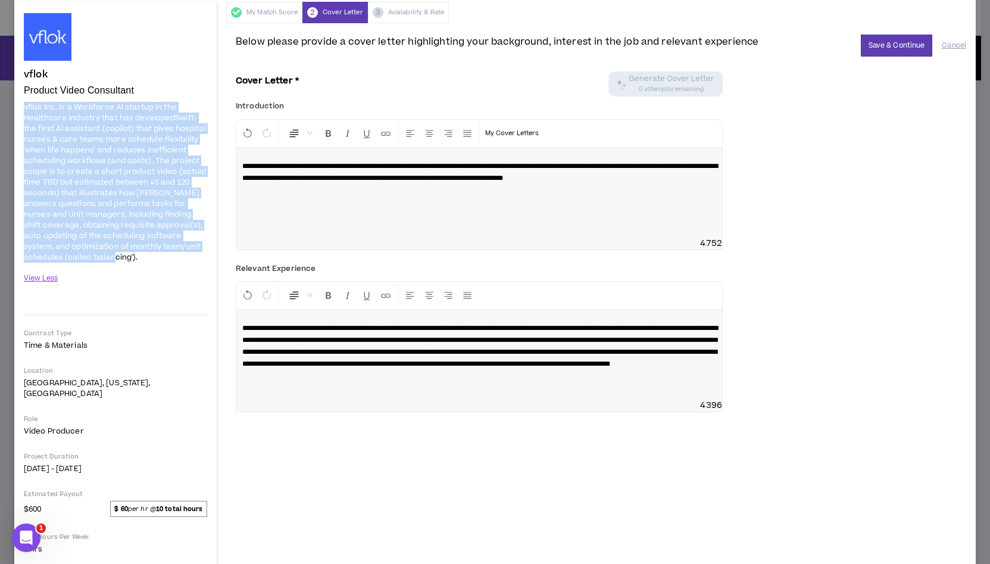
drag, startPoint x: 102, startPoint y: 258, endPoint x: 13, endPoint y: 109, distance: 173.9
click at [13, 109] on div "My Proposal Step 2 . Cover Letter - highlight your background and relevant expe…" at bounding box center [495, 282] width 990 height 564
copy p "vflok Inc. is a Workforce AI startup in the Healthcare industry that has develo…"
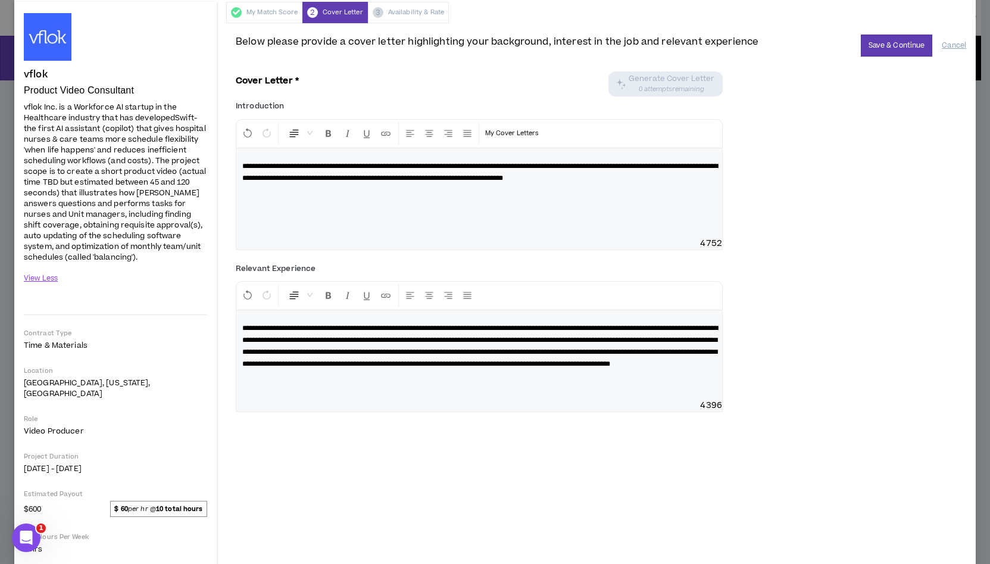
click at [319, 205] on div "**********" at bounding box center [479, 192] width 486 height 89
click at [319, 200] on div "**********" at bounding box center [479, 192] width 486 height 89
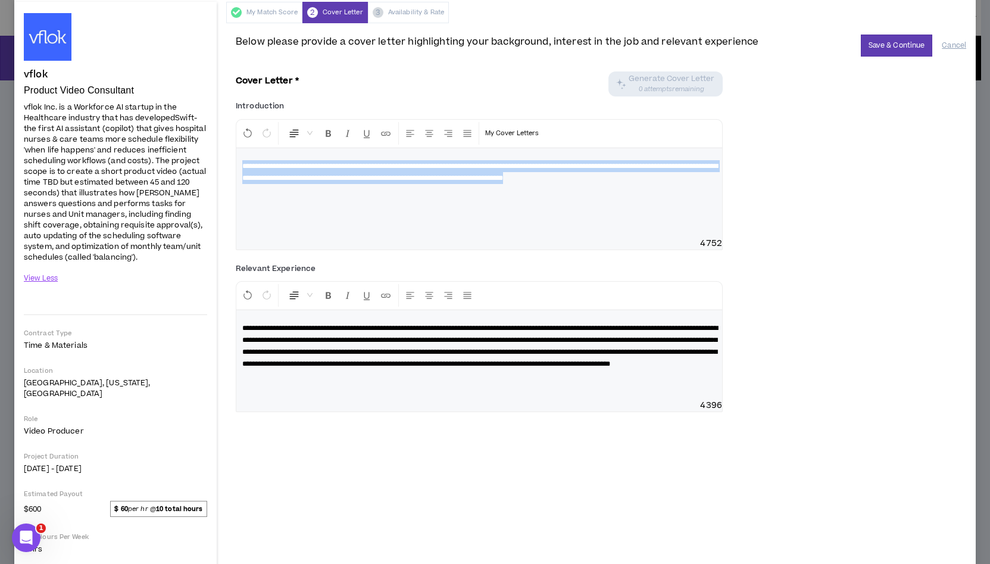
click at [319, 200] on div "**********" at bounding box center [479, 192] width 486 height 89
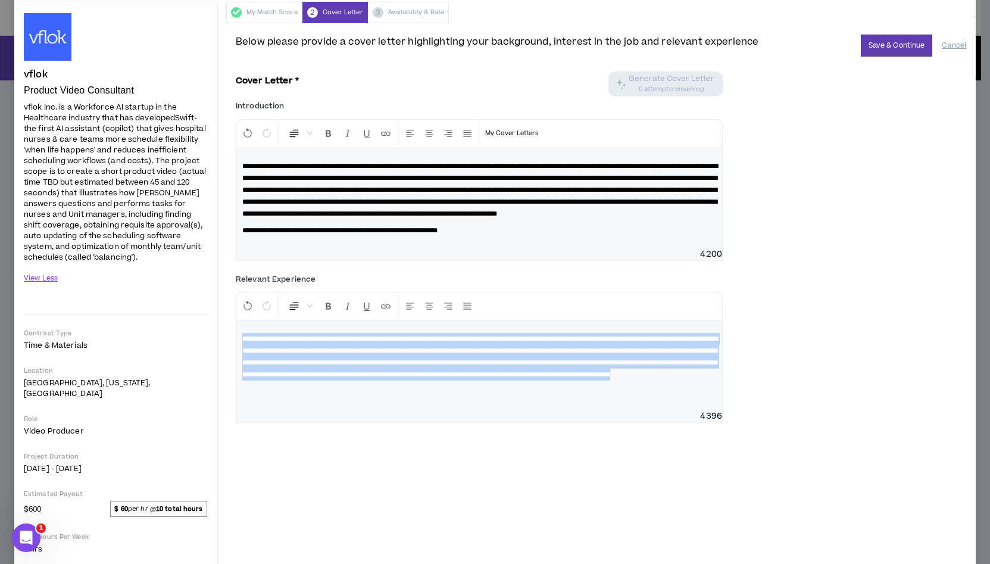
drag, startPoint x: 276, startPoint y: 414, endPoint x: 193, endPoint y: 345, distance: 108.2
click at [193, 345] on div "vflok Product Video Consultant Hide Details vflok Inc. is a Workforce AI startu…" at bounding box center [495, 345] width 962 height 687
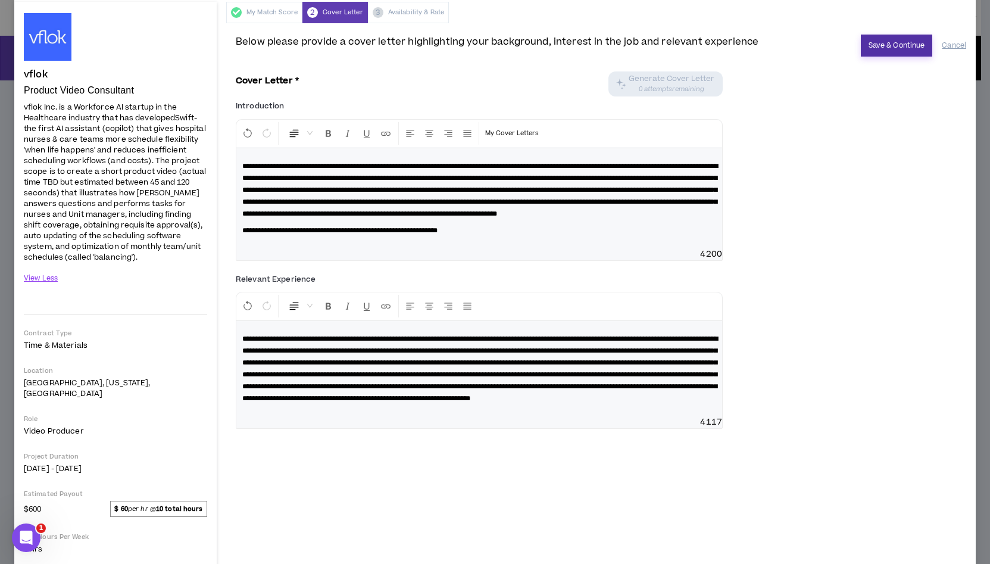
click at [874, 45] on button "Save & Continue" at bounding box center [897, 46] width 72 height 22
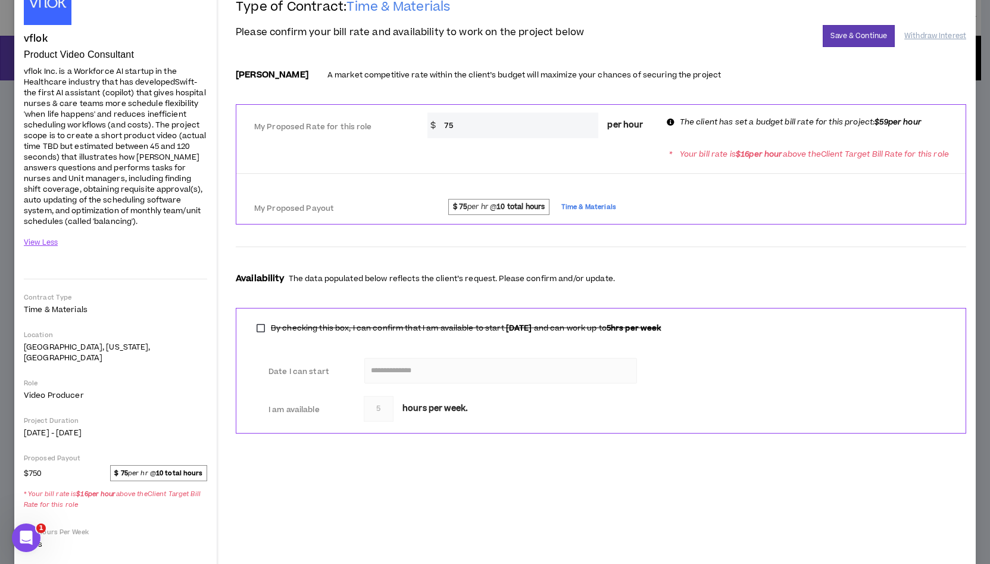
scroll to position [81, 0]
click at [839, 38] on button "Save & Continue" at bounding box center [859, 35] width 72 height 22
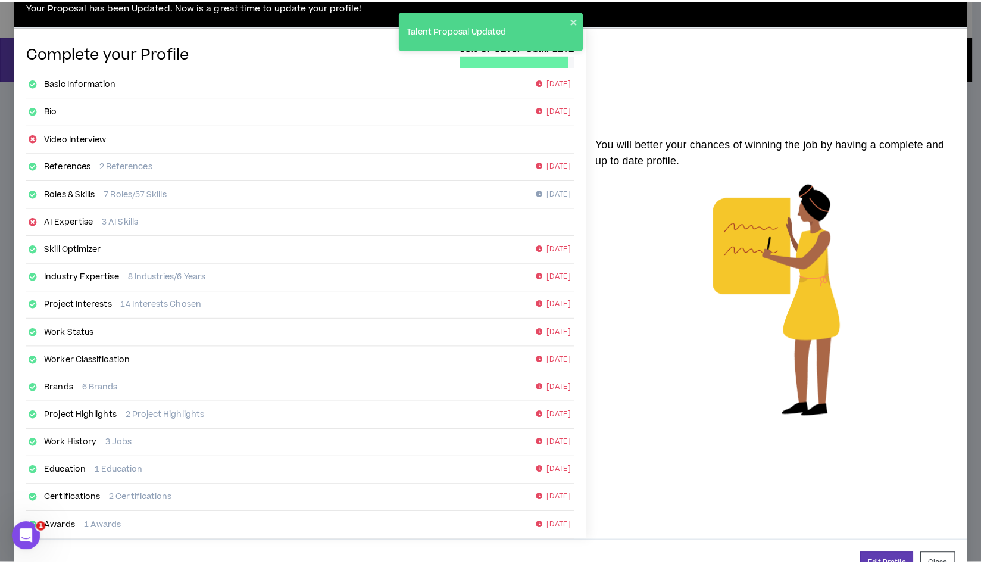
scroll to position [63, 0]
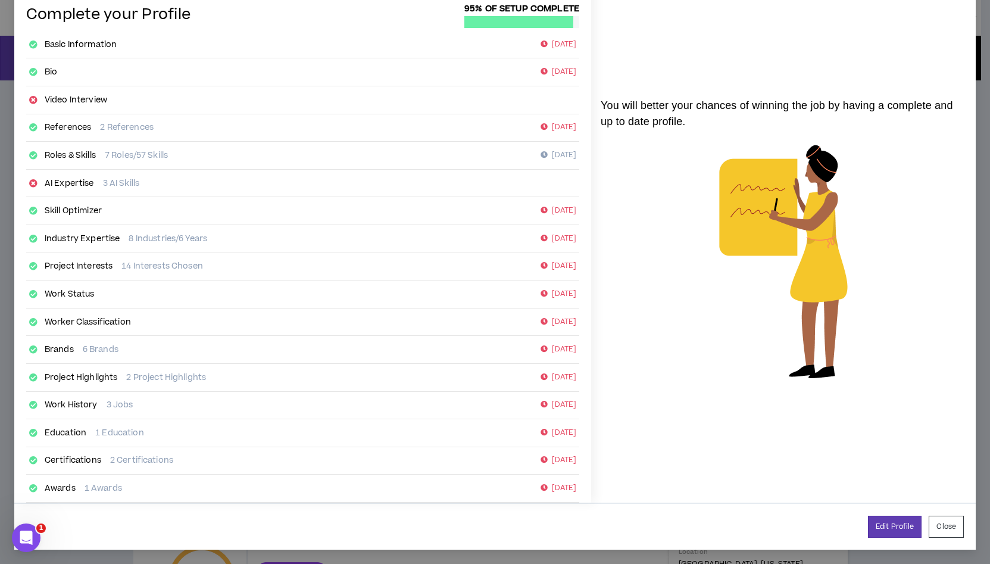
click at [66, 183] on link "AI Expertise" at bounding box center [69, 183] width 49 height 12
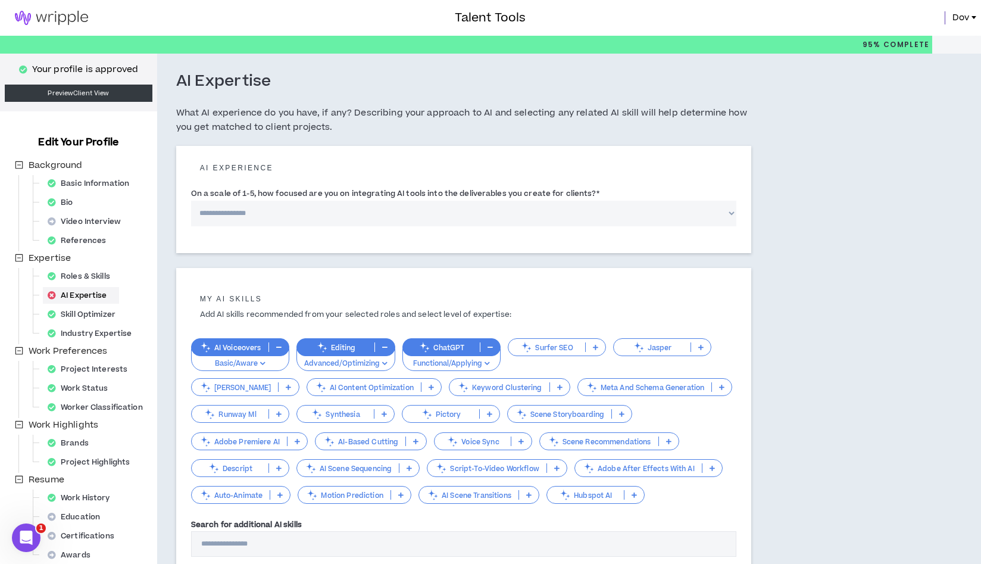
click at [220, 216] on select "**********" at bounding box center [464, 214] width 546 height 26
select select "*"
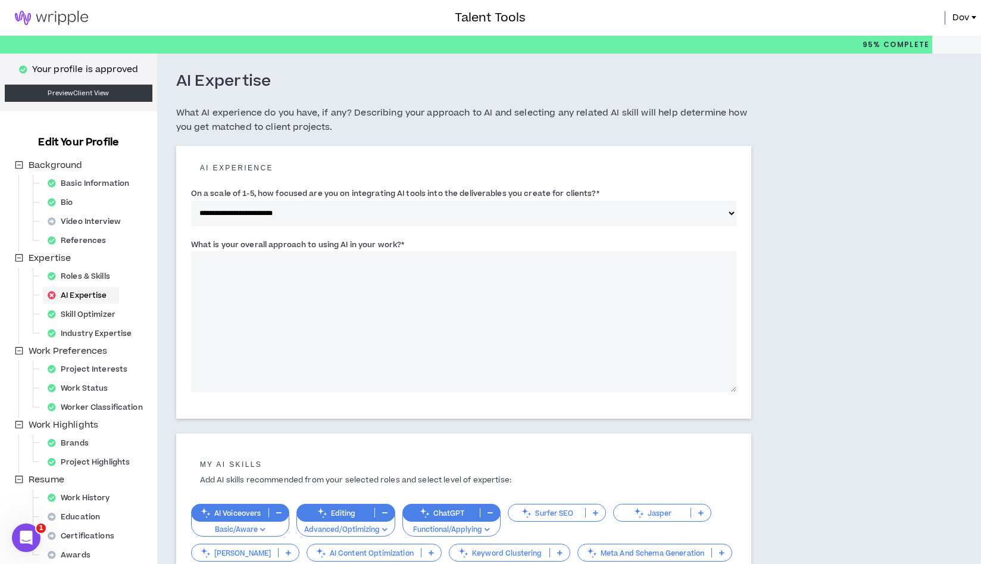
click at [259, 265] on textarea "What is your overall approach to using AI in your work? *" at bounding box center [464, 321] width 546 height 141
paste textarea "**********"
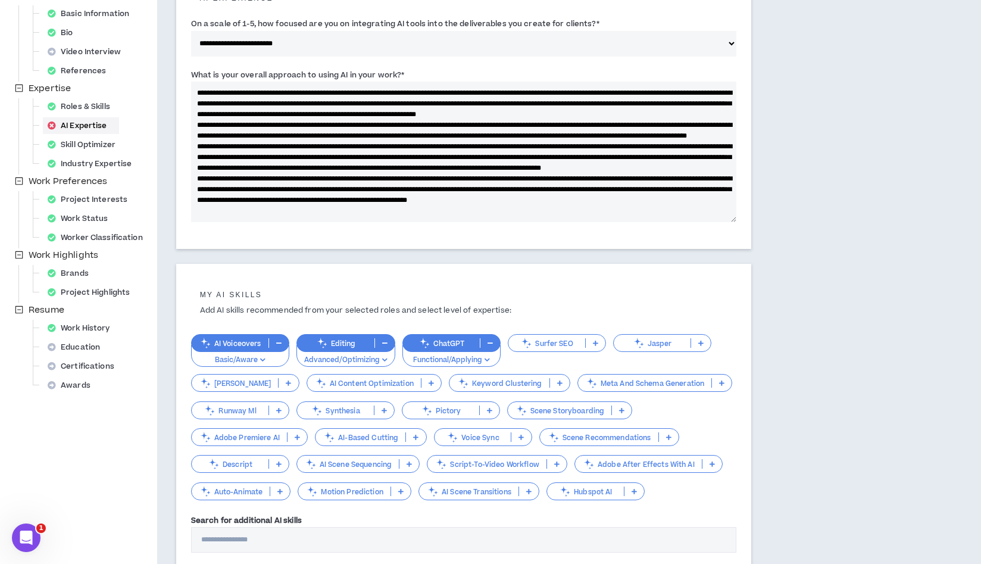
scroll to position [273, 0]
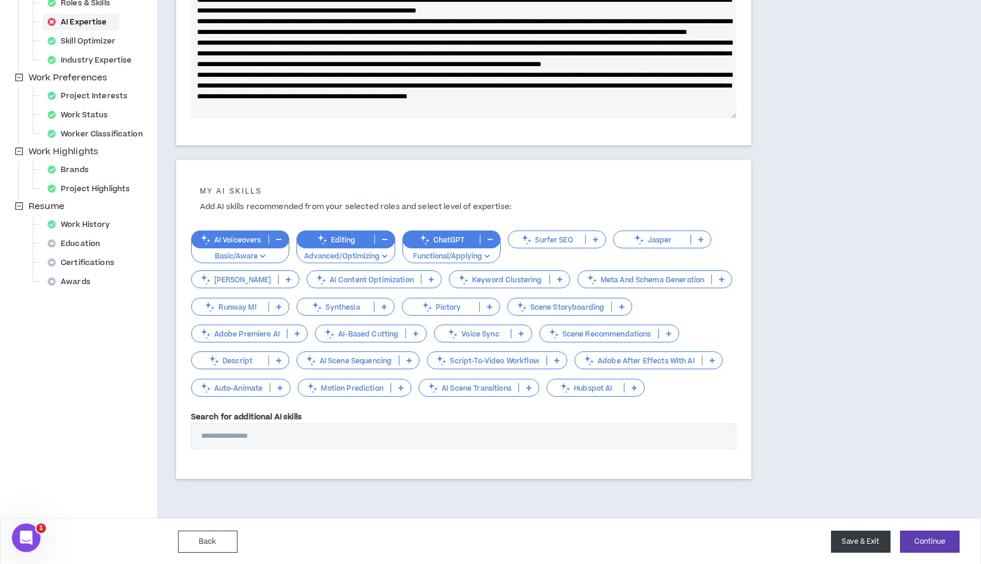
type textarea "**********"
click at [872, 540] on button "Save & Exit" at bounding box center [861, 542] width 60 height 22
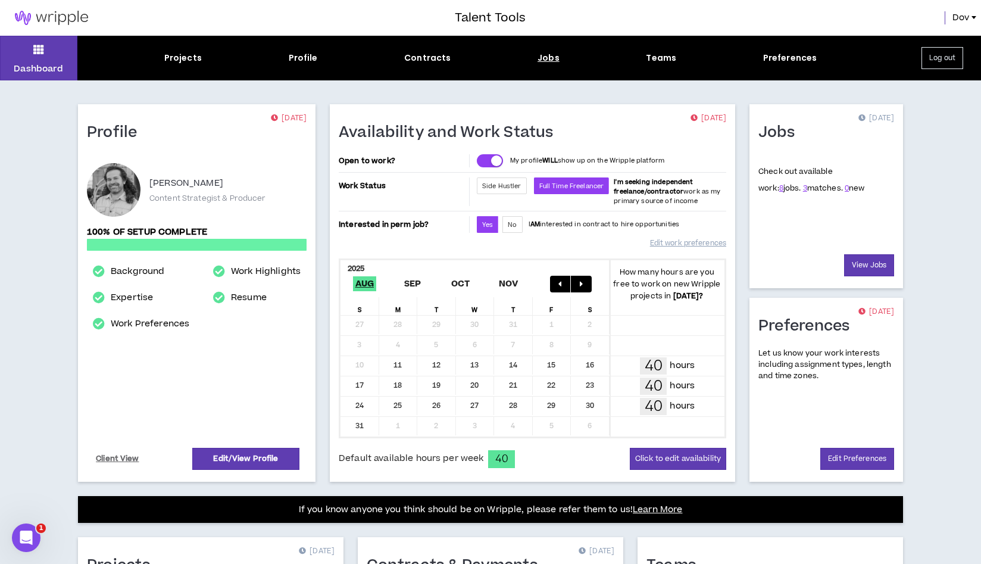
click at [557, 56] on div "Jobs" at bounding box center [549, 58] width 22 height 13
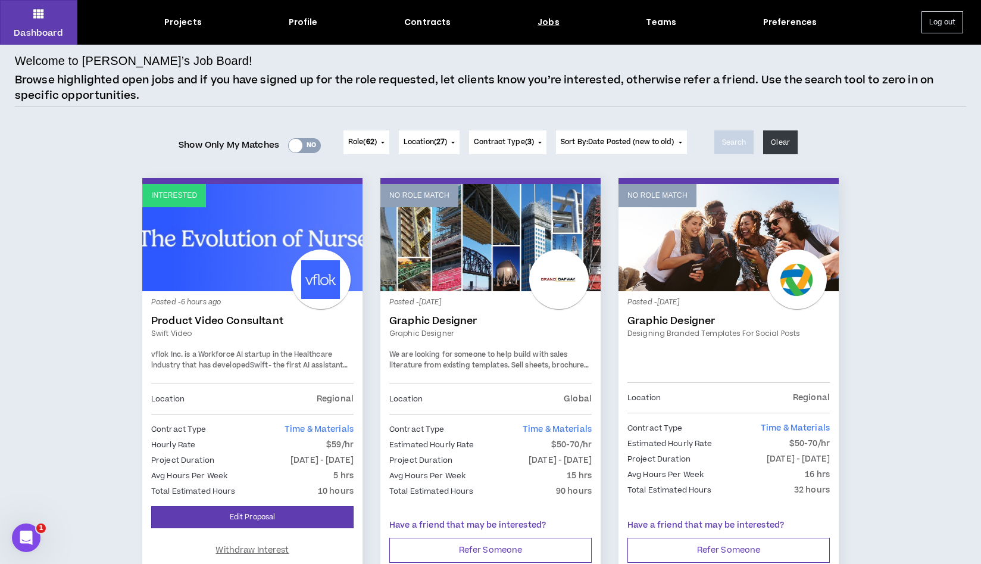
scroll to position [105, 0]
